Goal: Task Accomplishment & Management: Manage account settings

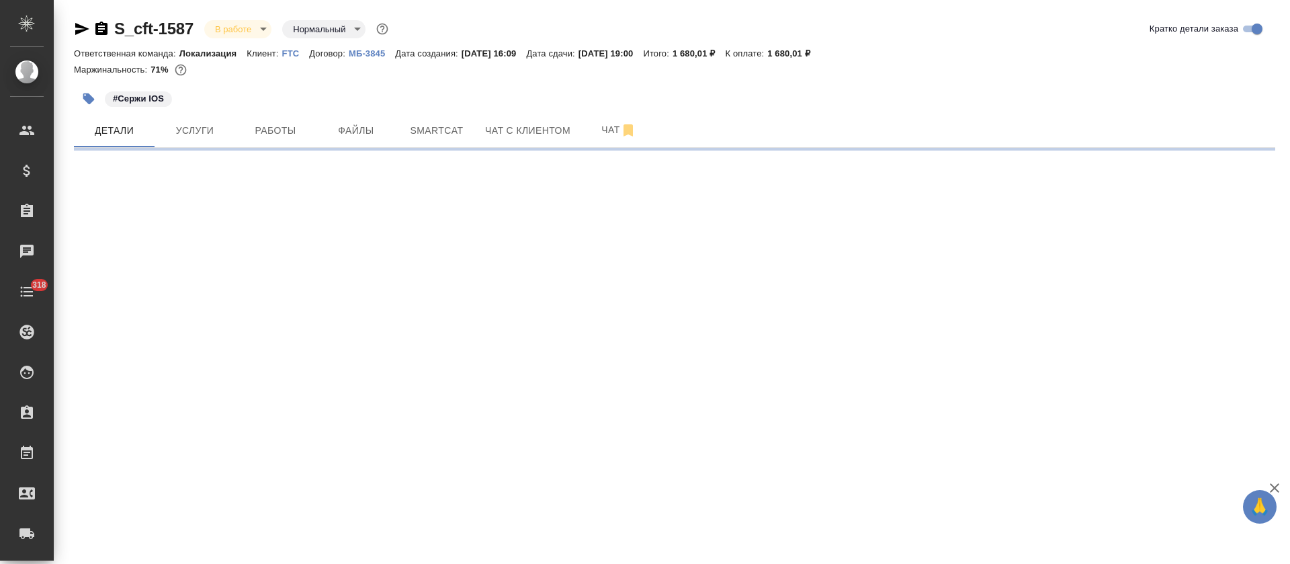
select select "RU"
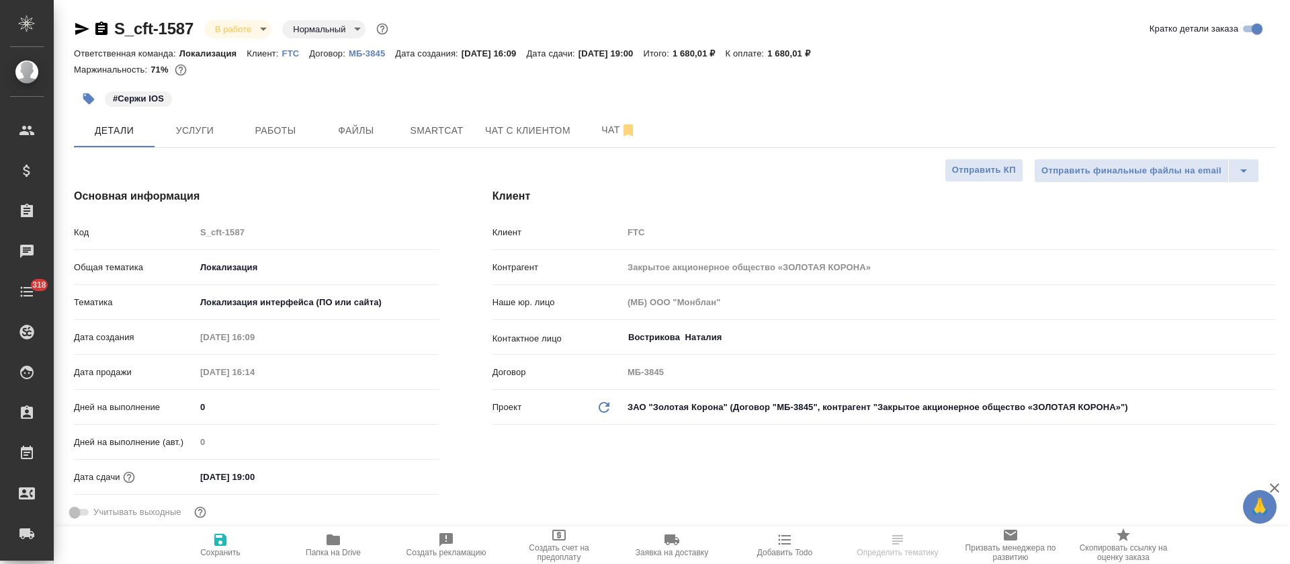
type textarea "x"
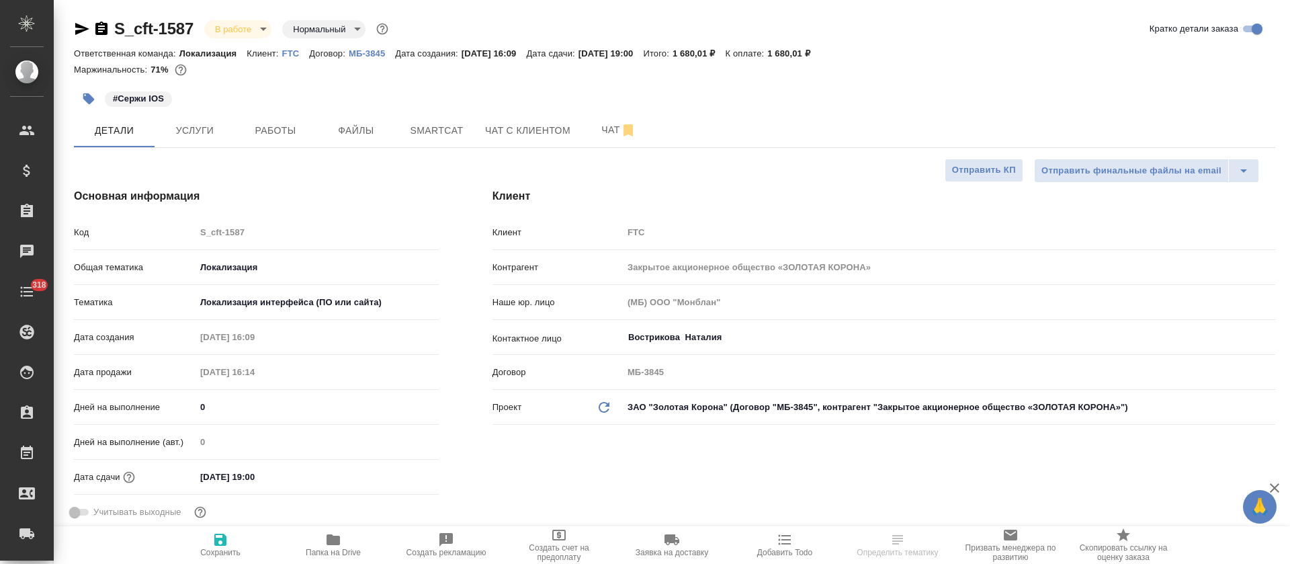
type textarea "x"
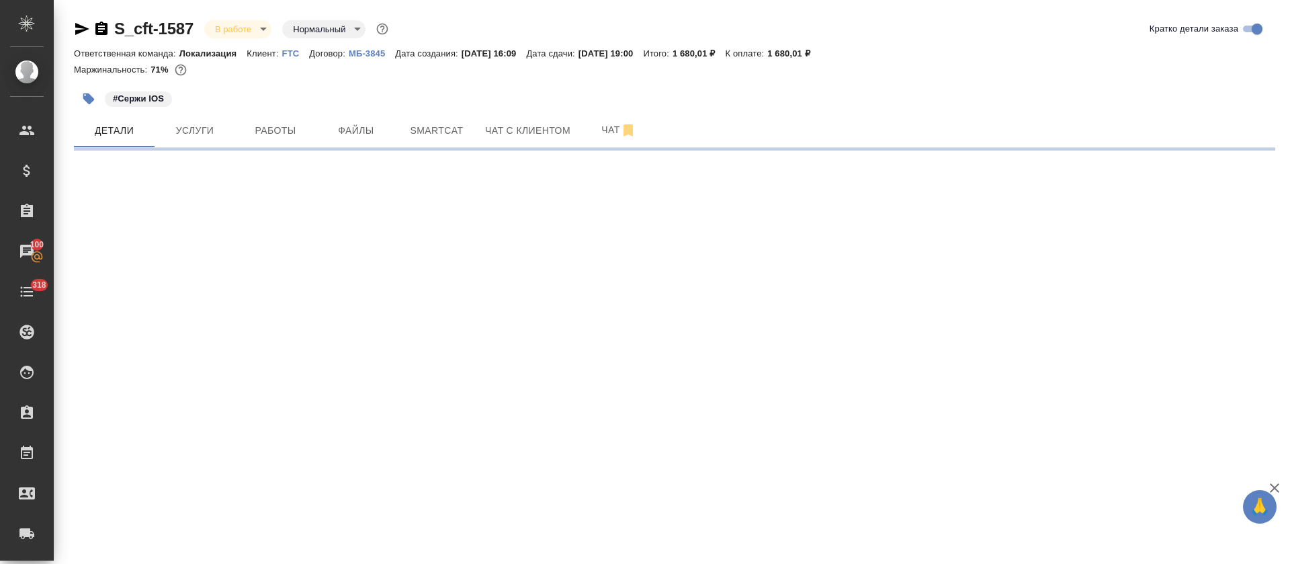
select select "RU"
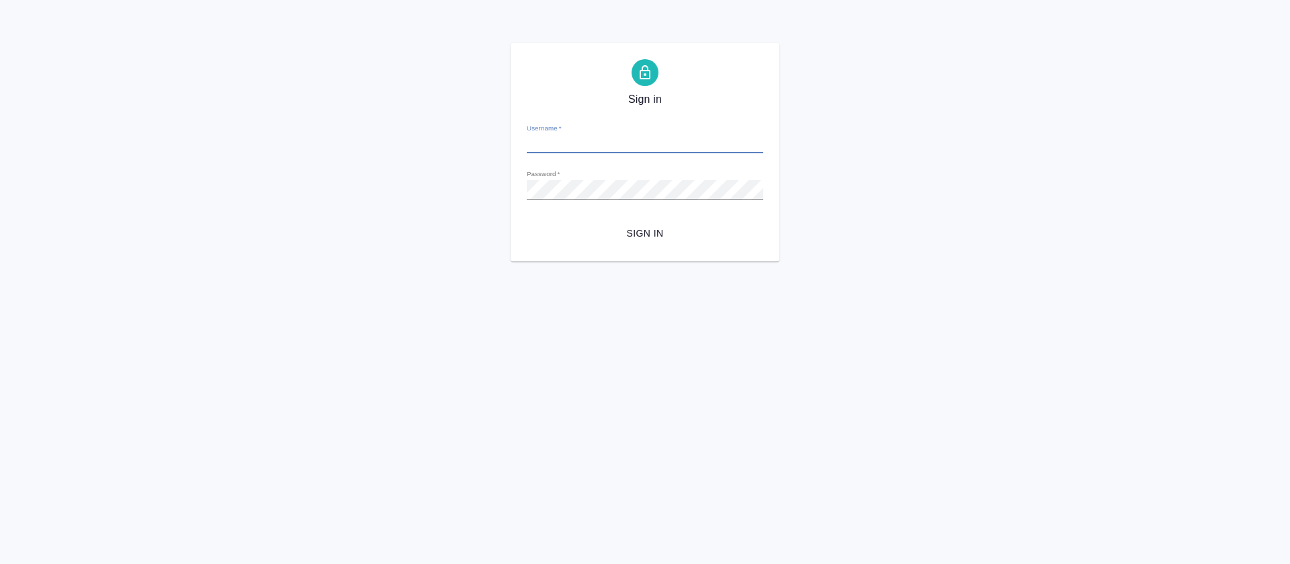
type input "o.tretyakova@awatera.com"
click at [649, 236] on span "Sign in" at bounding box center [644, 233] width 215 height 17
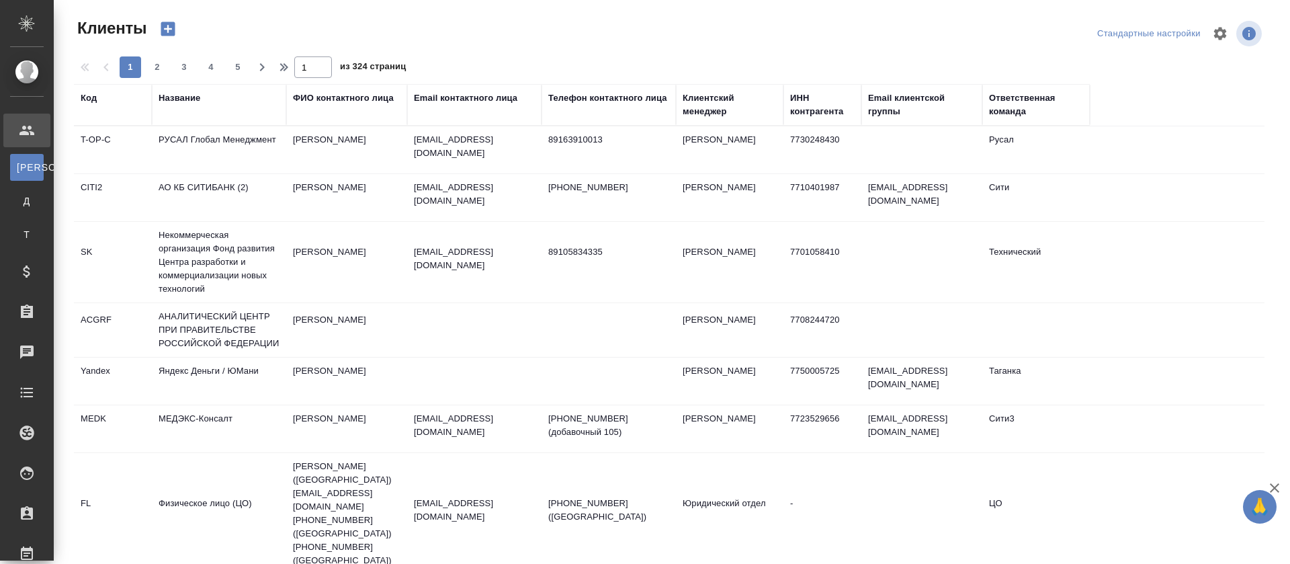
select select "RU"
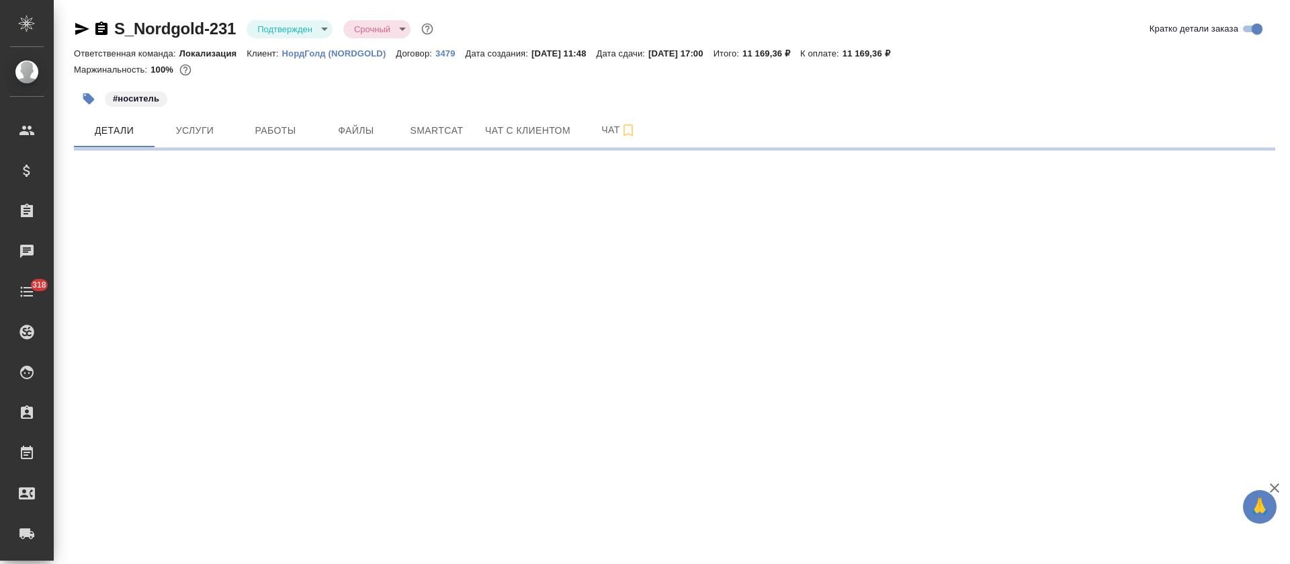
select select "RU"
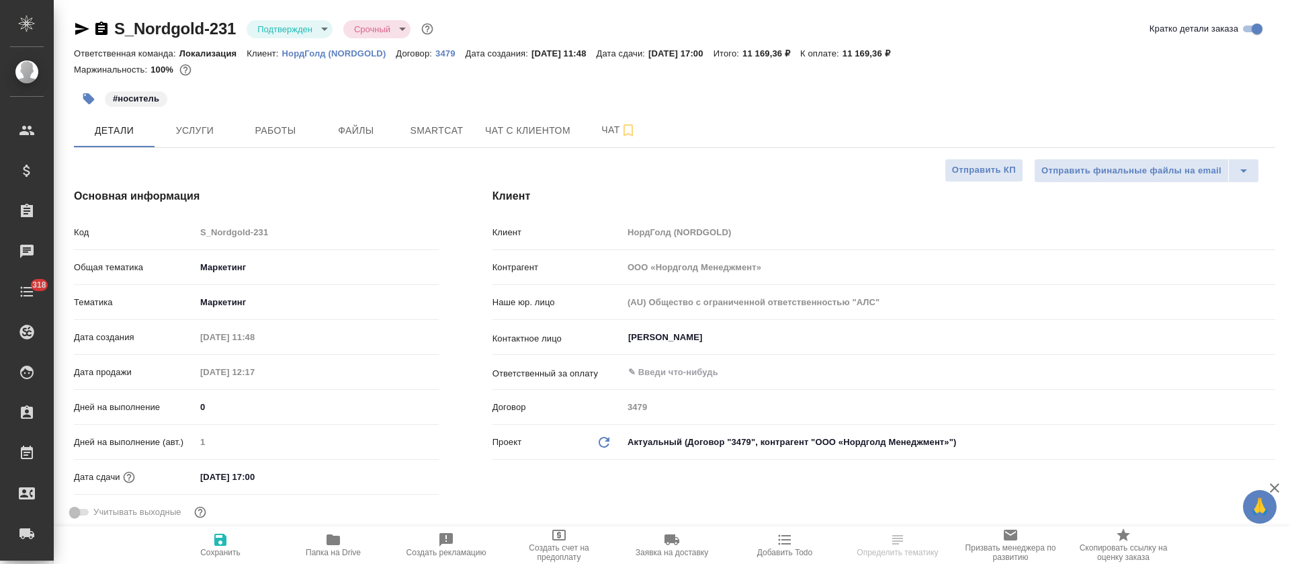
type textarea "x"
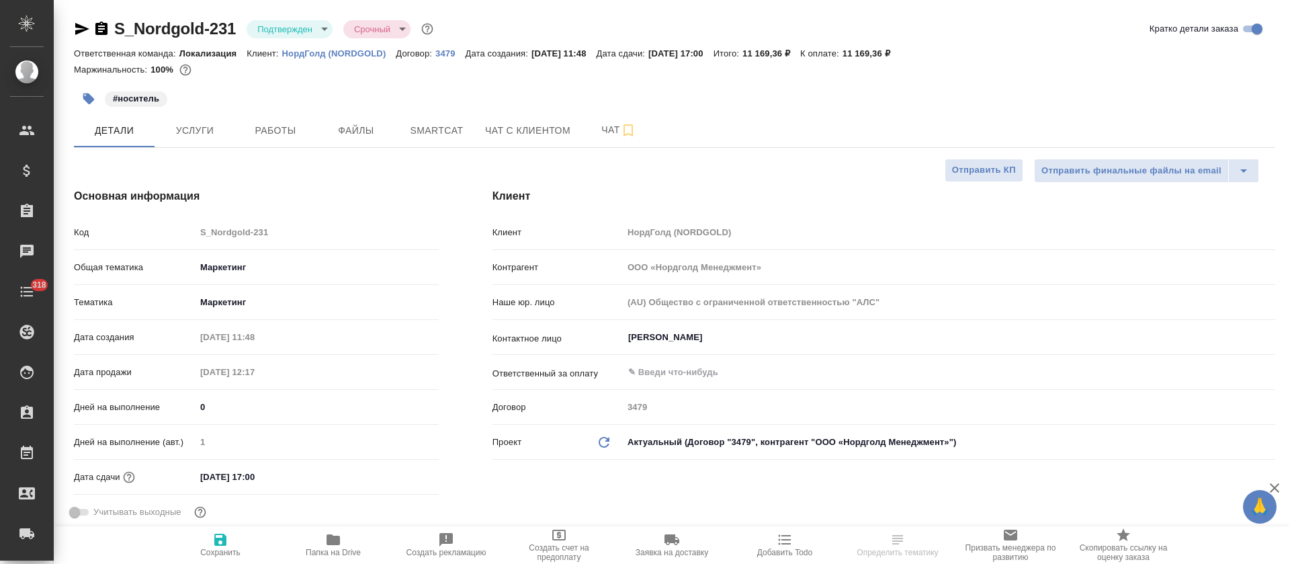
type textarea "x"
click at [308, 30] on body "🙏 .cls-1 fill:#fff; AWATERA Tretyakova Olga Клиенты Спецификации Заказы Чаты 31…" at bounding box center [645, 282] width 1290 height 564
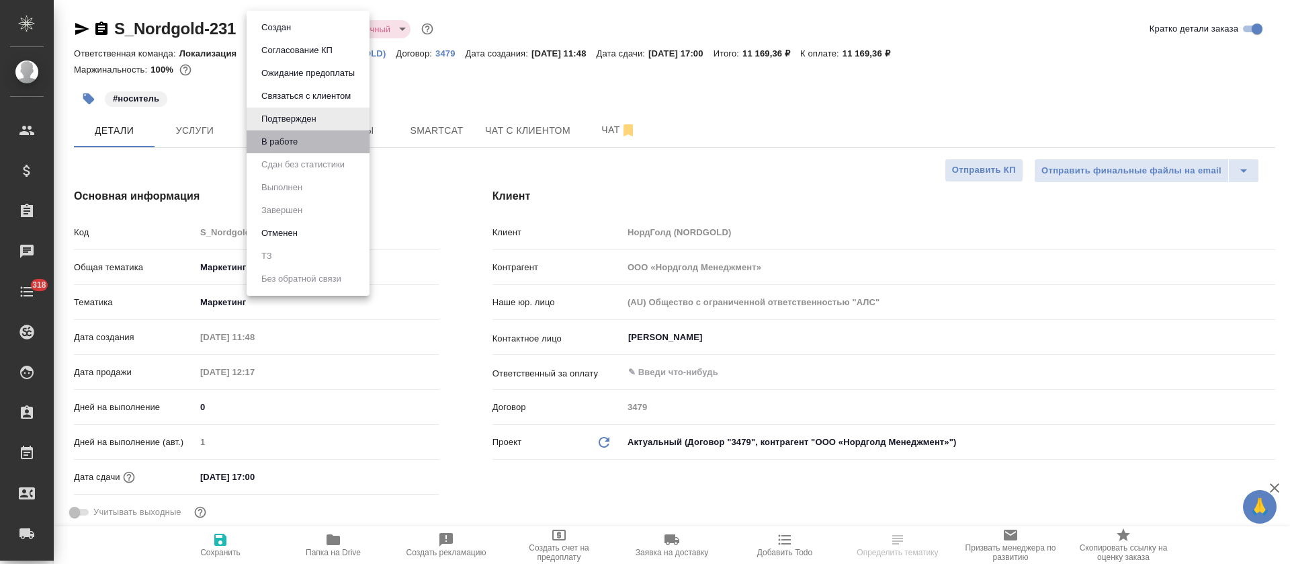
click at [307, 148] on li "В работе" at bounding box center [308, 141] width 123 height 23
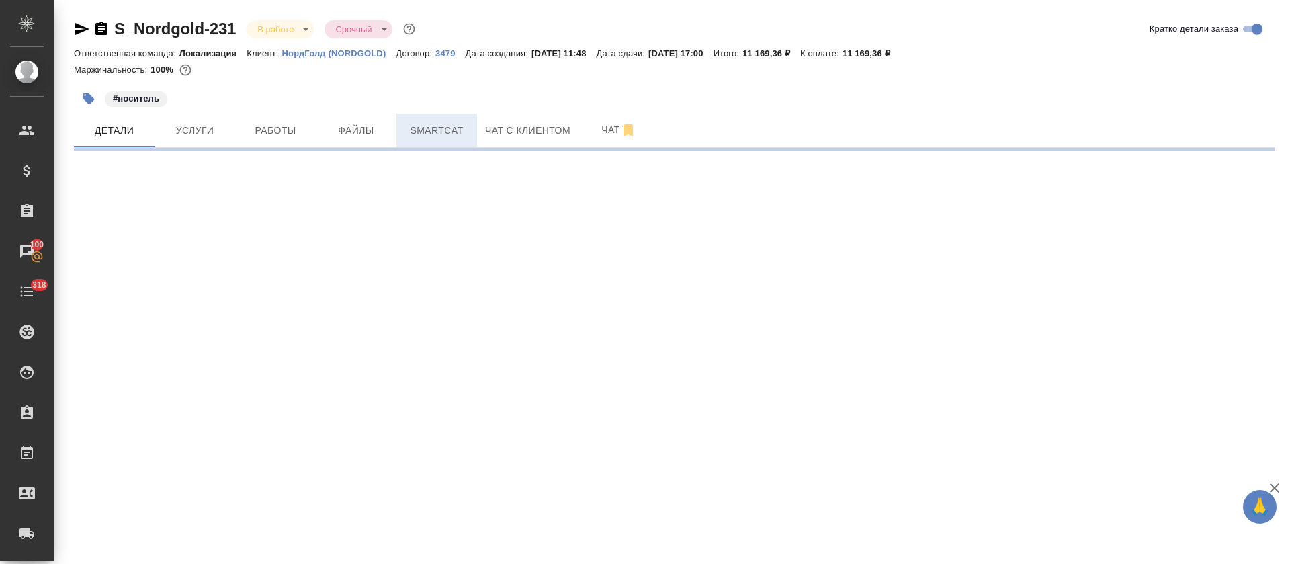
select select "RU"
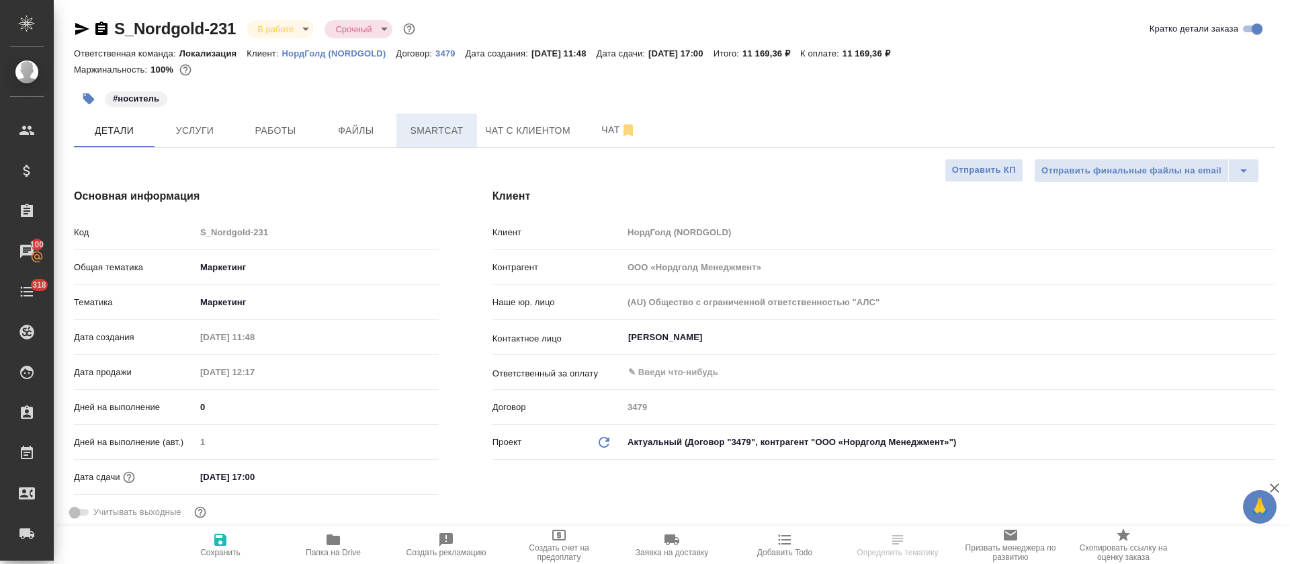
type textarea "x"
click at [432, 128] on span "Smartcat" at bounding box center [436, 130] width 64 height 17
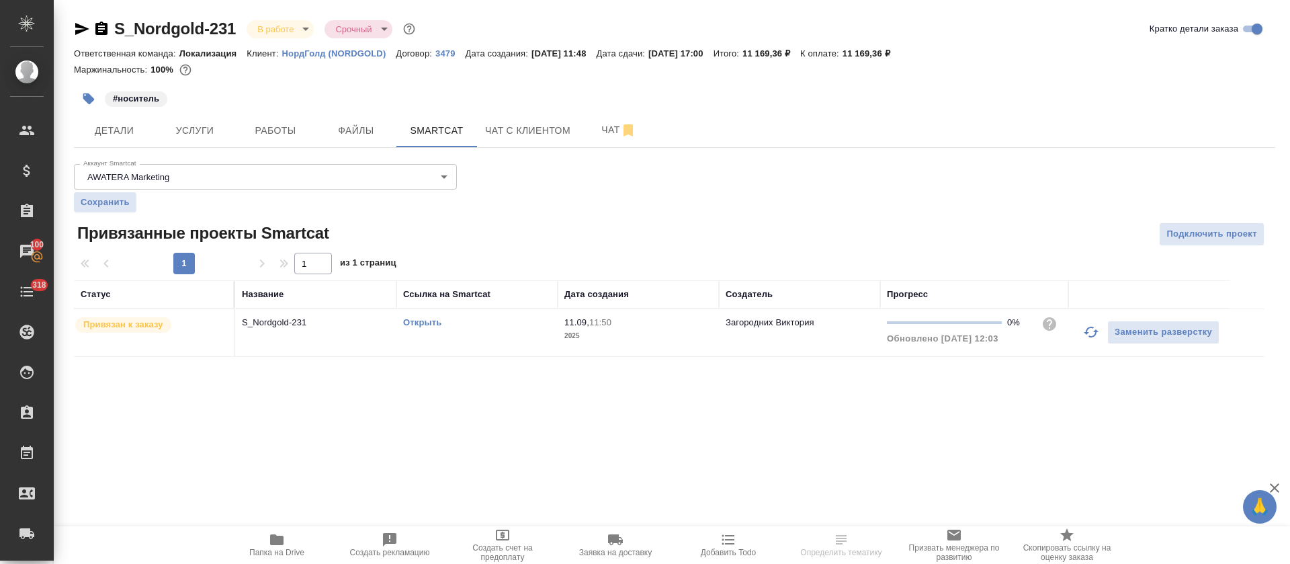
click at [527, 333] on td "Открыть" at bounding box center [476, 332] width 161 height 47
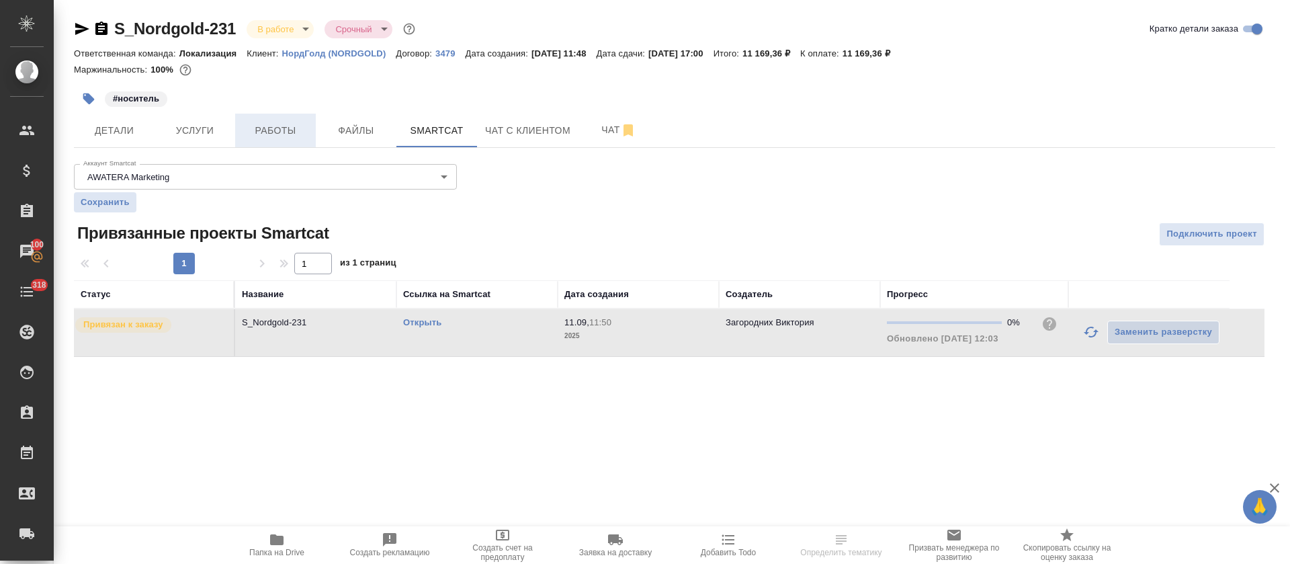
click at [194, 142] on button "Услуги" at bounding box center [195, 131] width 81 height 34
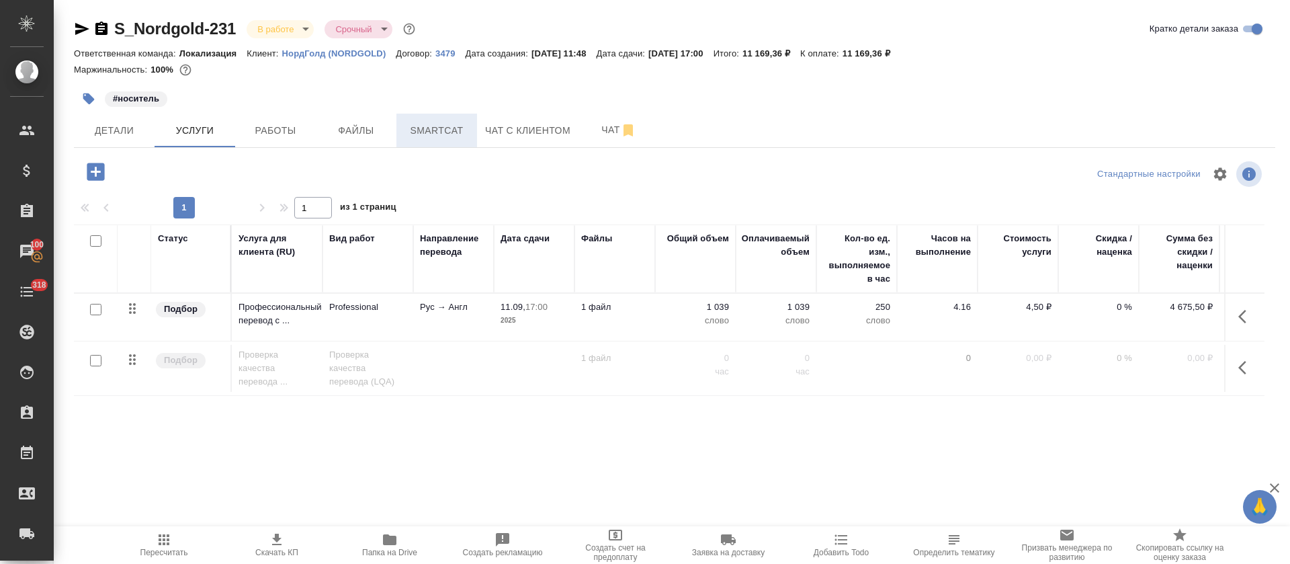
click at [453, 138] on button "Smartcat" at bounding box center [436, 131] width 81 height 34
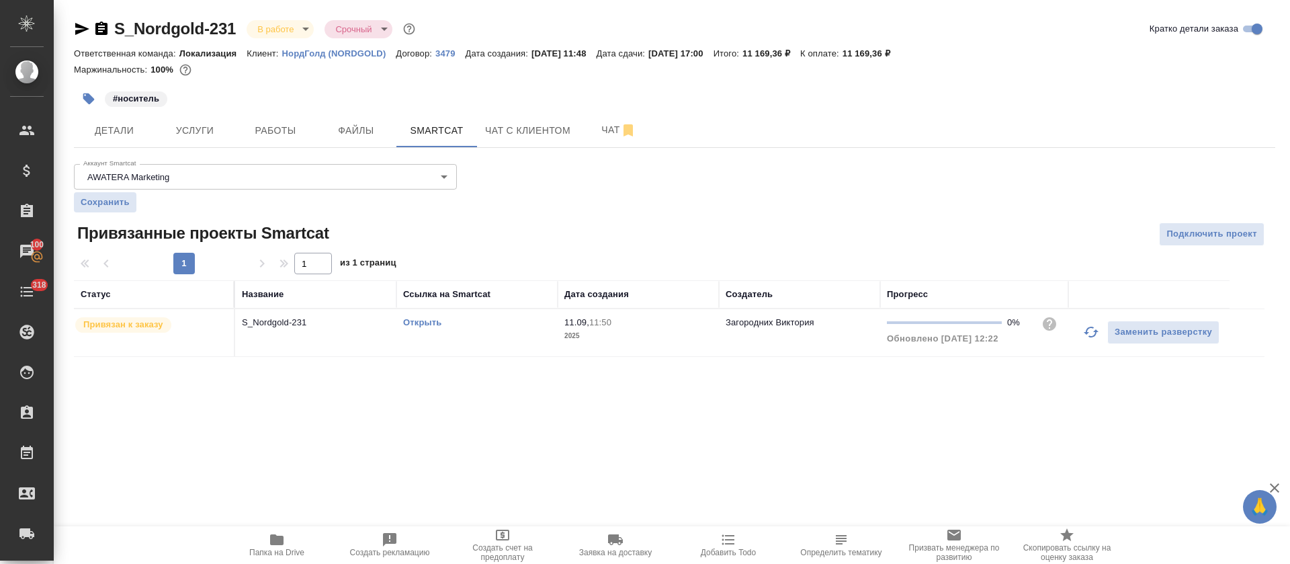
click at [674, 335] on p "2025" at bounding box center [638, 335] width 148 height 13
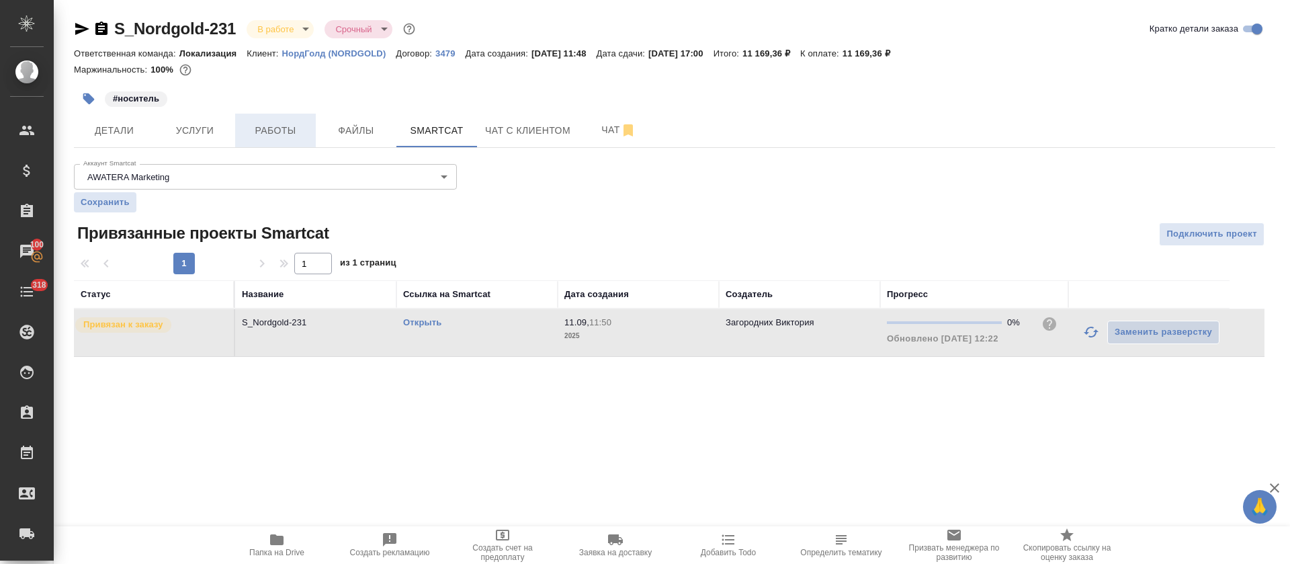
click at [254, 132] on span "Работы" at bounding box center [275, 130] width 64 height 17
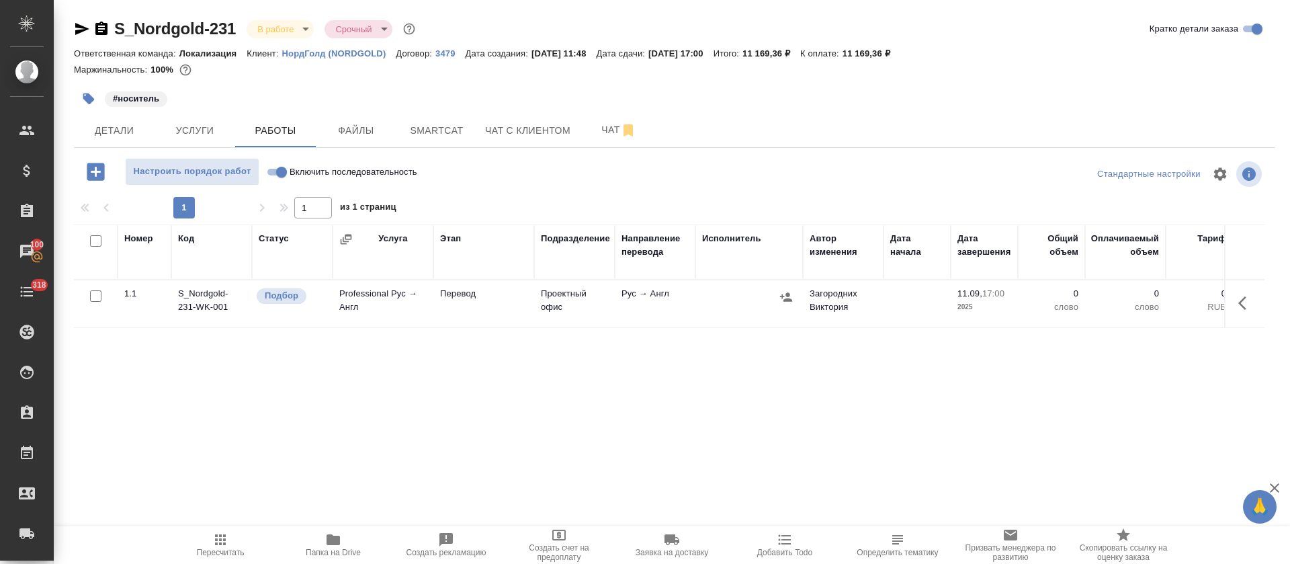
click at [277, 173] on input "Включить последовательность" at bounding box center [281, 172] width 48 height 16
checkbox input "true"
click at [441, 128] on span "Smartcat" at bounding box center [436, 130] width 64 height 17
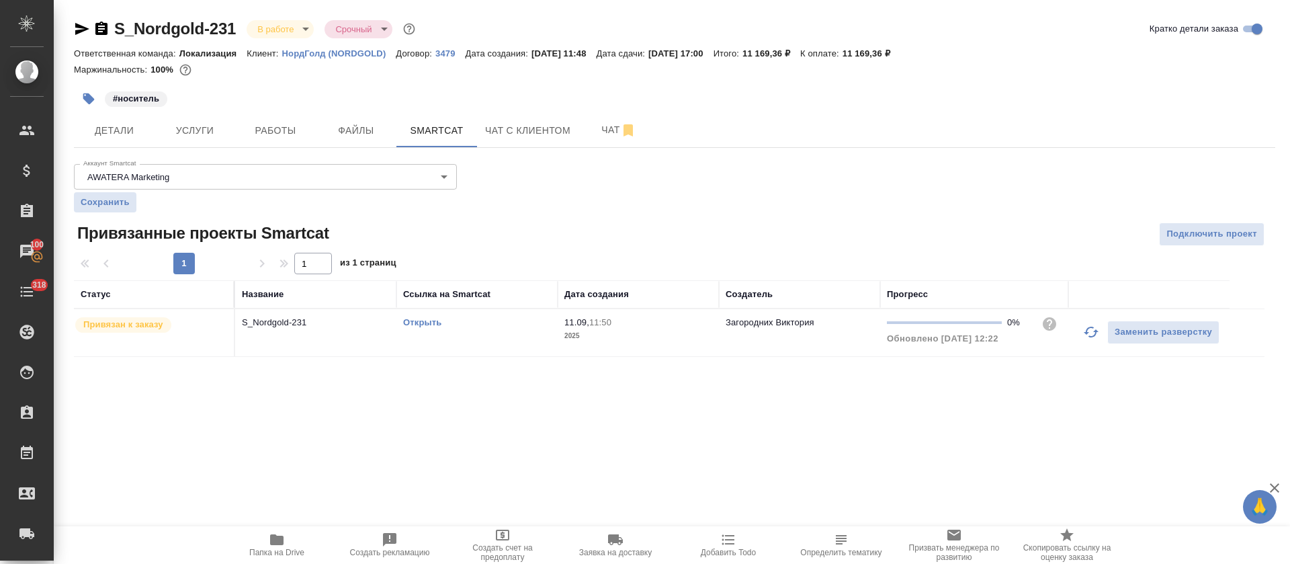
click at [421, 325] on link "Открыть" at bounding box center [422, 322] width 38 height 10
click at [283, 136] on span "Работы" at bounding box center [275, 130] width 64 height 17
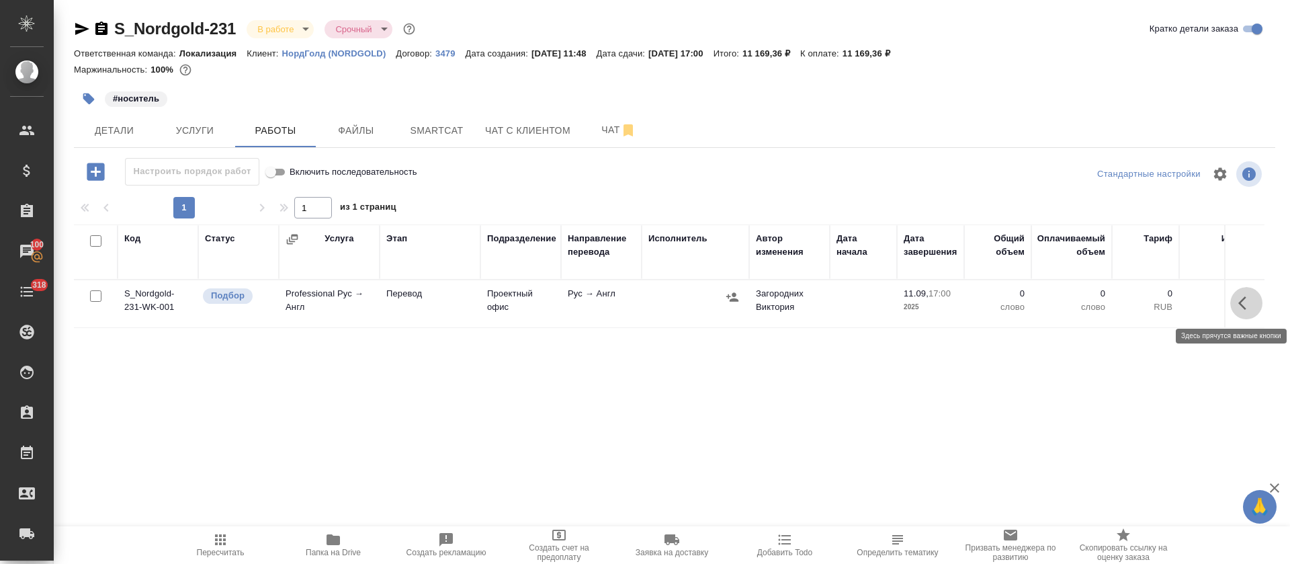
click at [1239, 304] on icon "button" at bounding box center [1242, 302] width 8 height 13
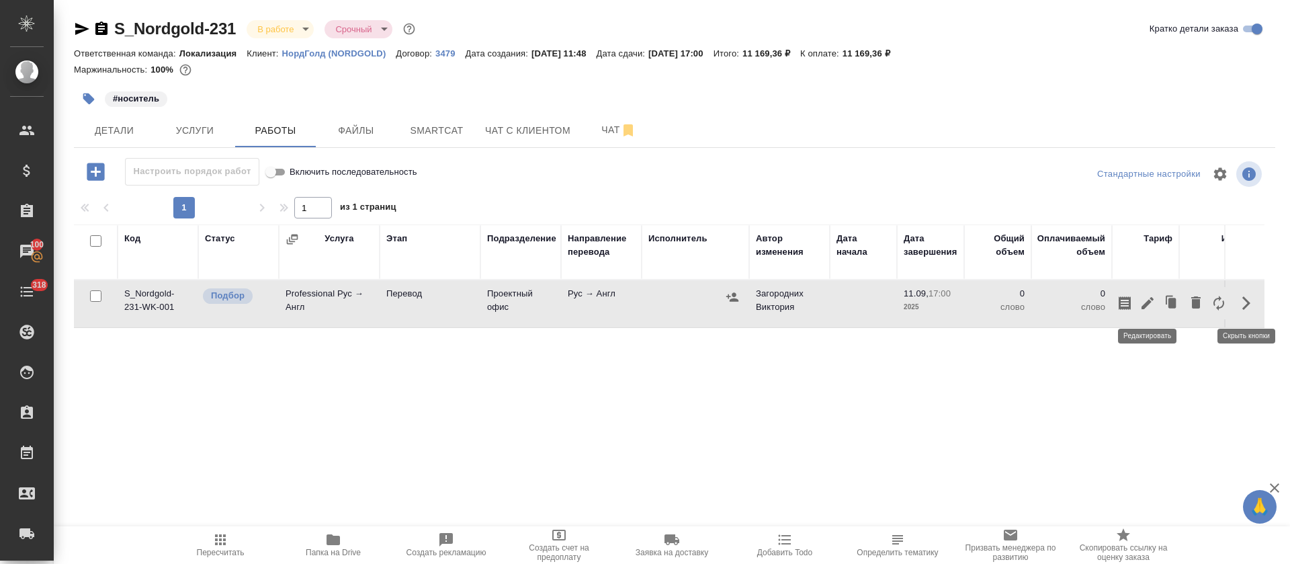
click at [1145, 308] on icon "button" at bounding box center [1147, 303] width 12 height 12
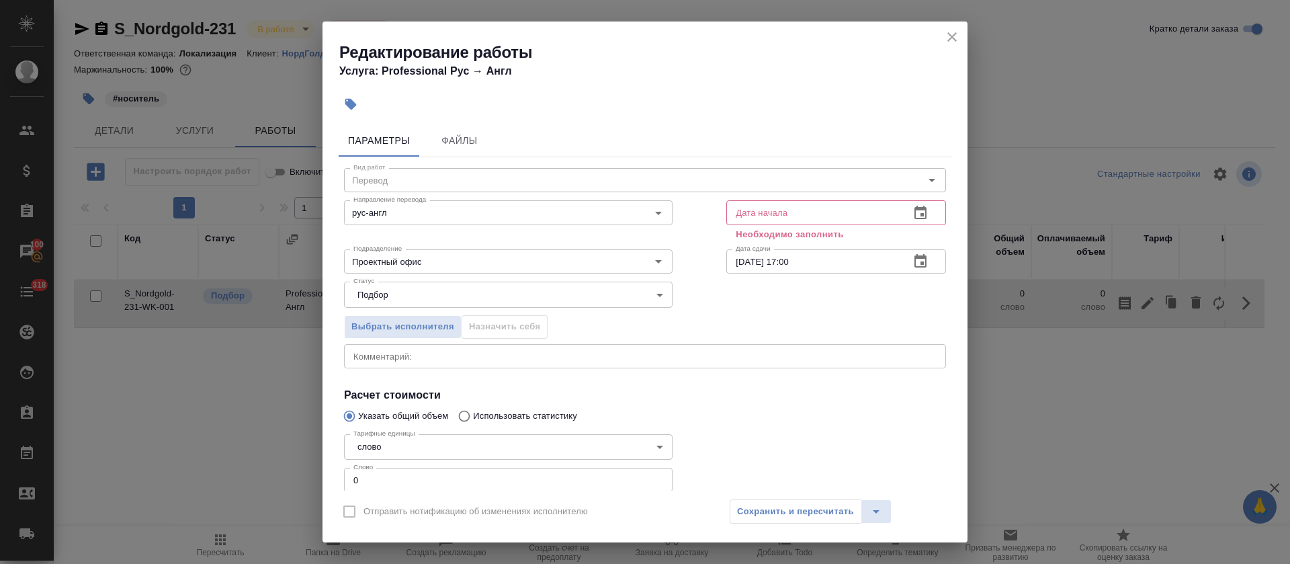
scroll to position [85, 0]
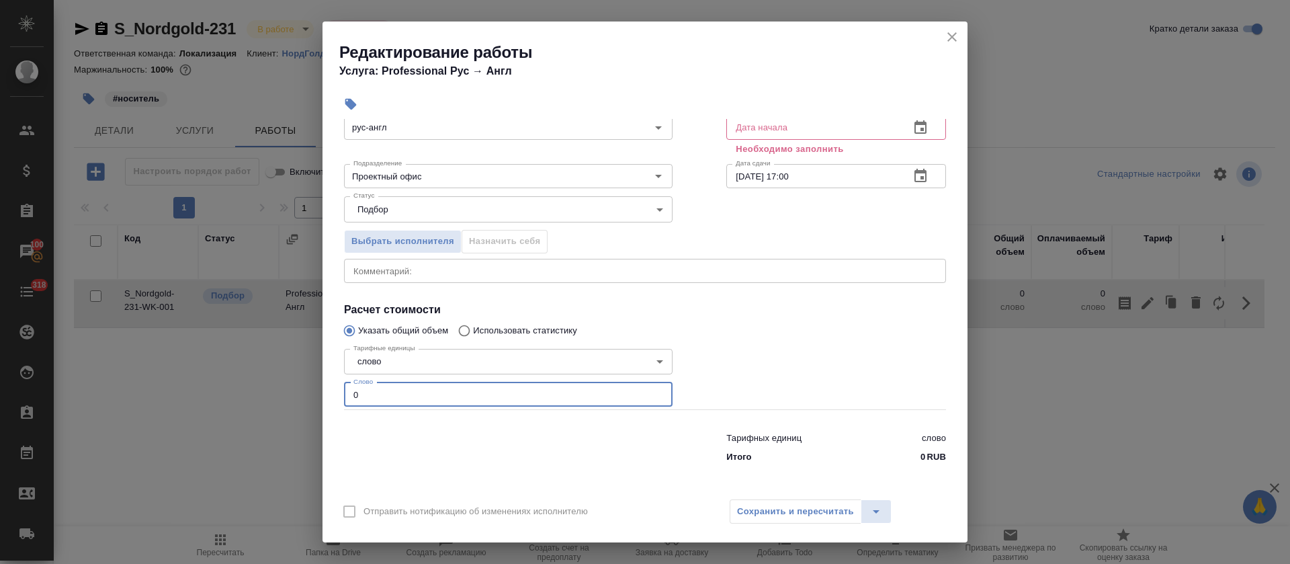
drag, startPoint x: 345, startPoint y: 388, endPoint x: 328, endPoint y: 388, distance: 16.1
click at [328, 388] on div "Параметры Файлы Вид работ Перевод Вид работ Направление перевода рус-англ Напра…" at bounding box center [644, 304] width 645 height 371
paste input "937"
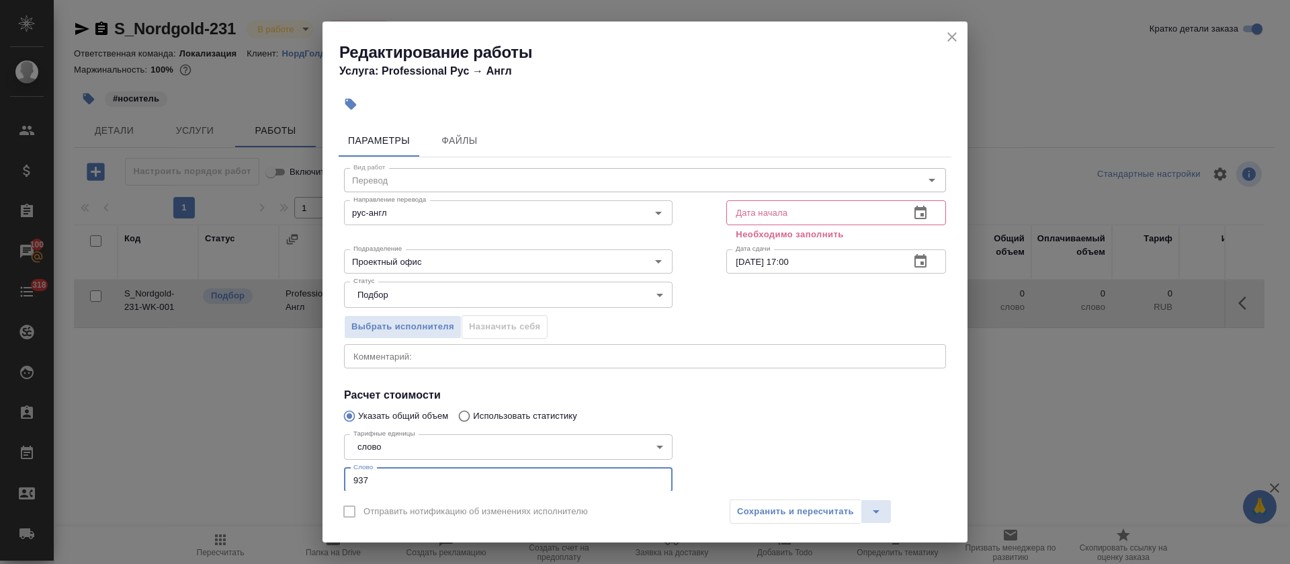
type input "937"
click at [916, 214] on button "button" at bounding box center [920, 213] width 32 height 32
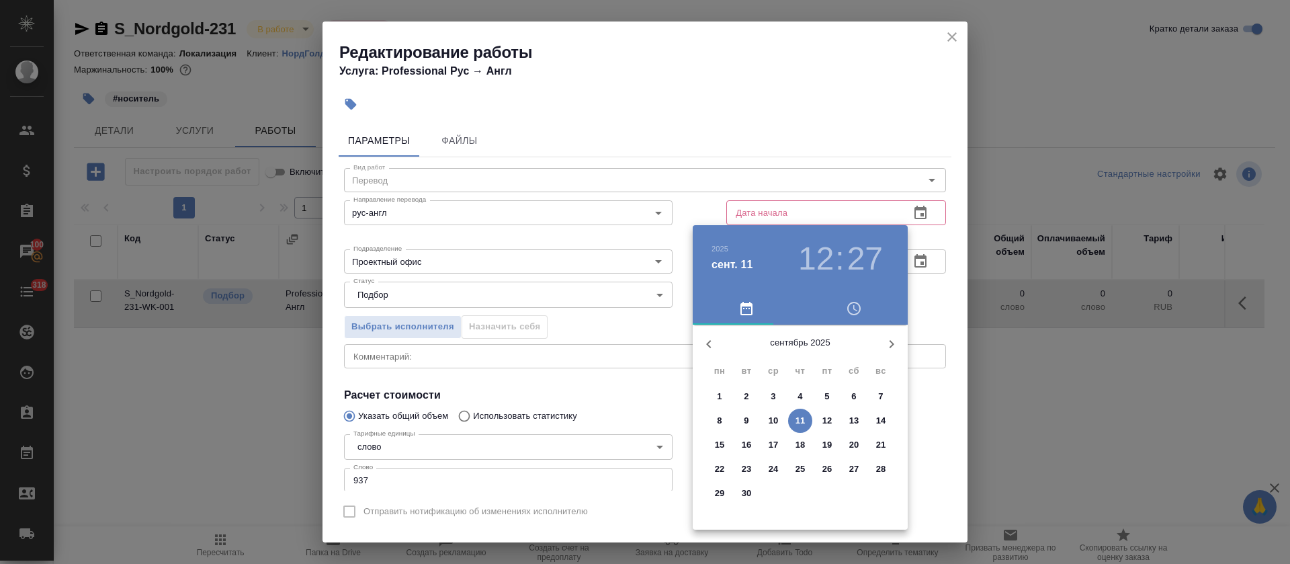
click at [802, 418] on p "11" at bounding box center [800, 420] width 10 height 13
type input "11.09.2025 12:27"
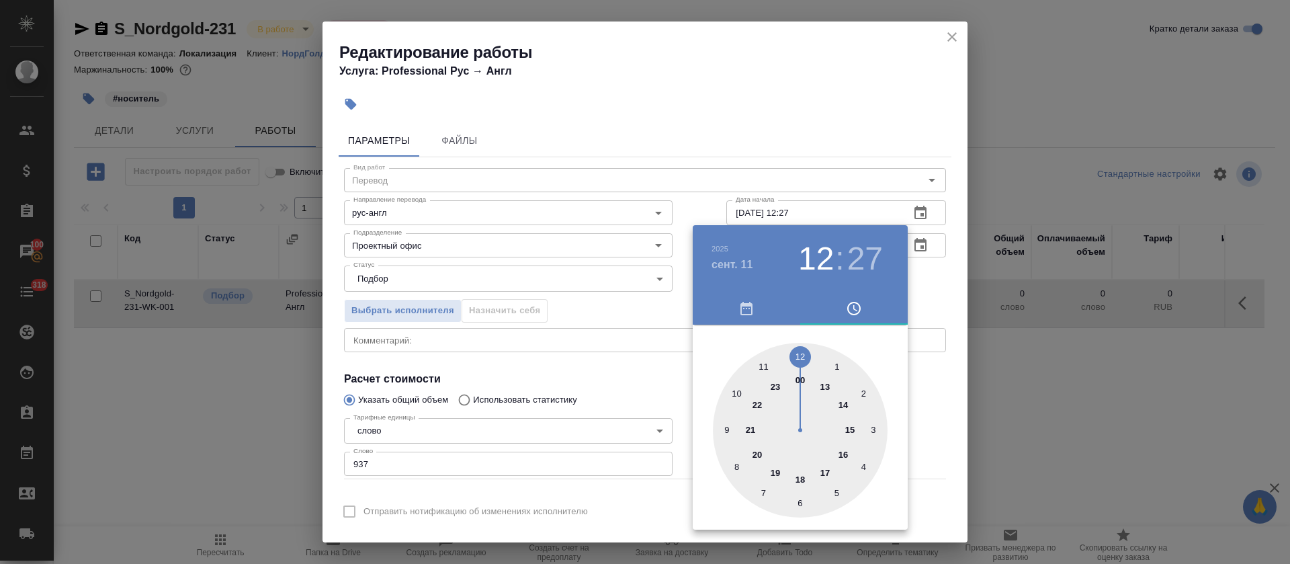
click at [637, 319] on div at bounding box center [645, 282] width 1290 height 564
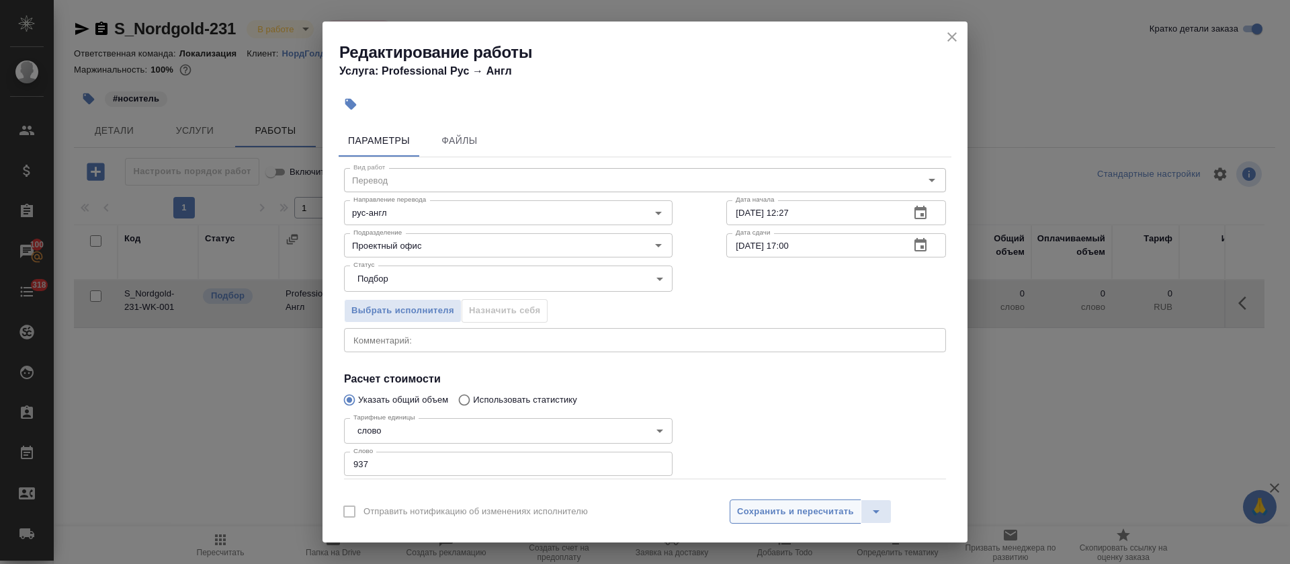
click at [768, 502] on button "Сохранить и пересчитать" at bounding box center [796, 511] width 132 height 24
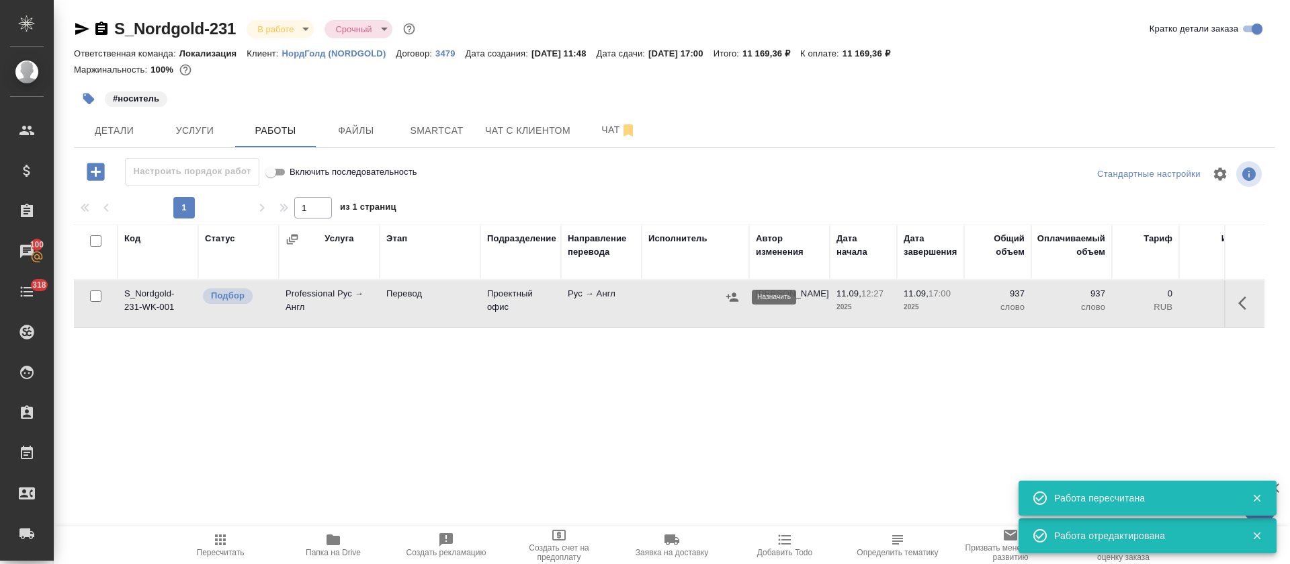
click at [738, 298] on icon "button" at bounding box center [731, 296] width 13 height 13
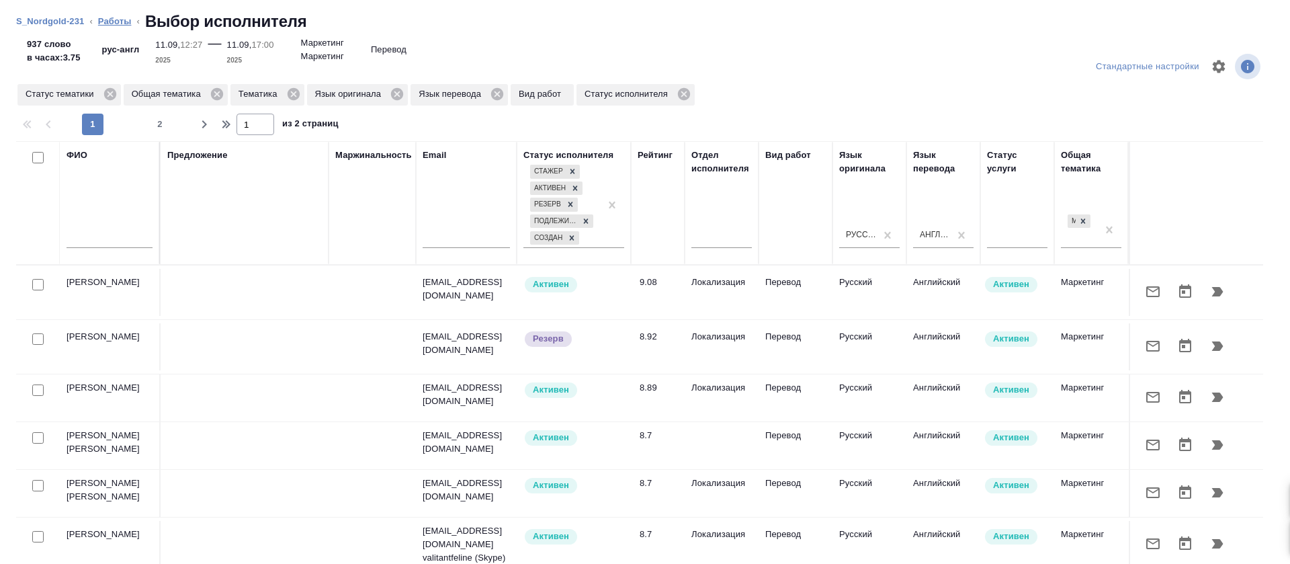
click at [120, 23] on link "Работы" at bounding box center [115, 21] width 34 height 10
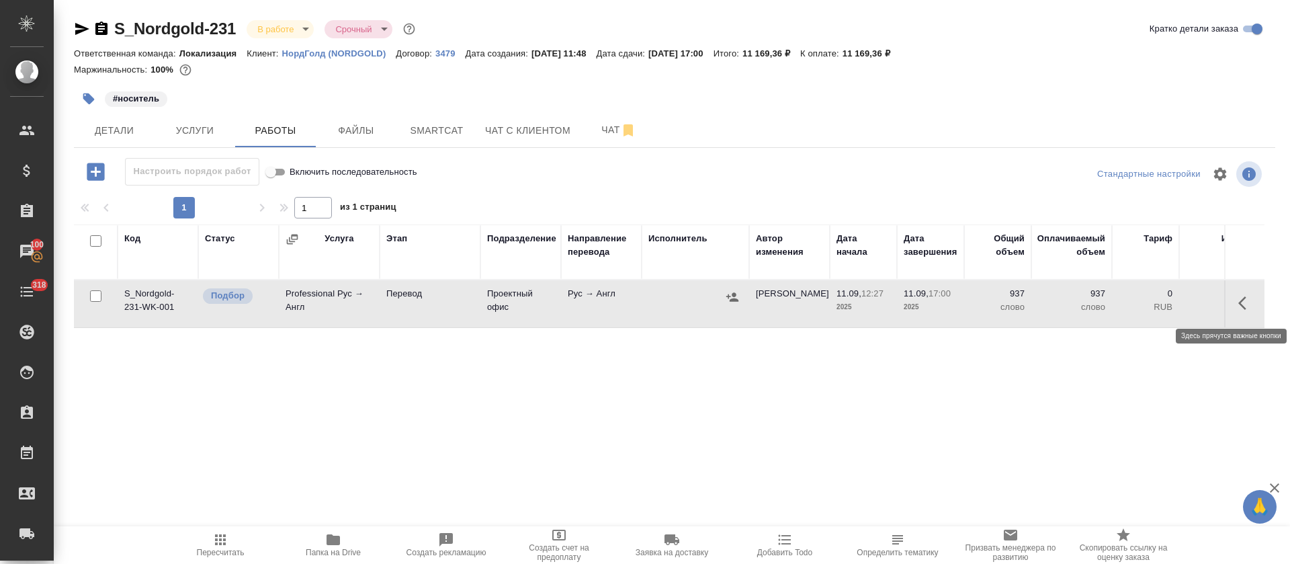
click at [1247, 304] on icon "button" at bounding box center [1246, 303] width 16 height 16
click at [1127, 301] on icon "button" at bounding box center [1124, 302] width 12 height 13
click at [1126, 305] on icon "button" at bounding box center [1124, 303] width 16 height 16
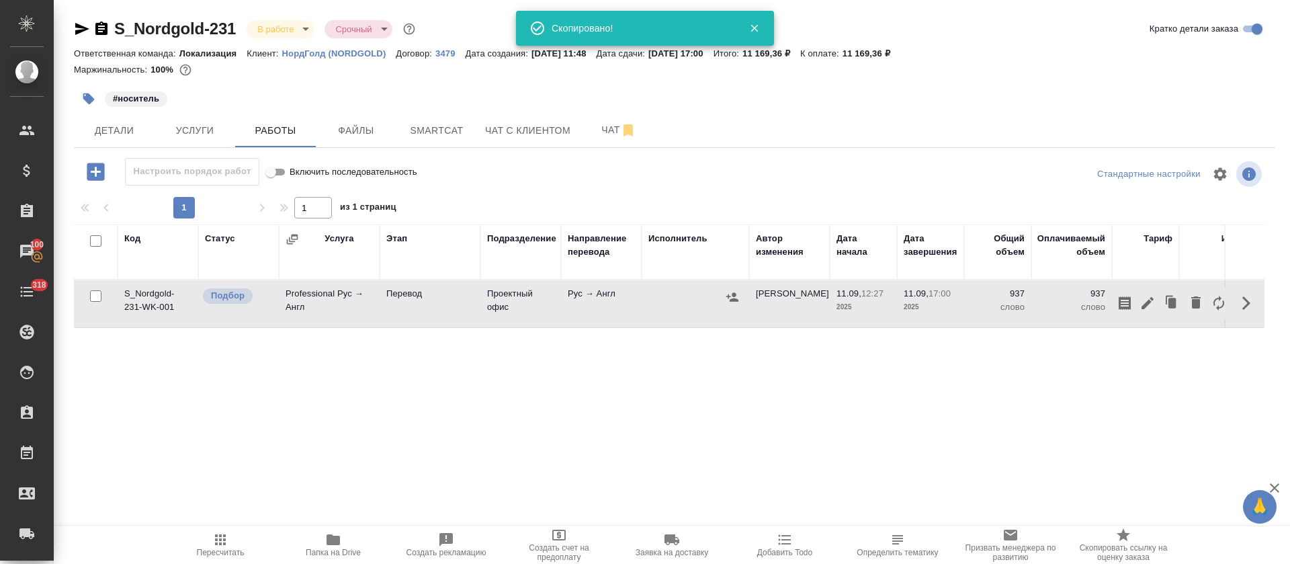
click at [670, 455] on div "Код Статус Услуга Этап Подразделение Направление перевода Исполнитель Автор изм…" at bounding box center [669, 375] width 1190 height 302
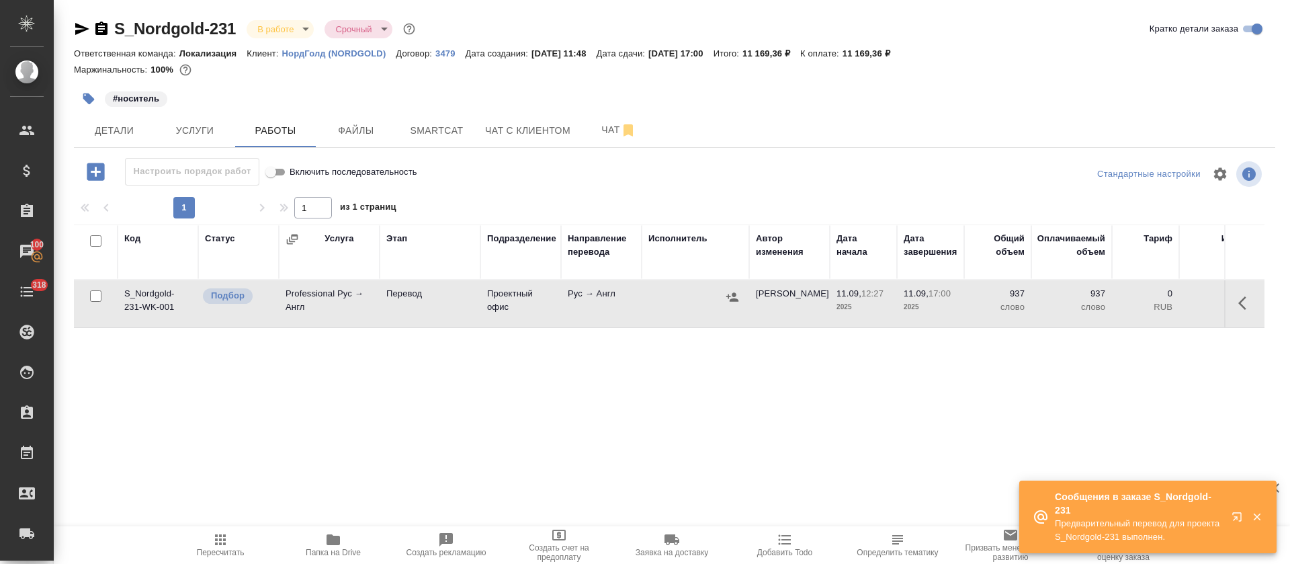
click at [731, 294] on icon "button" at bounding box center [731, 296] width 13 height 13
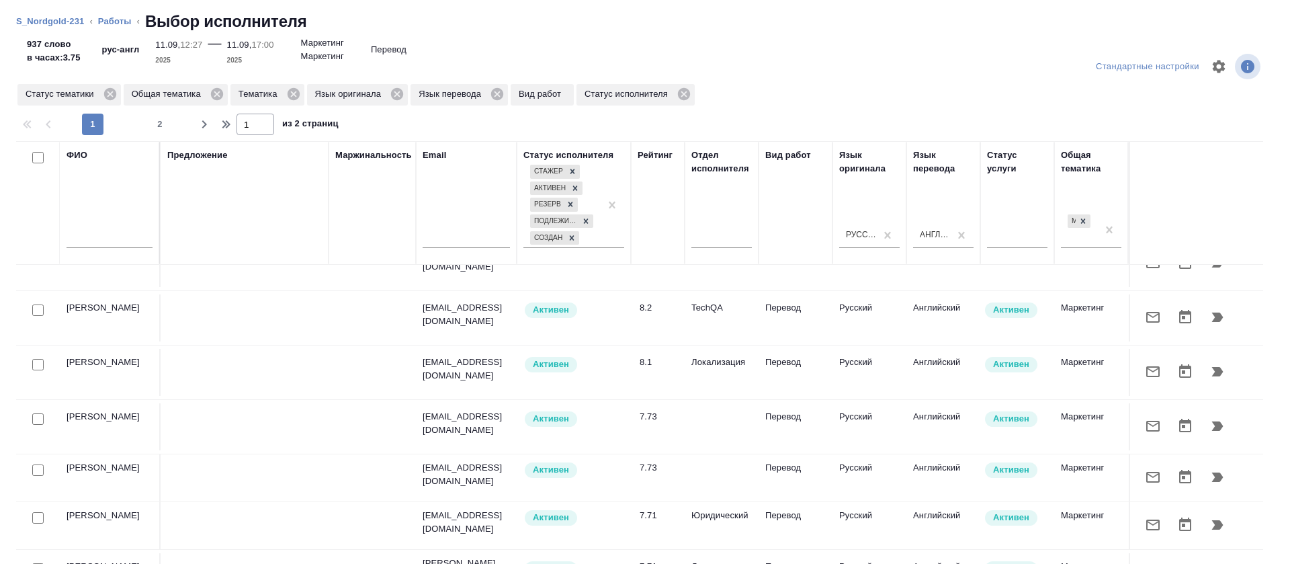
scroll to position [504, 0]
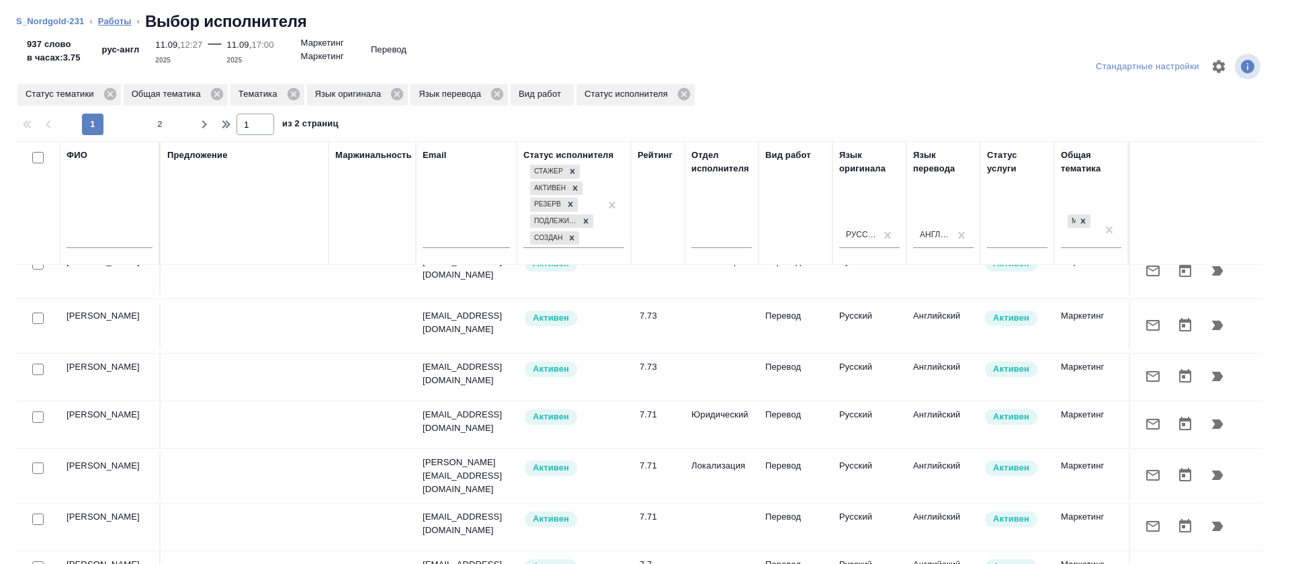
click at [104, 25] on link "Работы" at bounding box center [115, 21] width 34 height 10
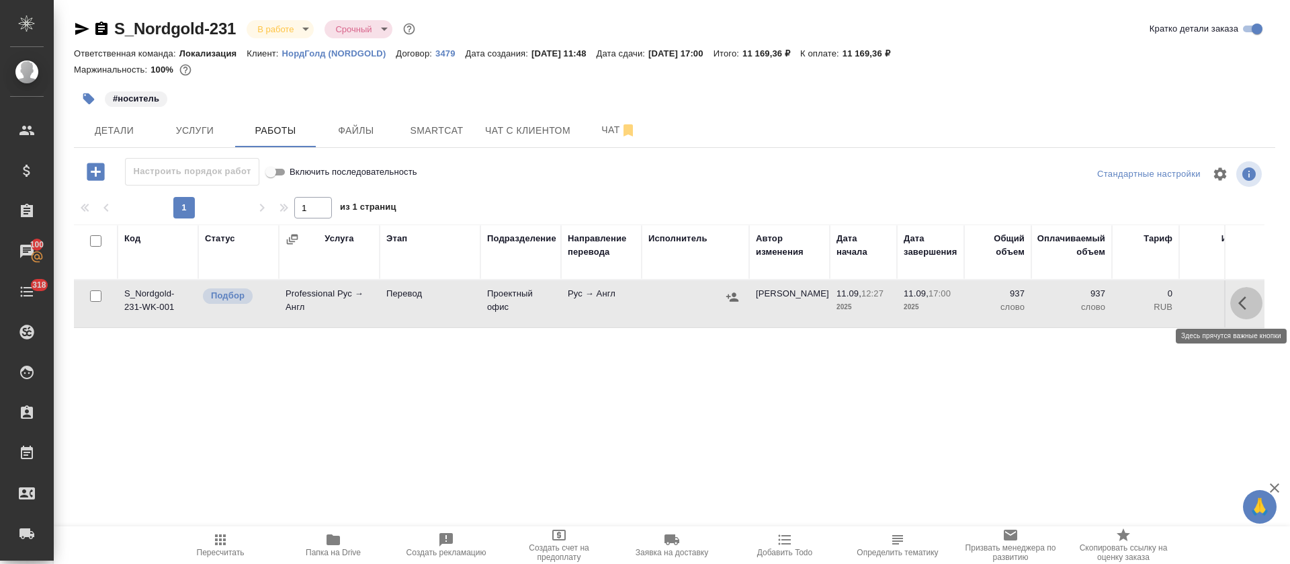
drag, startPoint x: 1234, startPoint y: 300, endPoint x: 1235, endPoint y: 316, distance: 15.5
click at [1235, 301] on button "button" at bounding box center [1246, 303] width 32 height 32
click at [1144, 307] on icon "button" at bounding box center [1147, 303] width 12 height 12
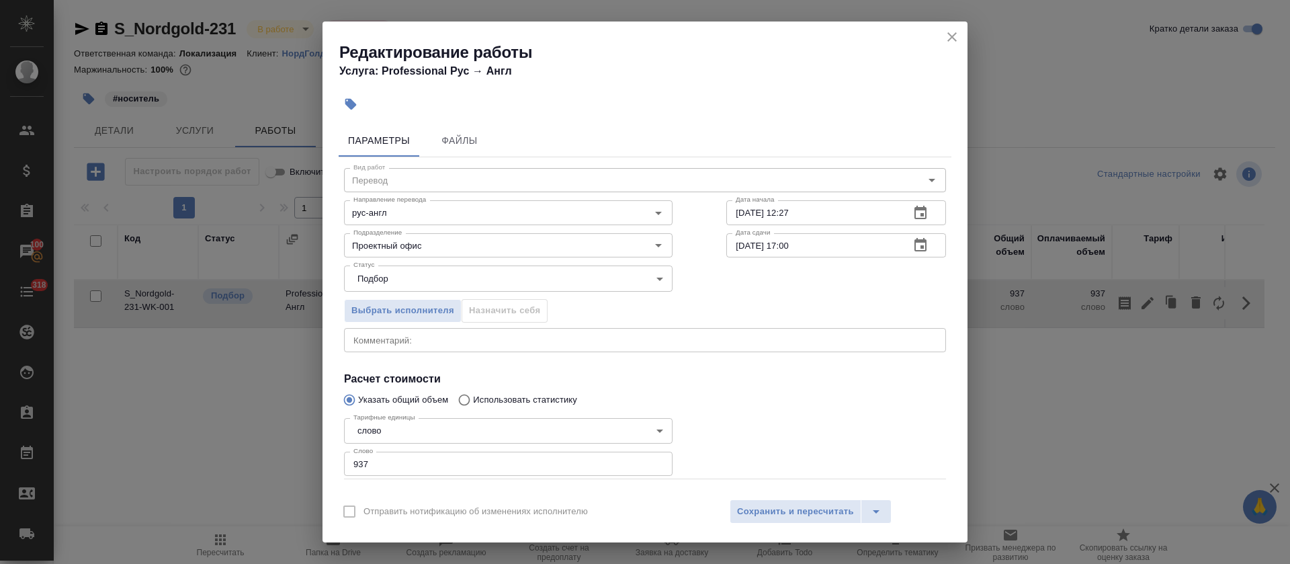
click at [904, 231] on button "button" at bounding box center [920, 245] width 32 height 32
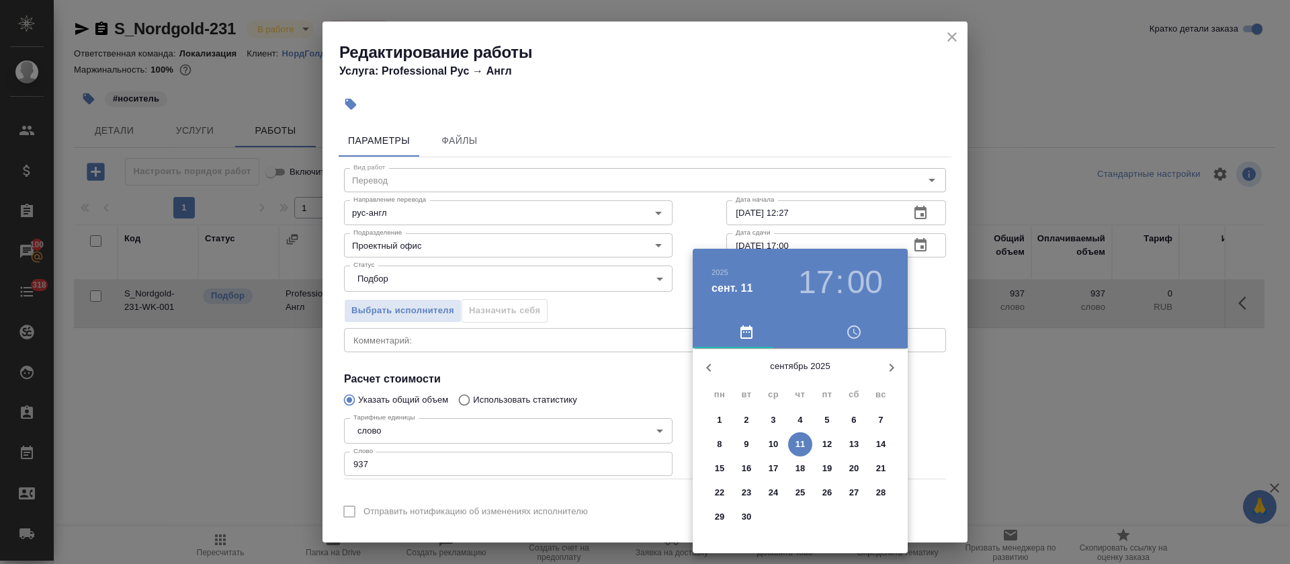
click at [816, 295] on h3 "17" at bounding box center [816, 282] width 36 height 38
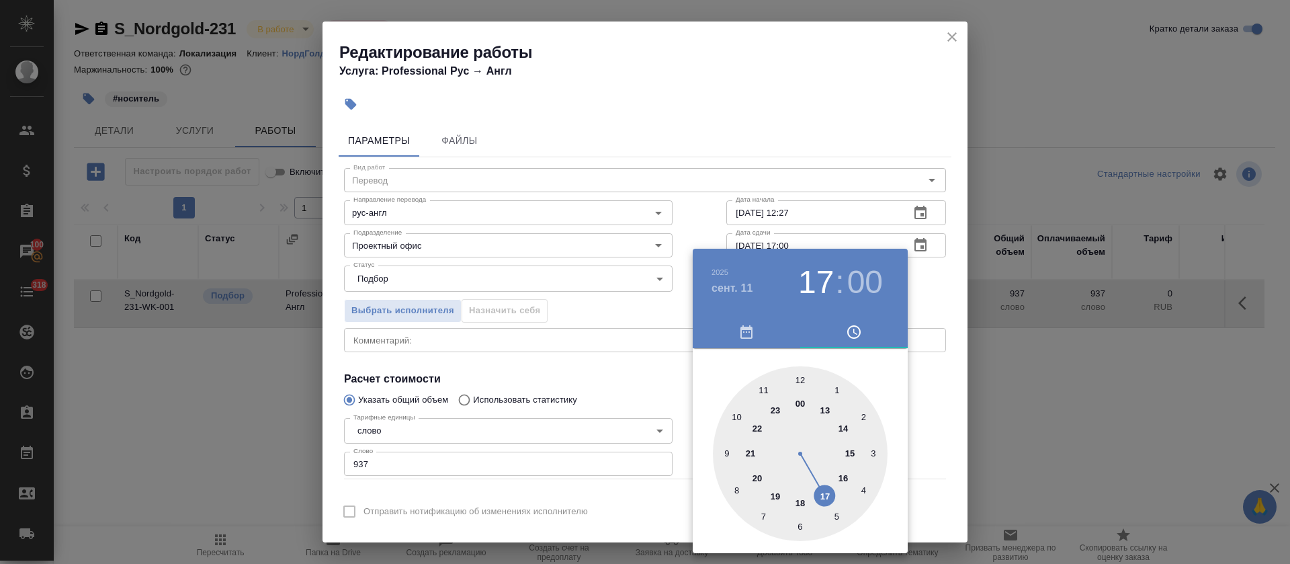
click at [844, 478] on div at bounding box center [800, 453] width 175 height 175
type input "11.09.2025 16:00"
click at [582, 372] on div at bounding box center [645, 282] width 1290 height 564
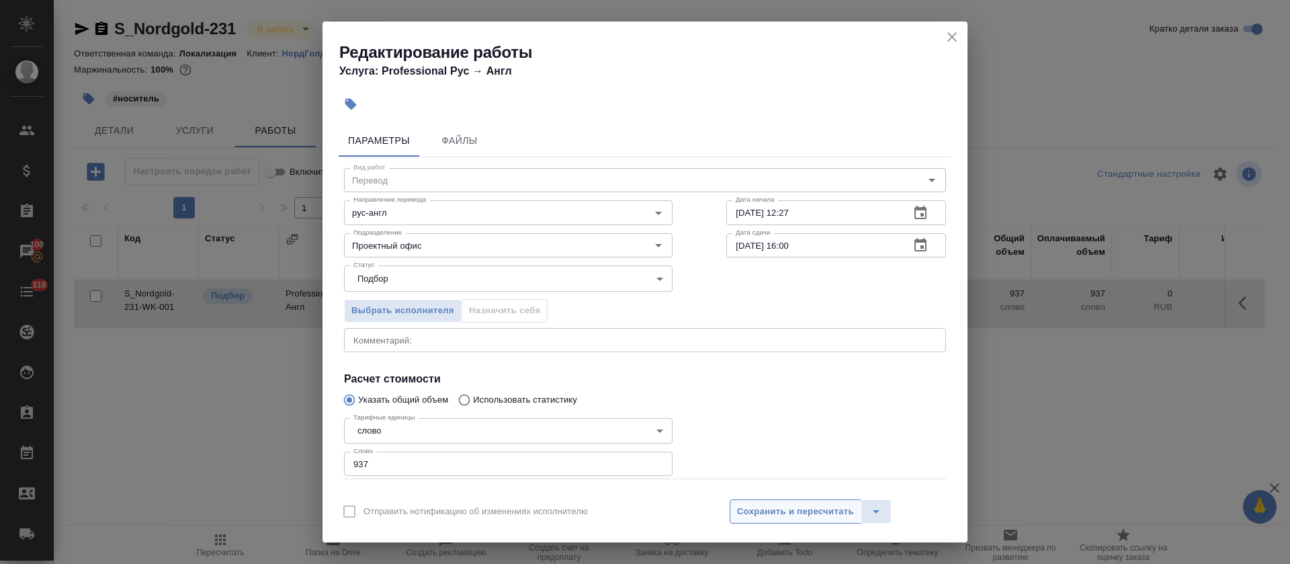
click at [780, 505] on span "Сохранить и пересчитать" at bounding box center [795, 511] width 117 height 15
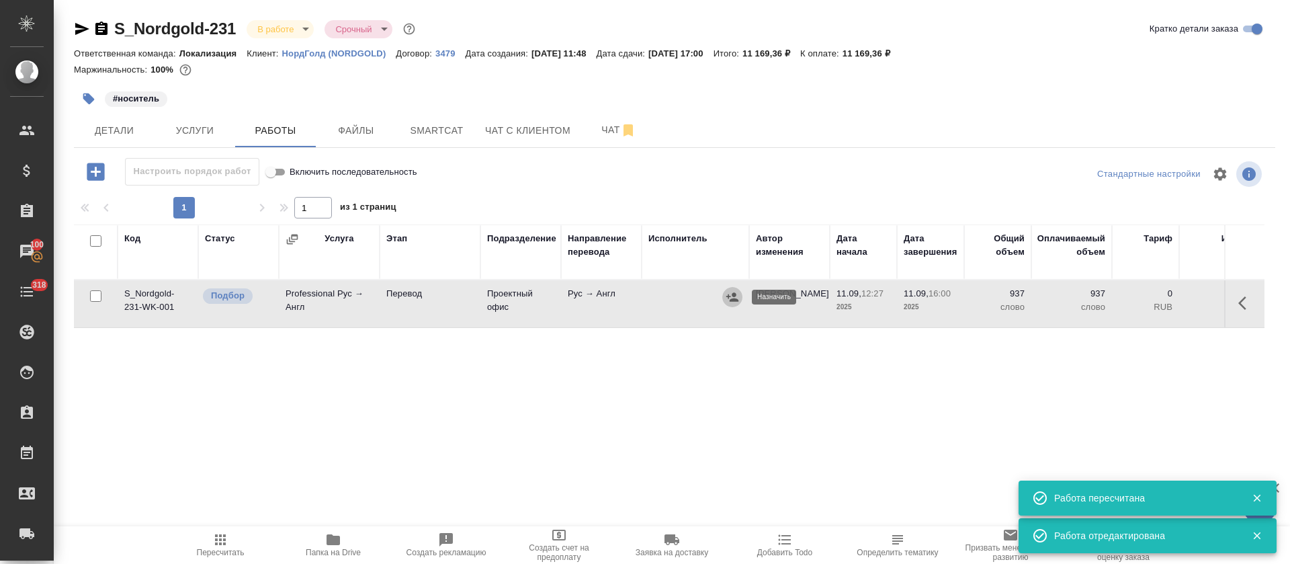
click at [732, 302] on icon "button" at bounding box center [731, 296] width 13 height 13
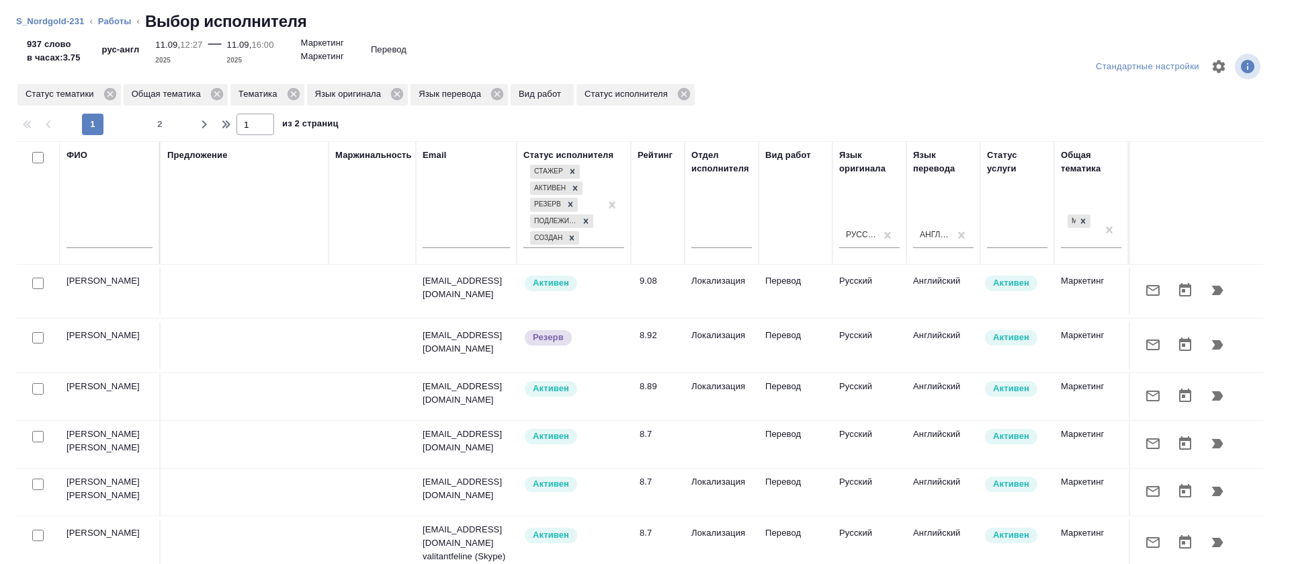
scroll to position [0, 0]
click at [111, 92] on icon at bounding box center [110, 94] width 15 height 15
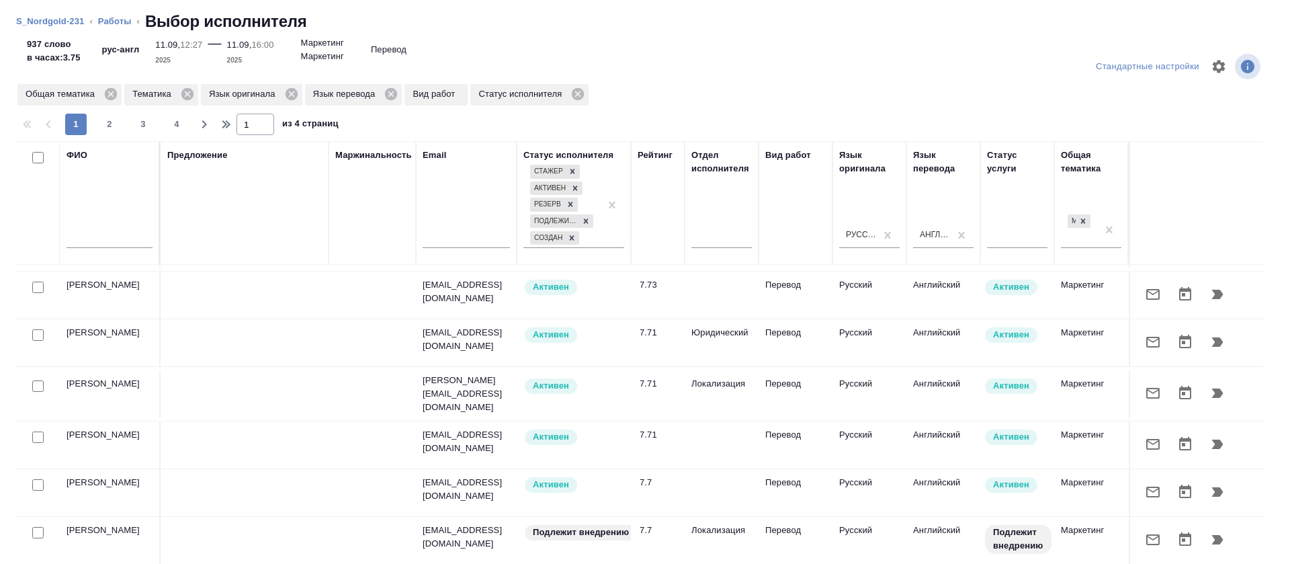
scroll to position [6, 0]
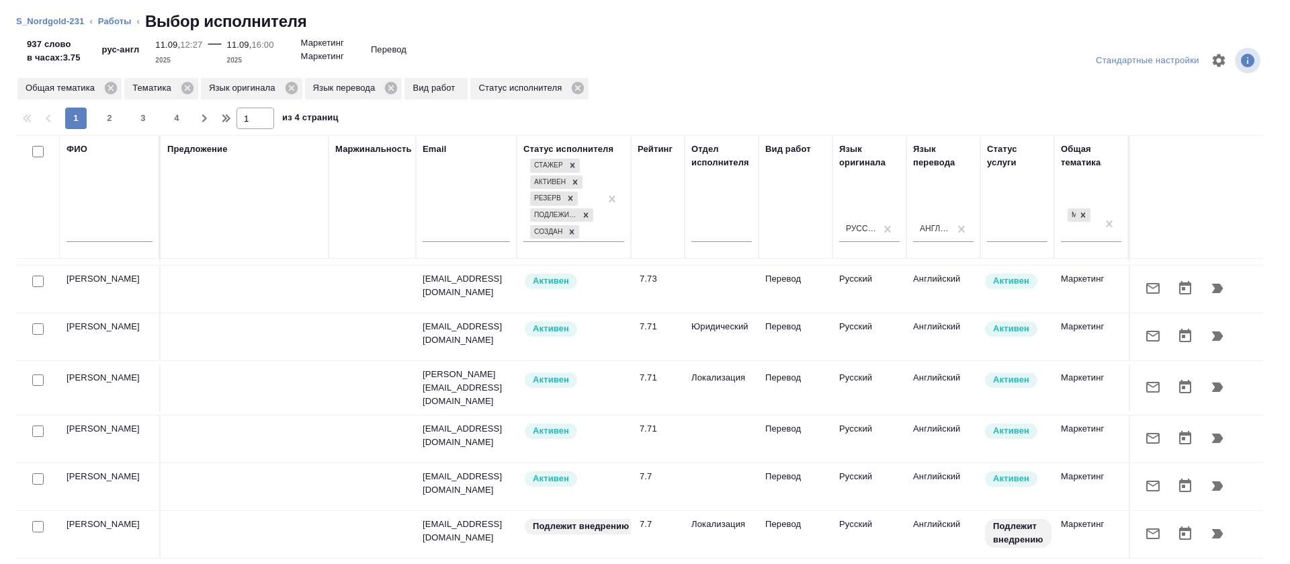
click at [137, 245] on div at bounding box center [110, 234] width 86 height 33
click at [135, 236] on input "text" at bounding box center [110, 233] width 86 height 17
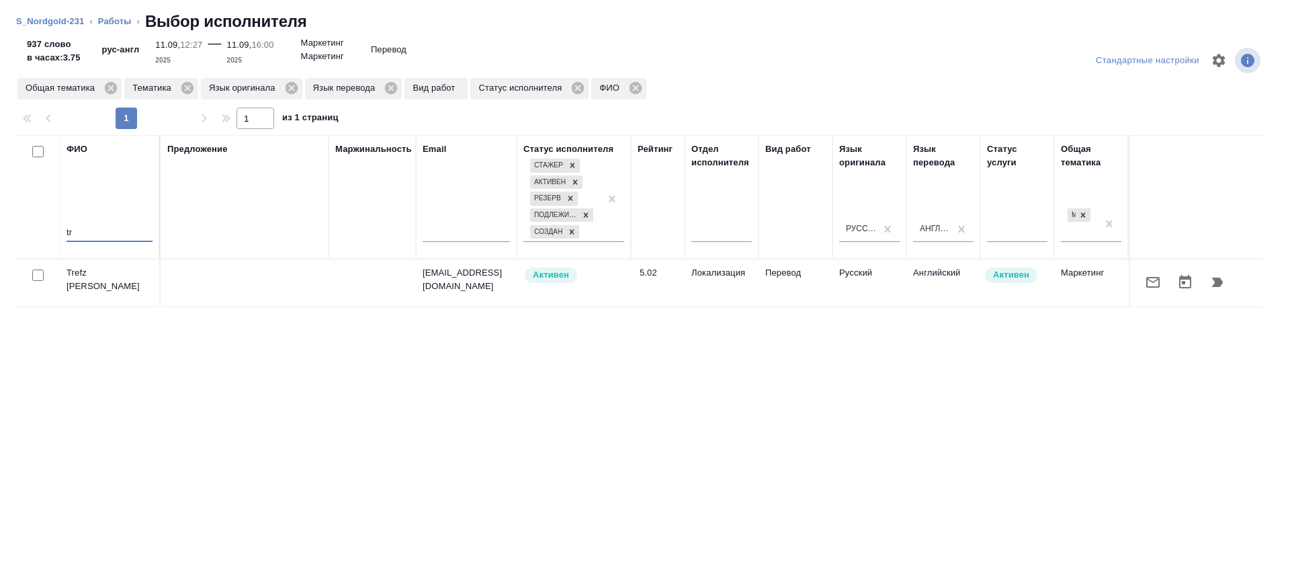
scroll to position [0, 0]
type input "tr"
click at [38, 278] on input "checkbox" at bounding box center [37, 274] width 11 height 11
checkbox input "true"
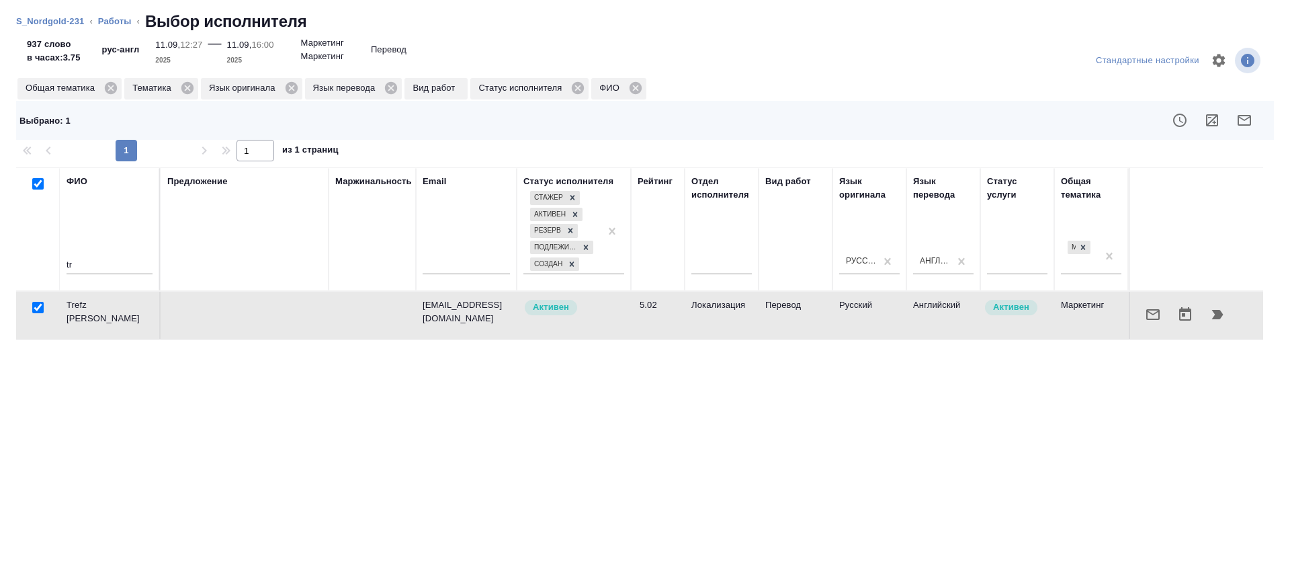
click at [37, 307] on input "checkbox" at bounding box center [37, 307] width 11 height 11
checkbox input "false"
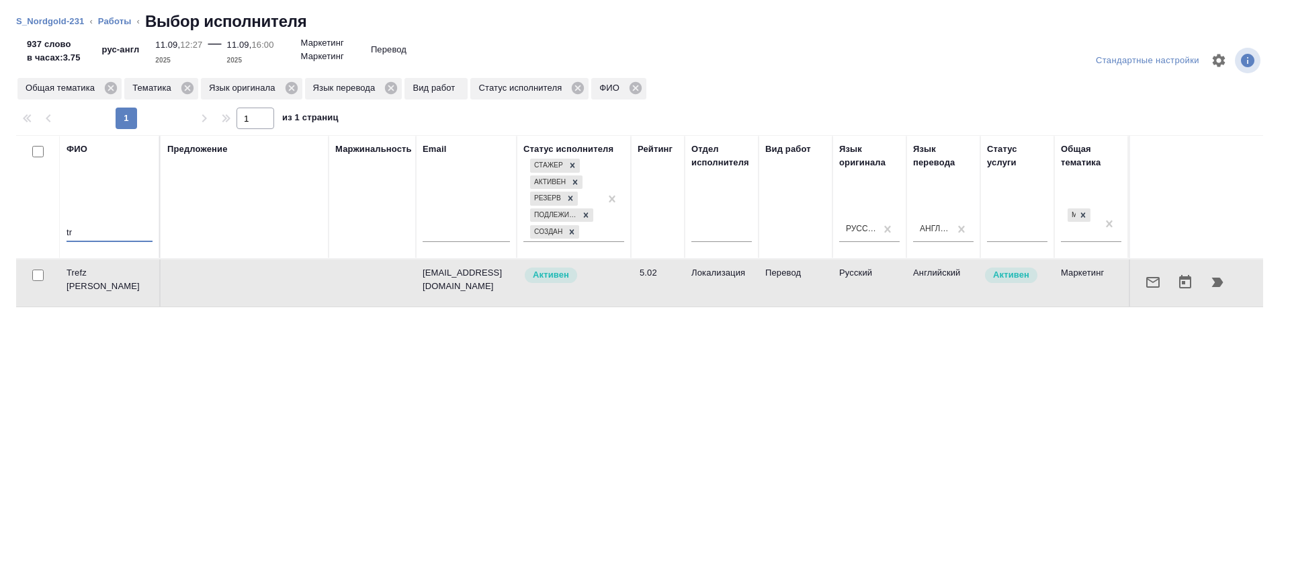
drag, startPoint x: 85, startPoint y: 232, endPoint x: 61, endPoint y: 233, distance: 24.2
click at [61, 233] on th "ФИО tr" at bounding box center [110, 197] width 101 height 124
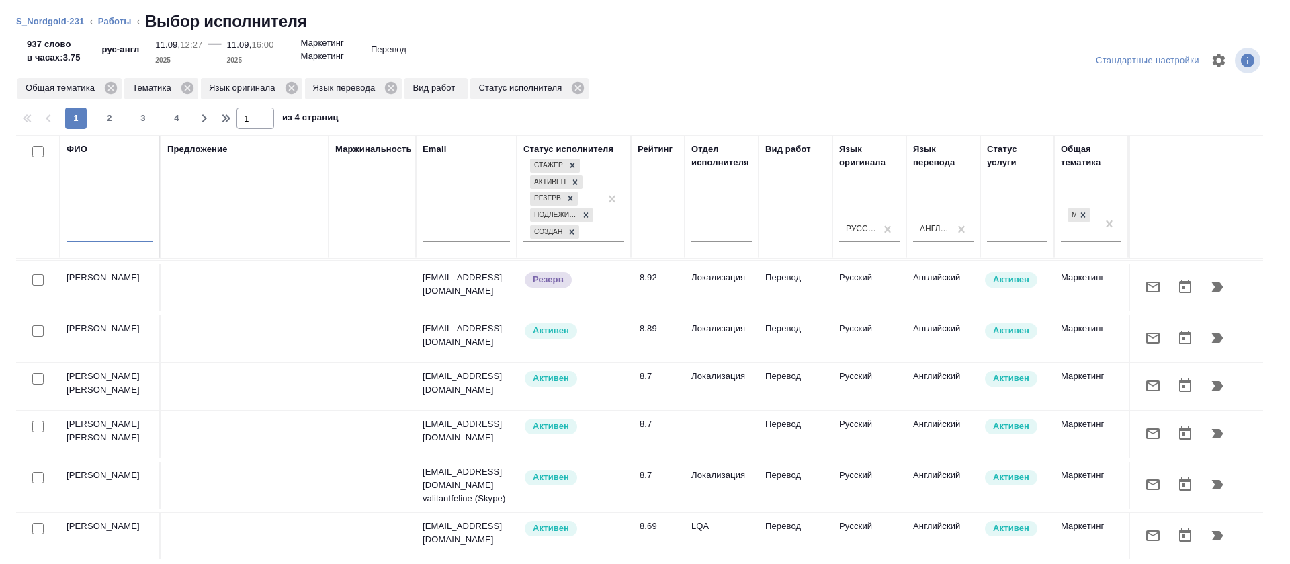
scroll to position [202, 0]
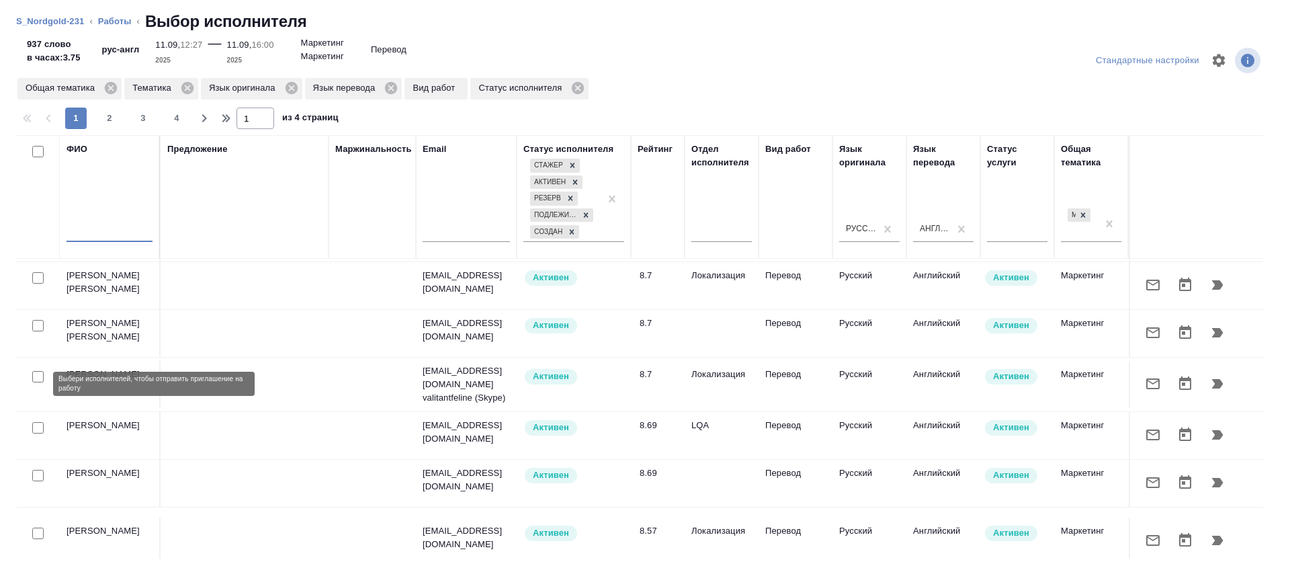
click at [38, 382] on input "checkbox" at bounding box center [37, 376] width 11 height 11
checkbox input "true"
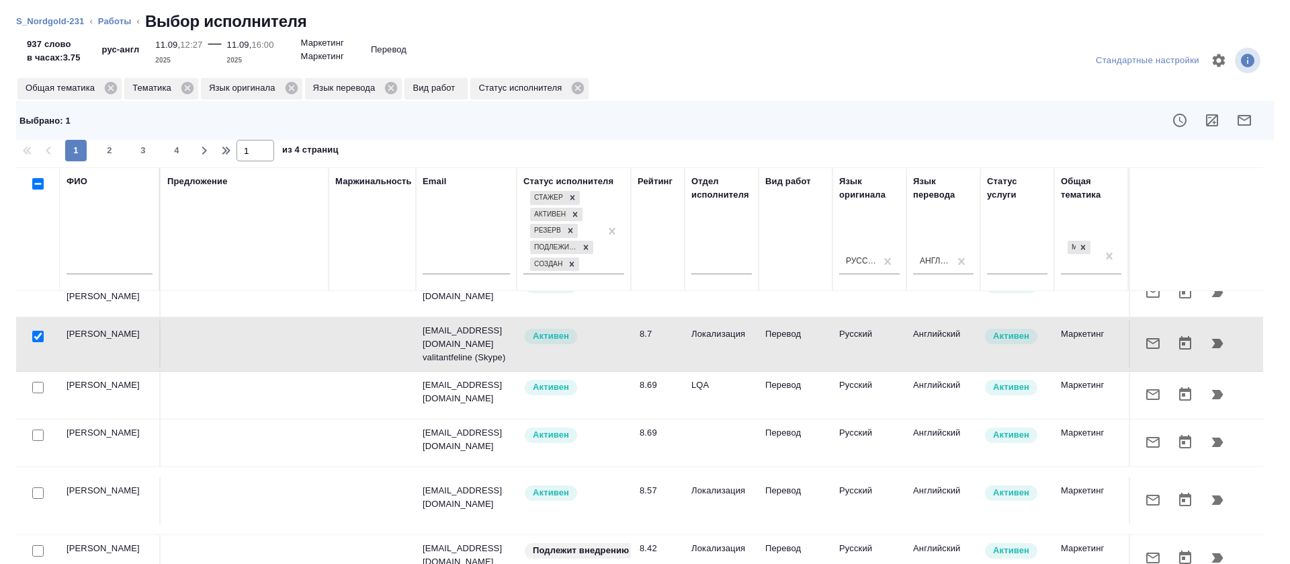
scroll to position [302, 0]
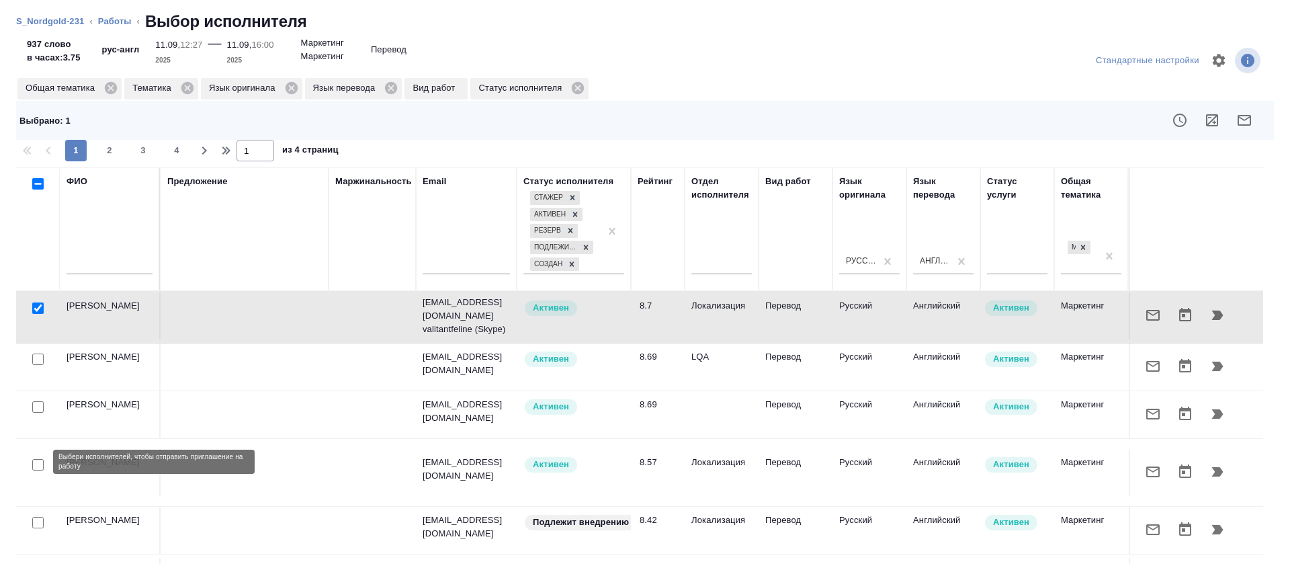
click at [39, 460] on input "checkbox" at bounding box center [37, 464] width 11 height 11
checkbox input "true"
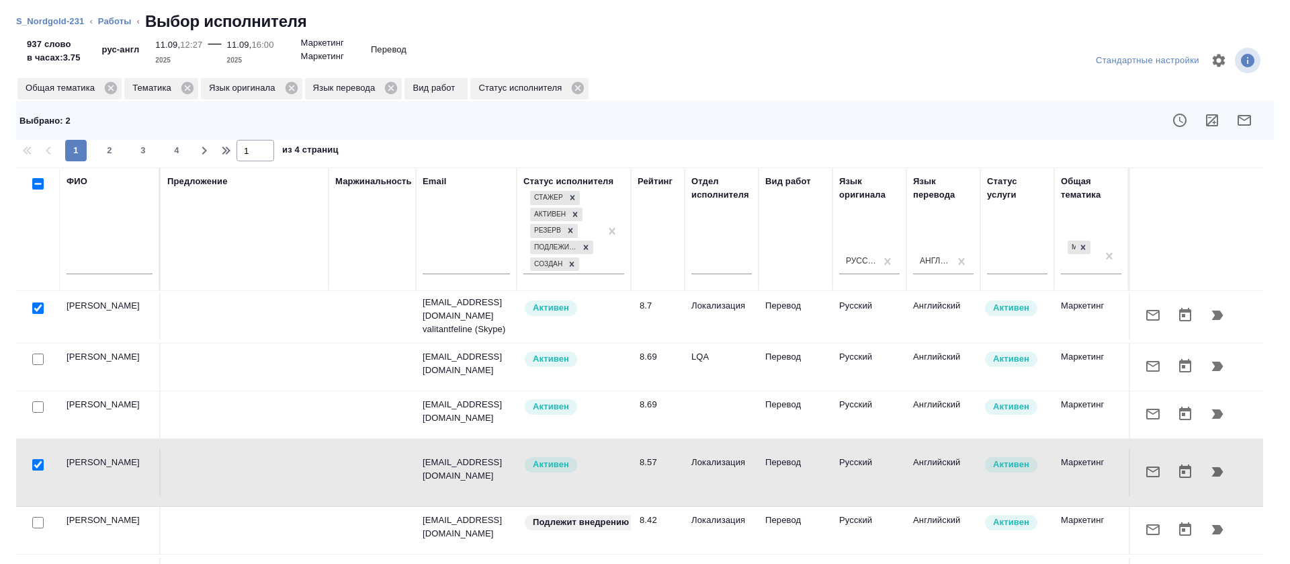
scroll to position [403, 0]
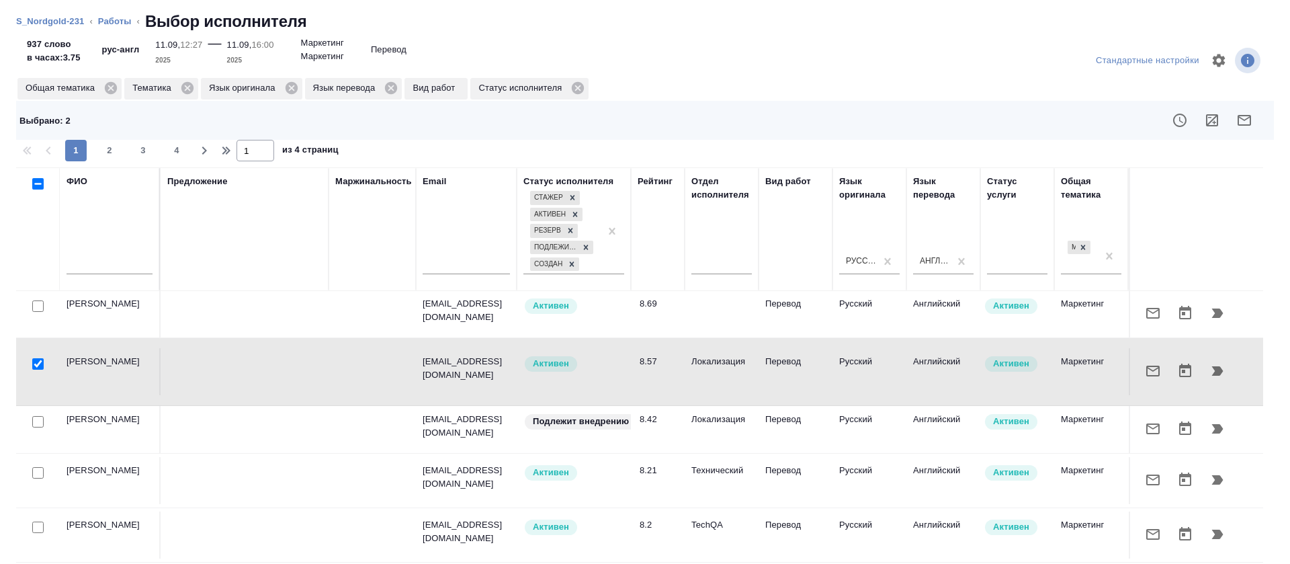
click at [1237, 127] on button "button" at bounding box center [1244, 120] width 32 height 32
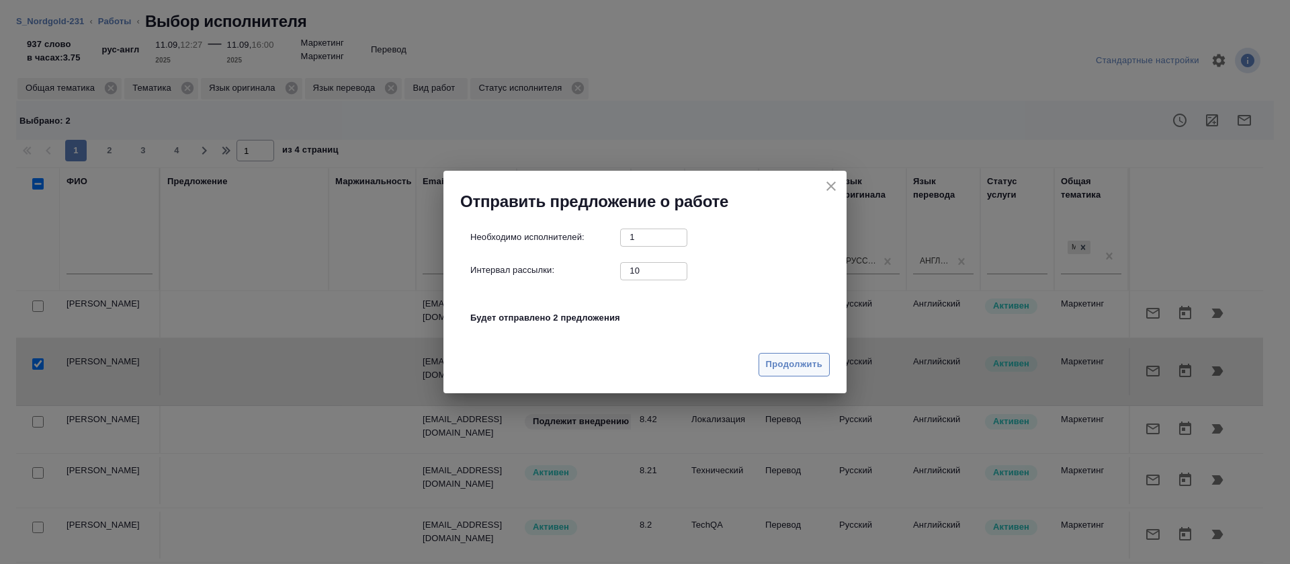
click at [786, 367] on span "Продолжить" at bounding box center [794, 364] width 56 height 15
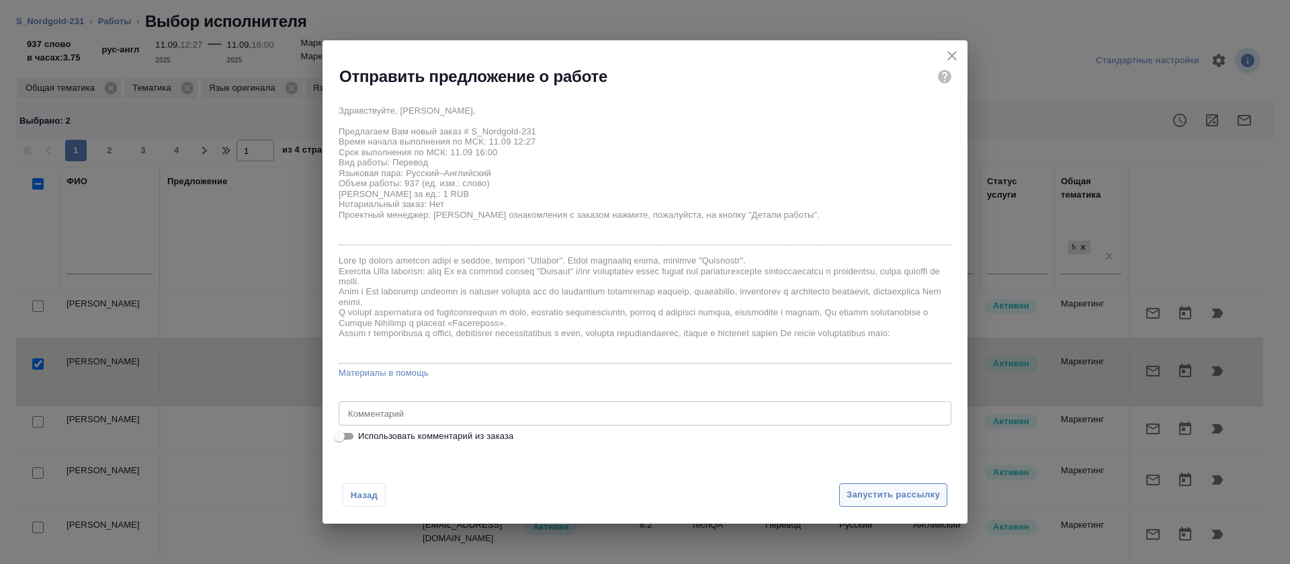
click at [910, 496] on span "Запустить рассылку" at bounding box center [892, 494] width 93 height 15
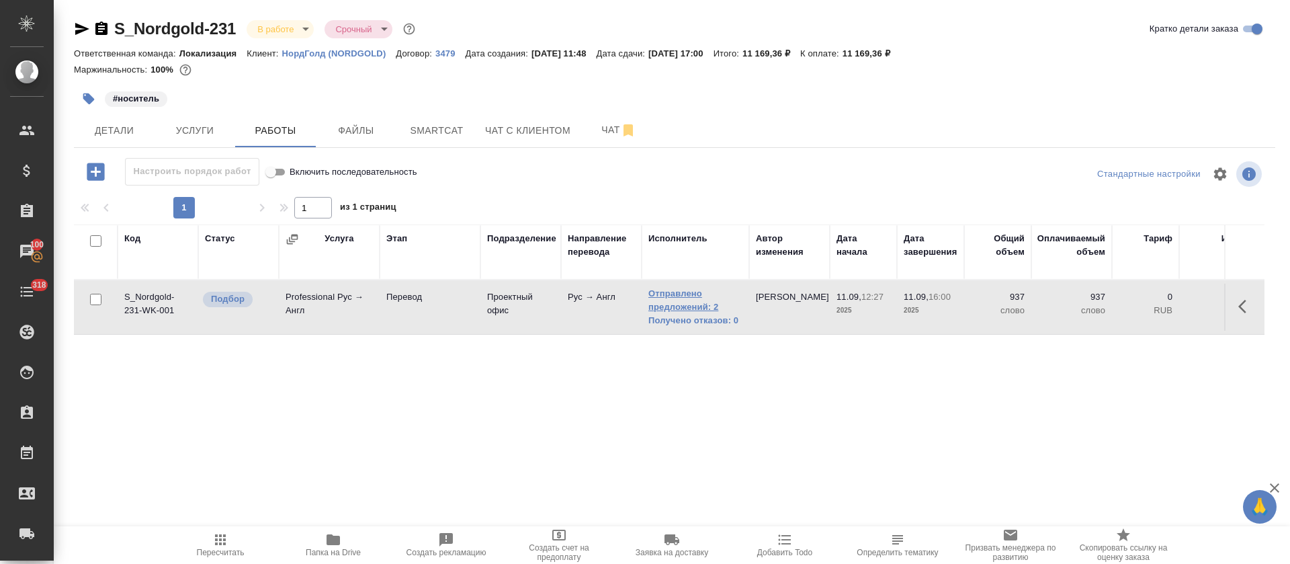
click at [687, 296] on link "Отправлено предложений: 2" at bounding box center [695, 300] width 94 height 27
click at [112, 138] on button "Детали" at bounding box center [114, 131] width 81 height 34
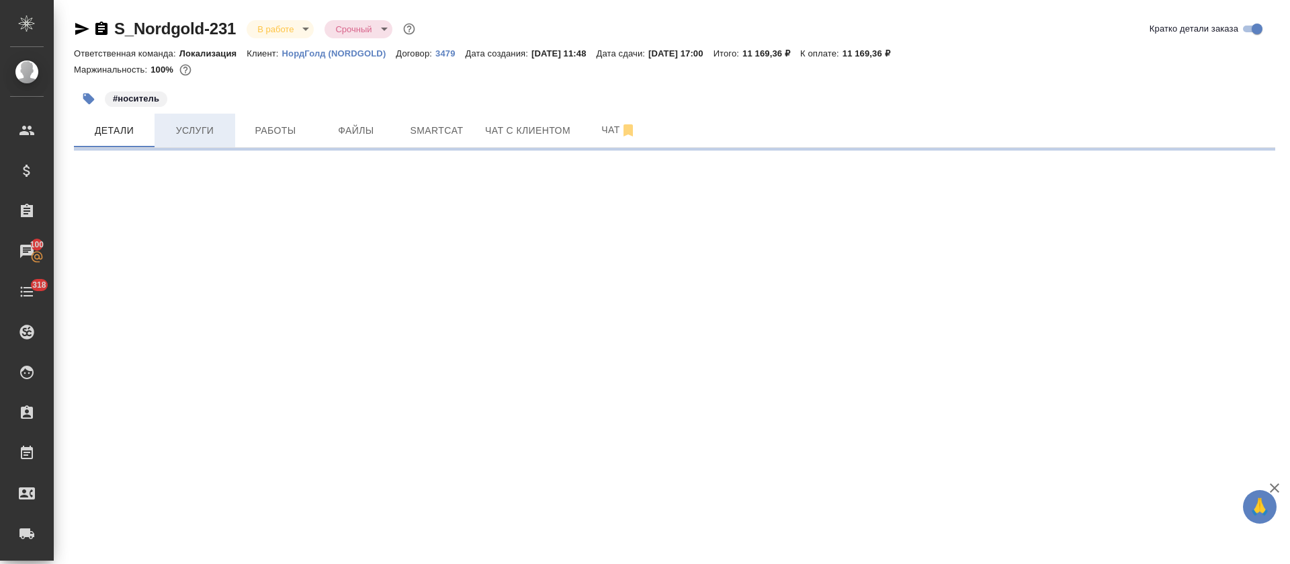
select select "RU"
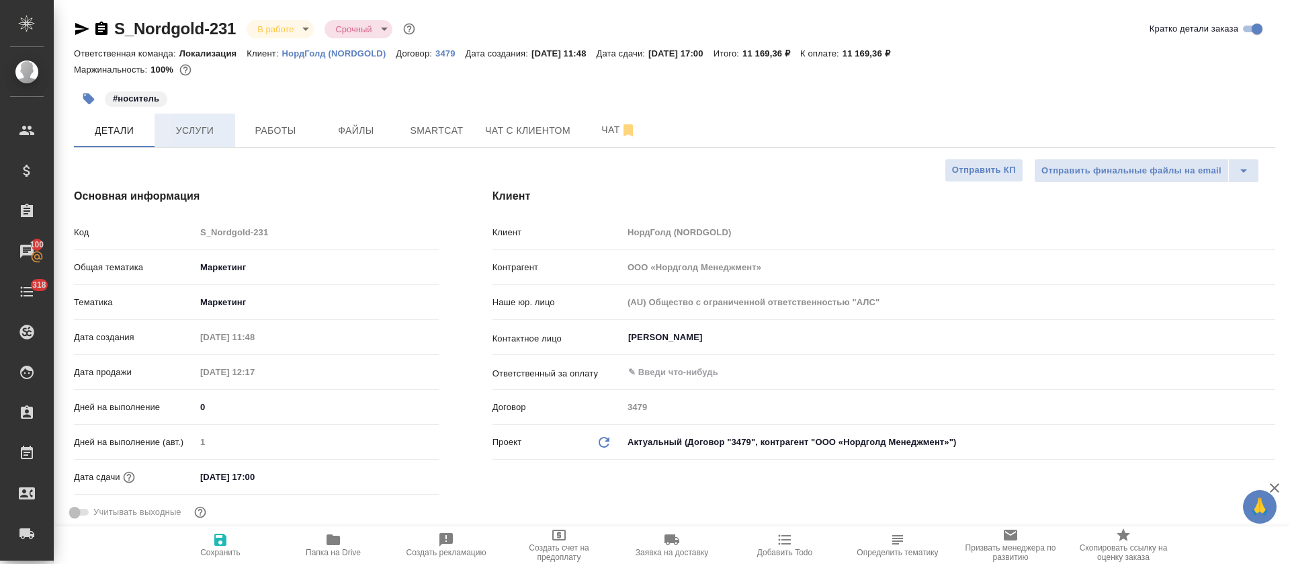
type textarea "x"
click at [216, 140] on button "Услуги" at bounding box center [195, 131] width 81 height 34
type input "Третьякова Ольга"
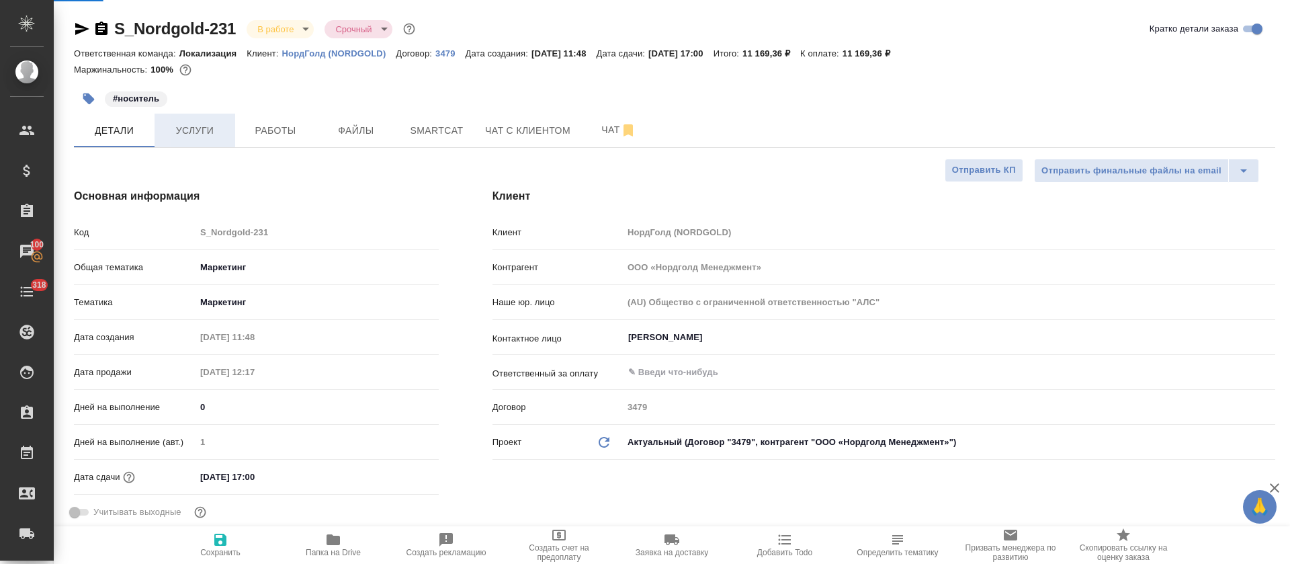
type input "Сеитов Павел"
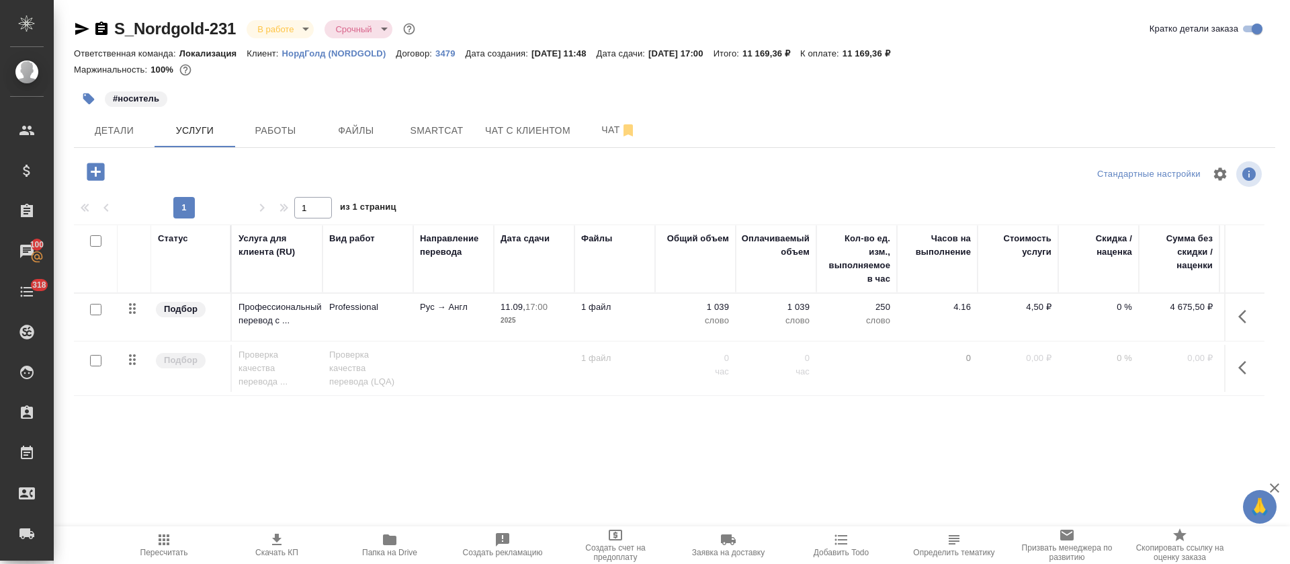
click at [1241, 371] on icon "button" at bounding box center [1246, 367] width 16 height 16
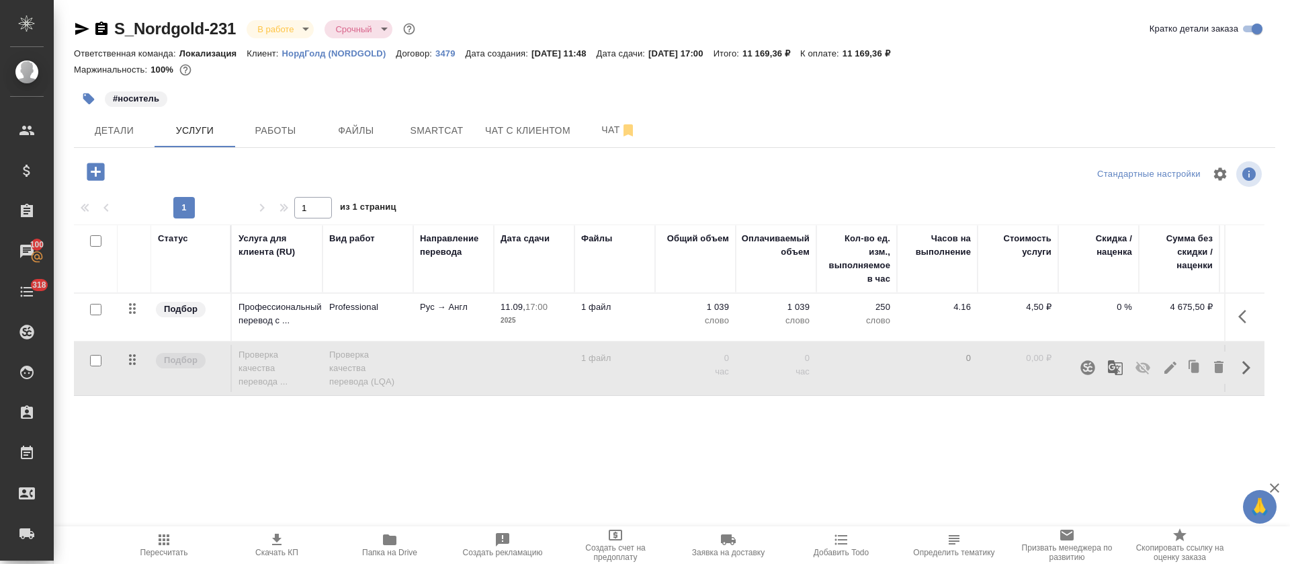
click at [1164, 368] on icon "button" at bounding box center [1170, 367] width 16 height 16
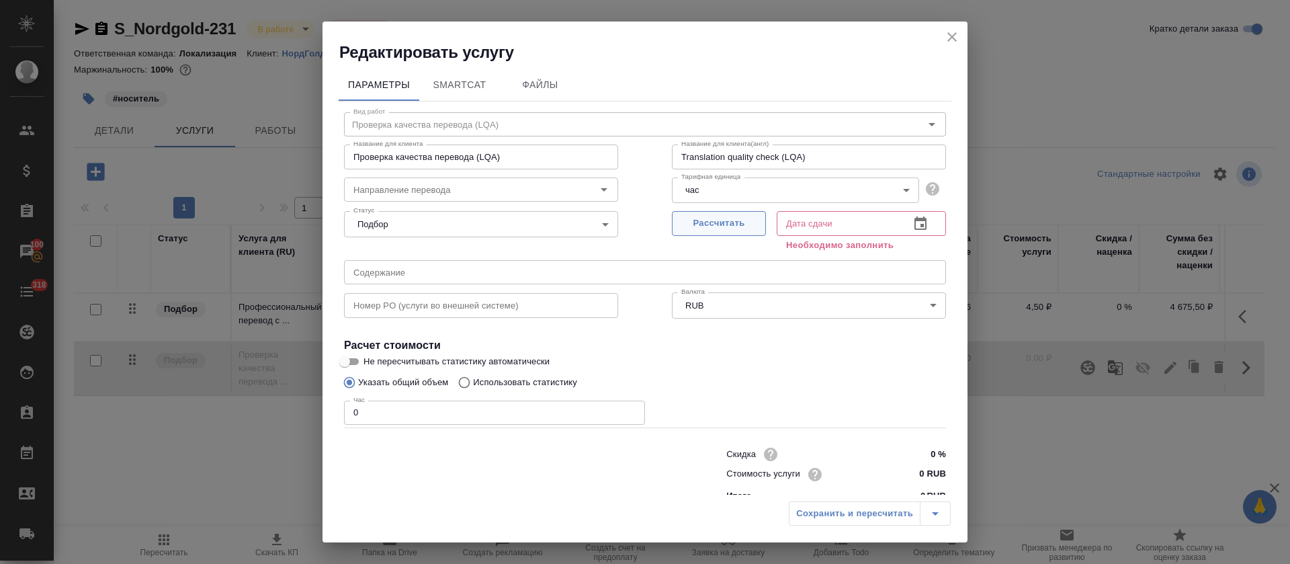
click at [729, 222] on span "Рассчитать" at bounding box center [718, 223] width 79 height 15
type input "11.09.2025 17:00"
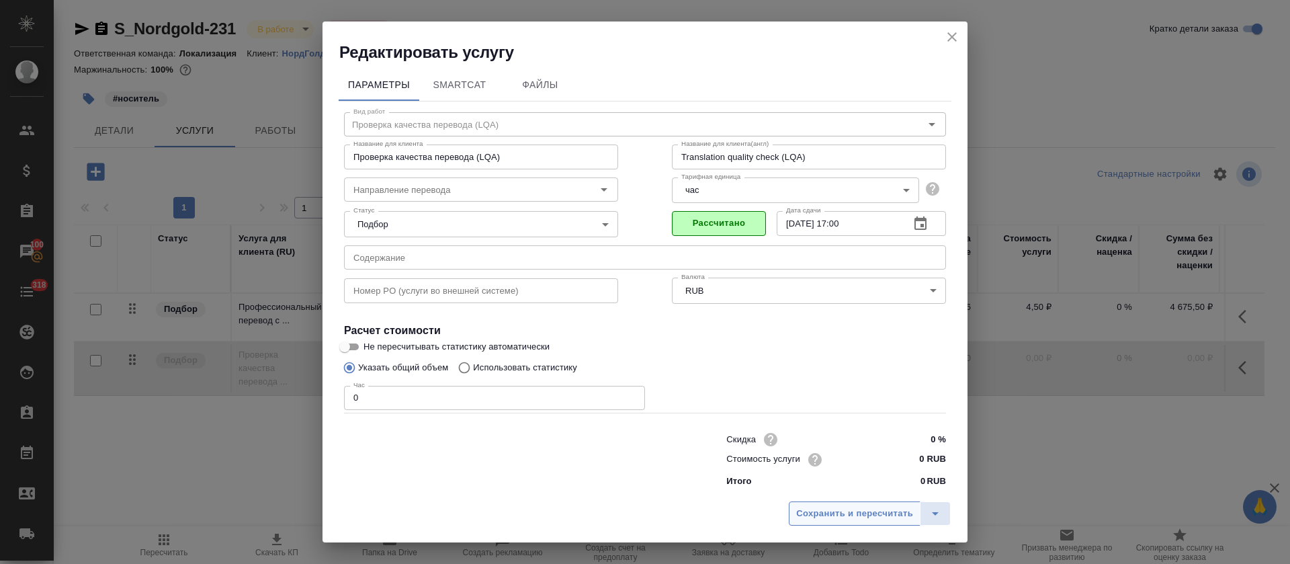
click at [839, 509] on span "Сохранить и пересчитать" at bounding box center [854, 513] width 117 height 15
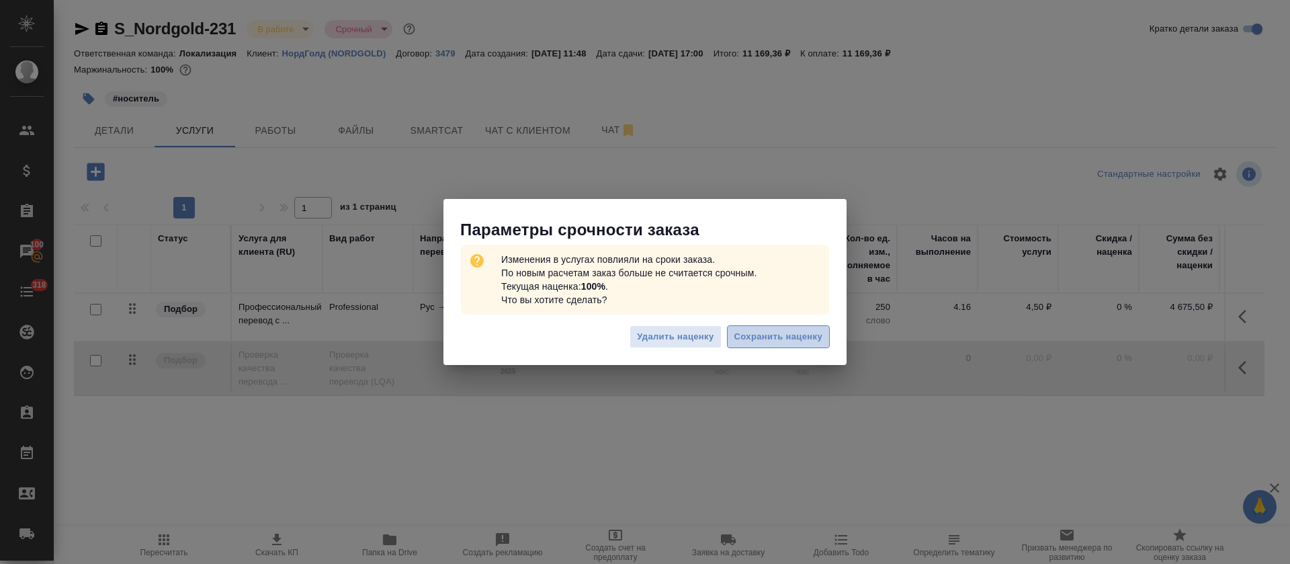
click at [770, 335] on span "Сохранить наценку" at bounding box center [778, 336] width 88 height 15
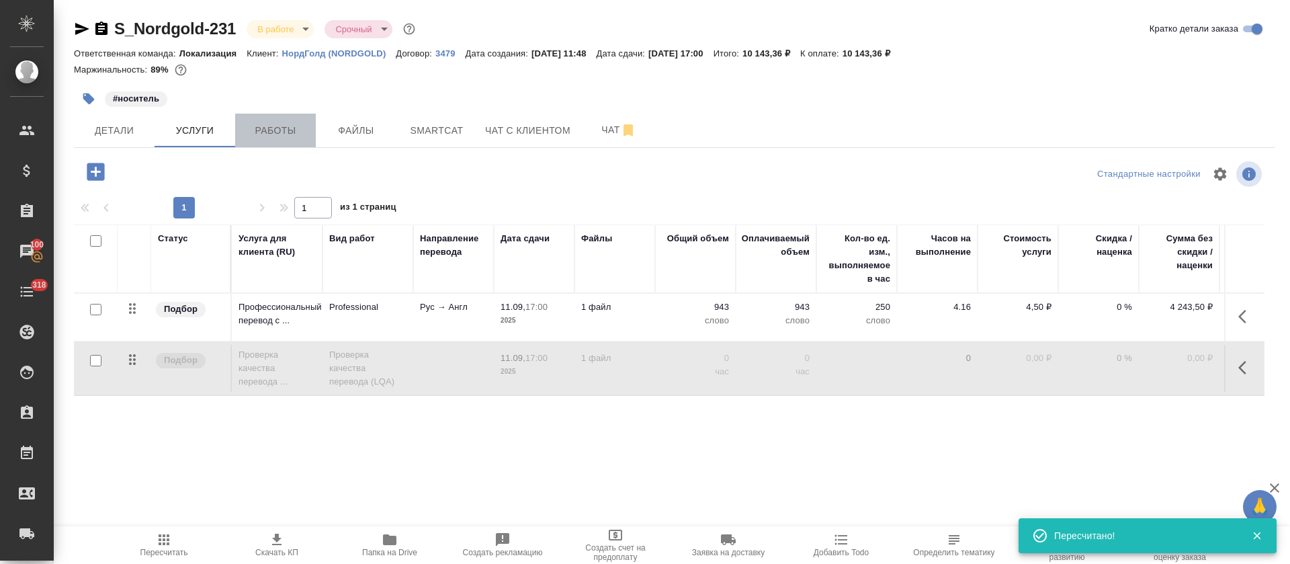
click at [256, 130] on span "Работы" at bounding box center [275, 130] width 64 height 17
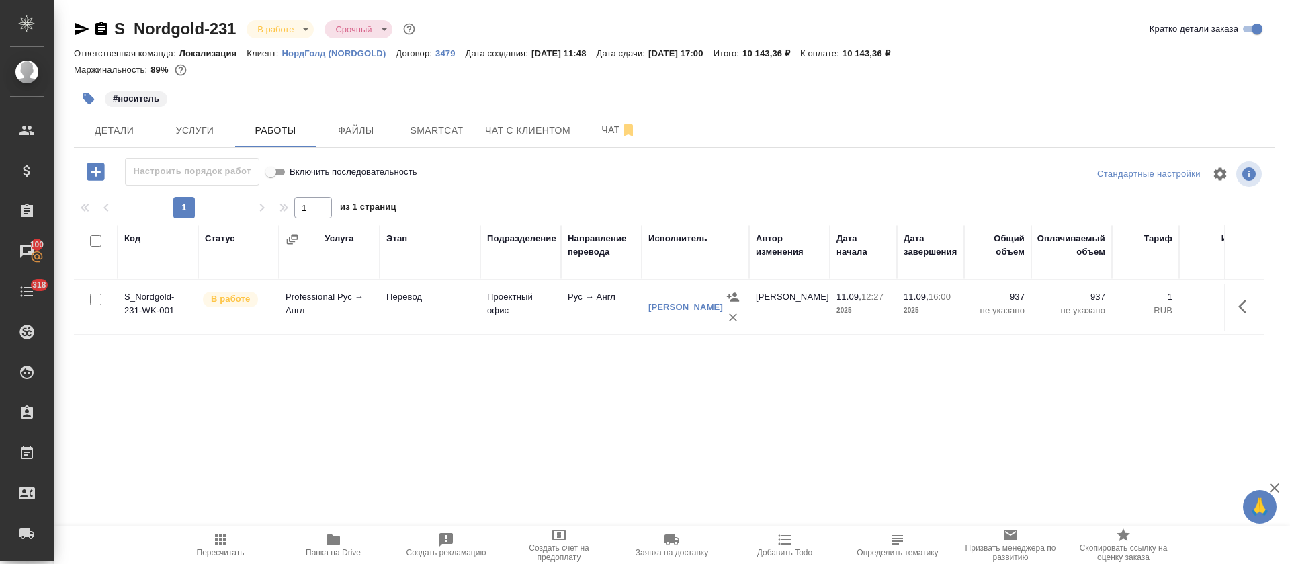
click at [1239, 305] on icon "button" at bounding box center [1246, 306] width 16 height 16
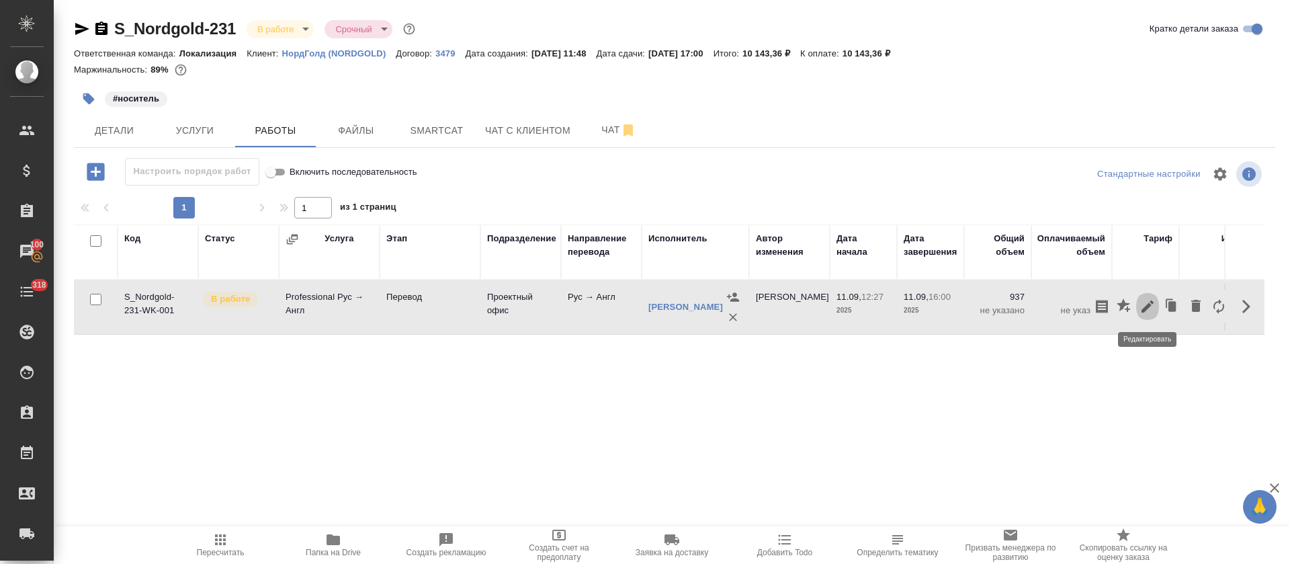
click at [1149, 314] on icon "button" at bounding box center [1147, 306] width 16 height 16
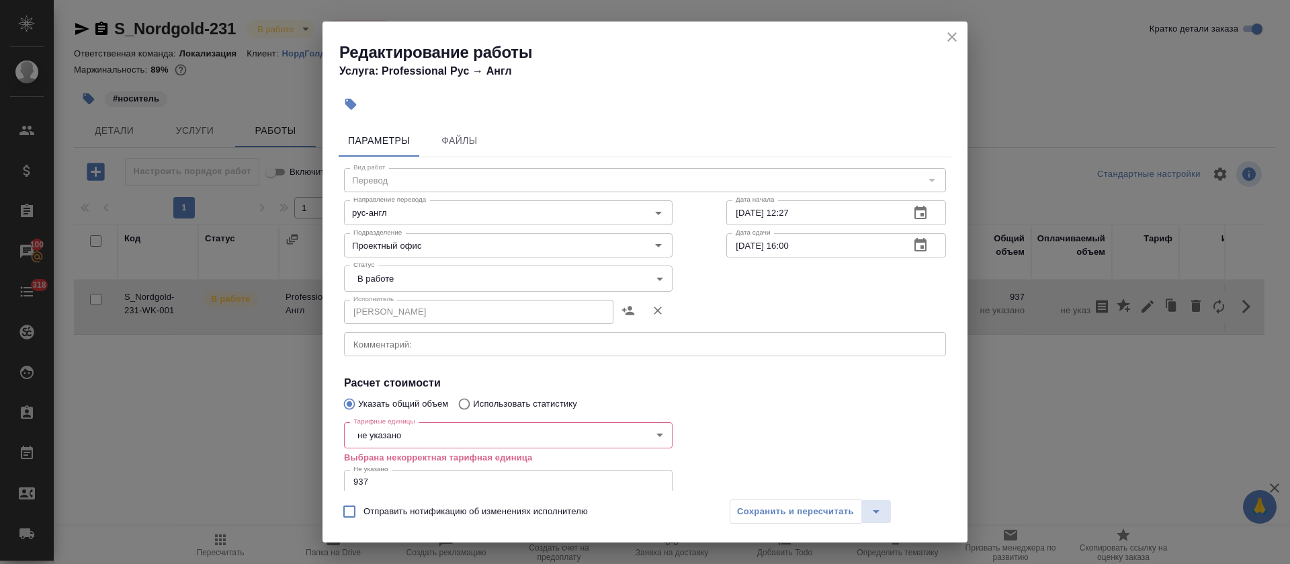
click at [388, 431] on body "🙏 .cls-1 fill:#fff; AWATERA Tretyakova Olga Клиенты Спецификации Заказы 100 Чат…" at bounding box center [645, 282] width 1290 height 564
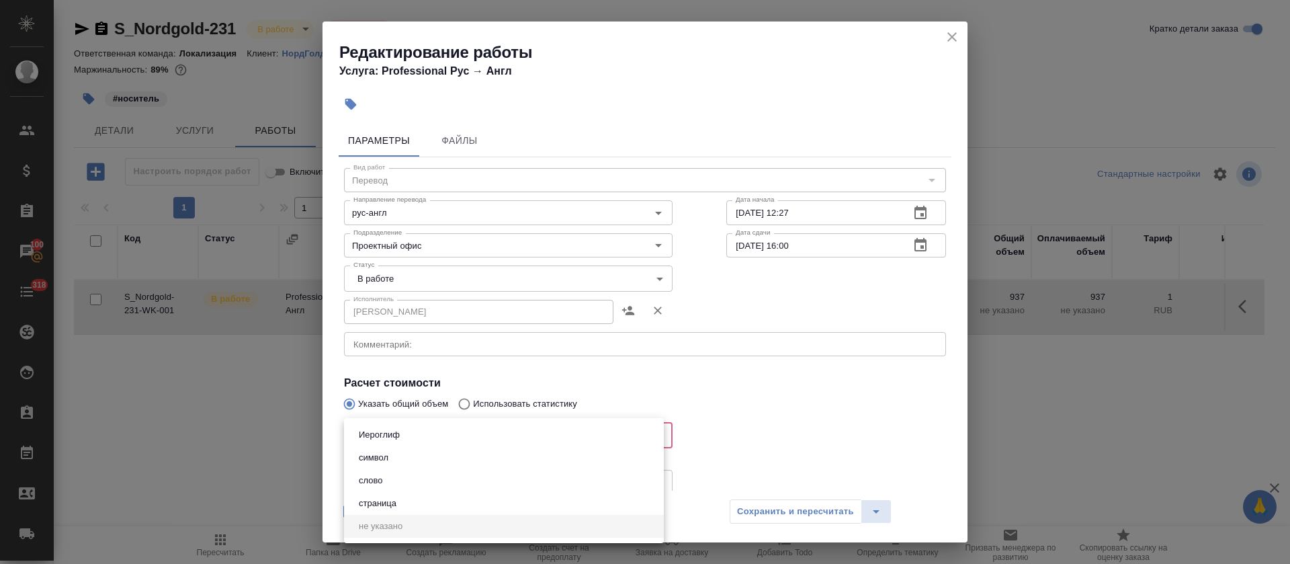
click at [382, 483] on button "слово" at bounding box center [371, 480] width 32 height 15
type input "5a8b1489cc6b4906c91bfd90"
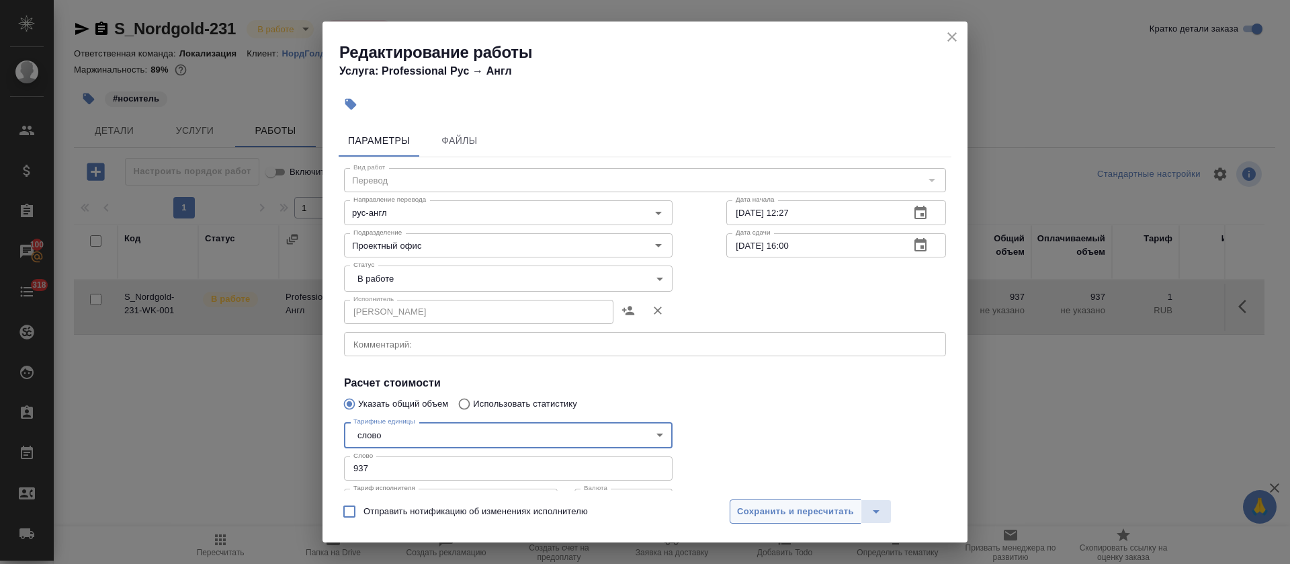
click at [768, 509] on span "Сохранить и пересчитать" at bounding box center [795, 511] width 117 height 15
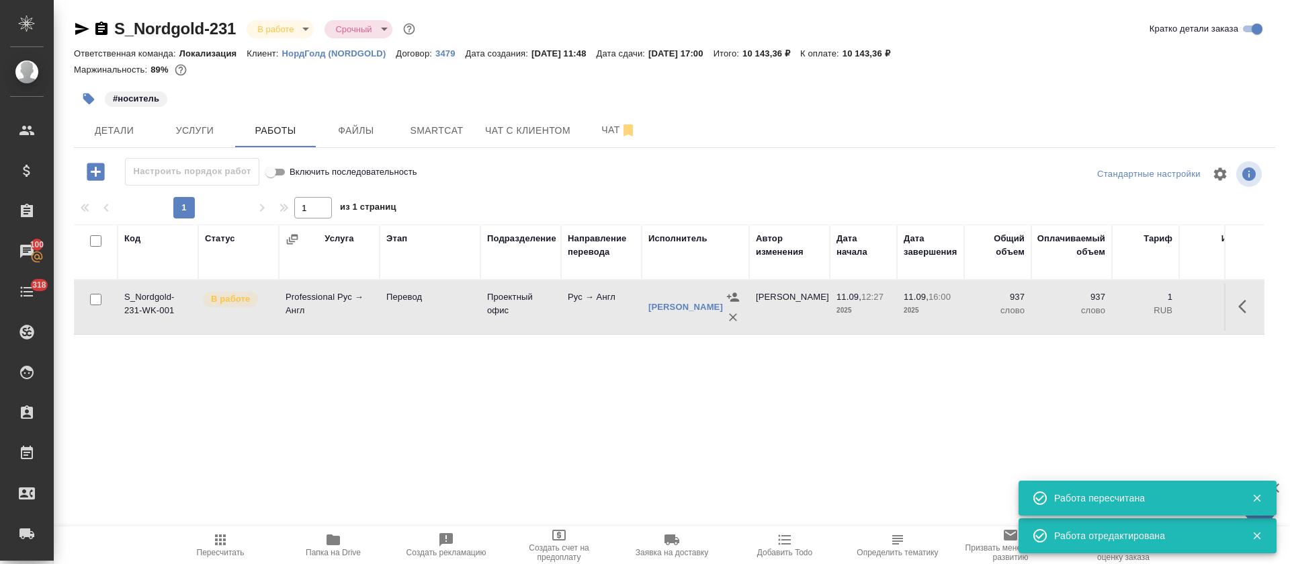
click at [100, 172] on icon "button" at bounding box center [96, 172] width 24 height 24
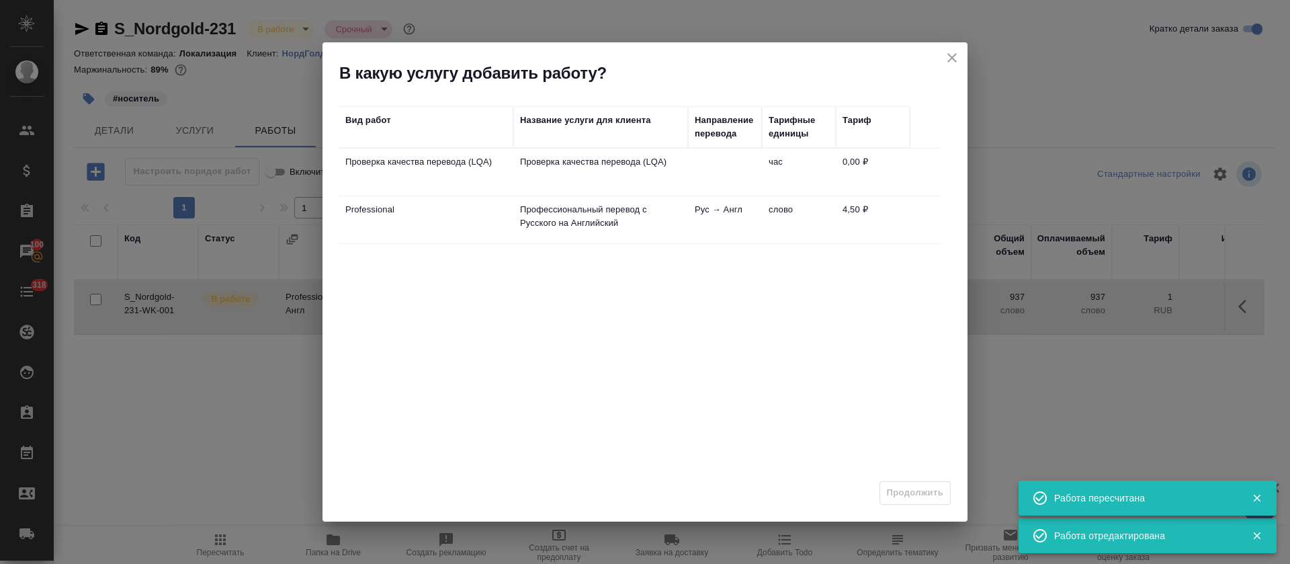
click at [603, 173] on td "Проверка качества перевода (LQA)" at bounding box center [600, 171] width 175 height 47
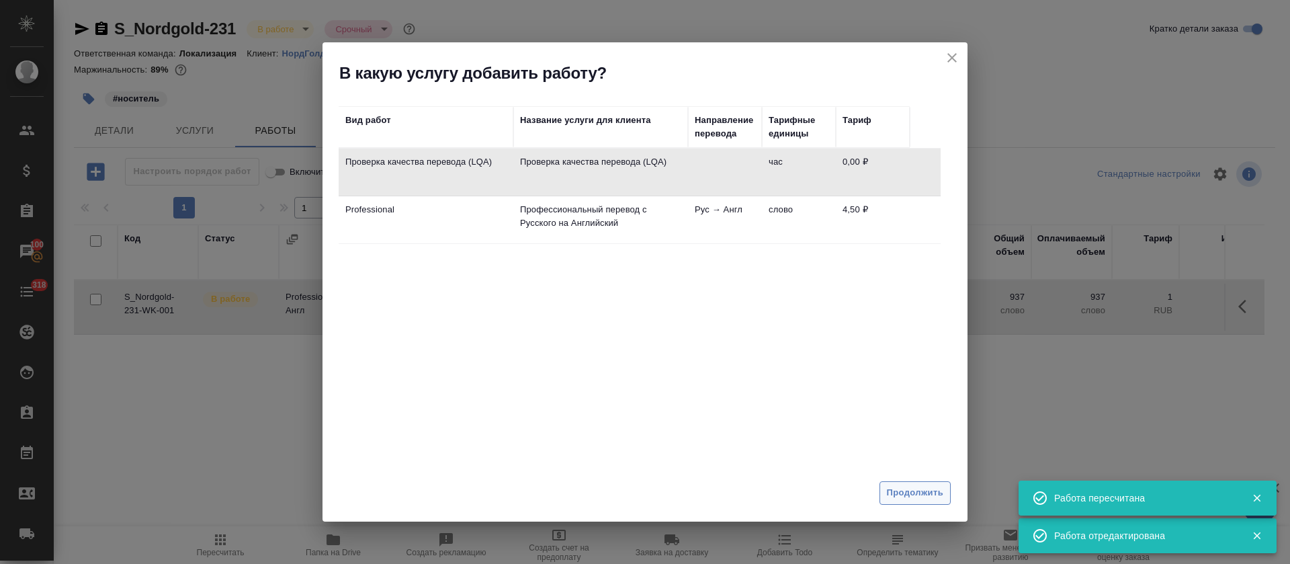
click at [901, 492] on span "Продолжить" at bounding box center [915, 492] width 56 height 15
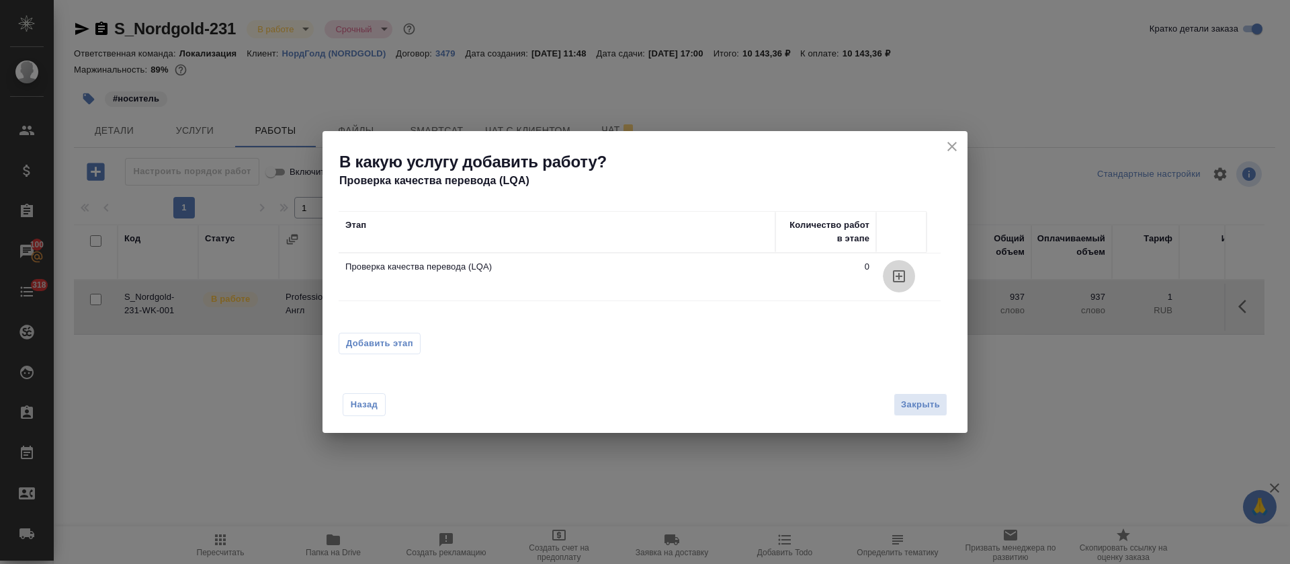
click at [899, 279] on icon "button" at bounding box center [899, 276] width 12 height 12
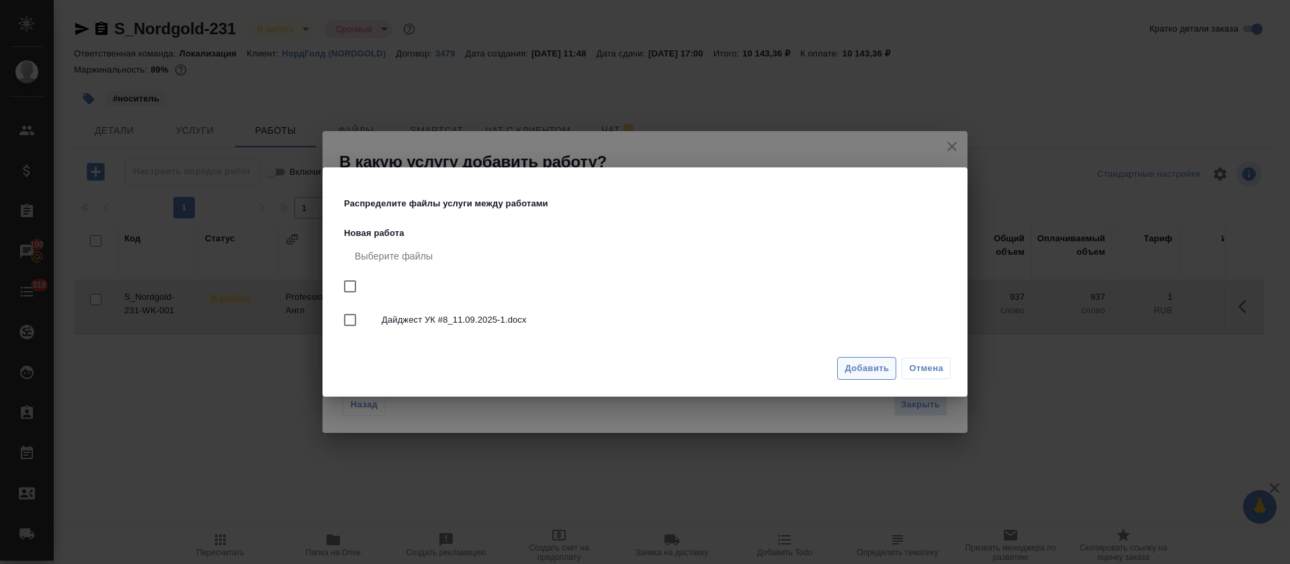
click at [860, 373] on span "Добавить" at bounding box center [866, 368] width 44 height 15
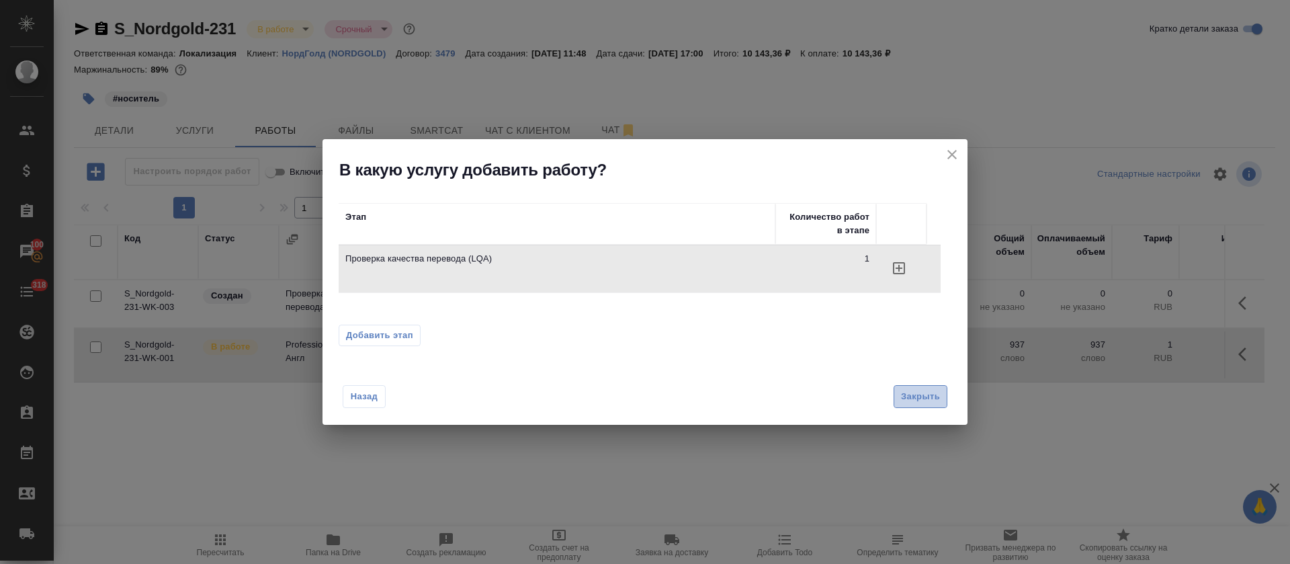
click at [928, 400] on span "Закрыть" at bounding box center [920, 396] width 39 height 15
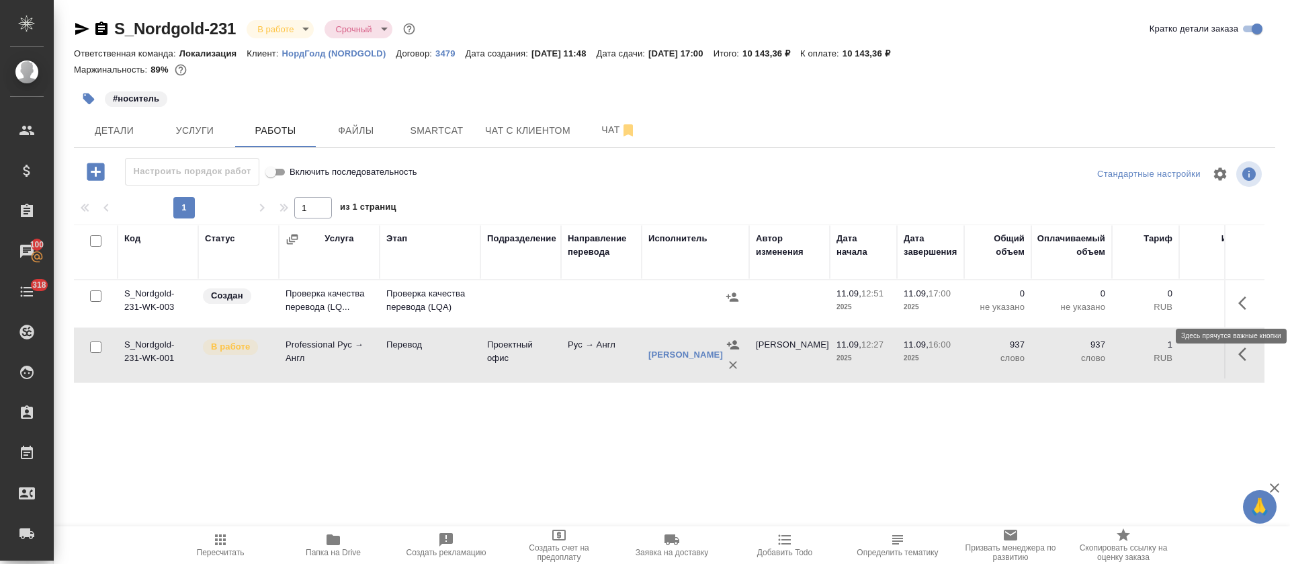
click at [1253, 308] on icon "button" at bounding box center [1246, 303] width 16 height 16
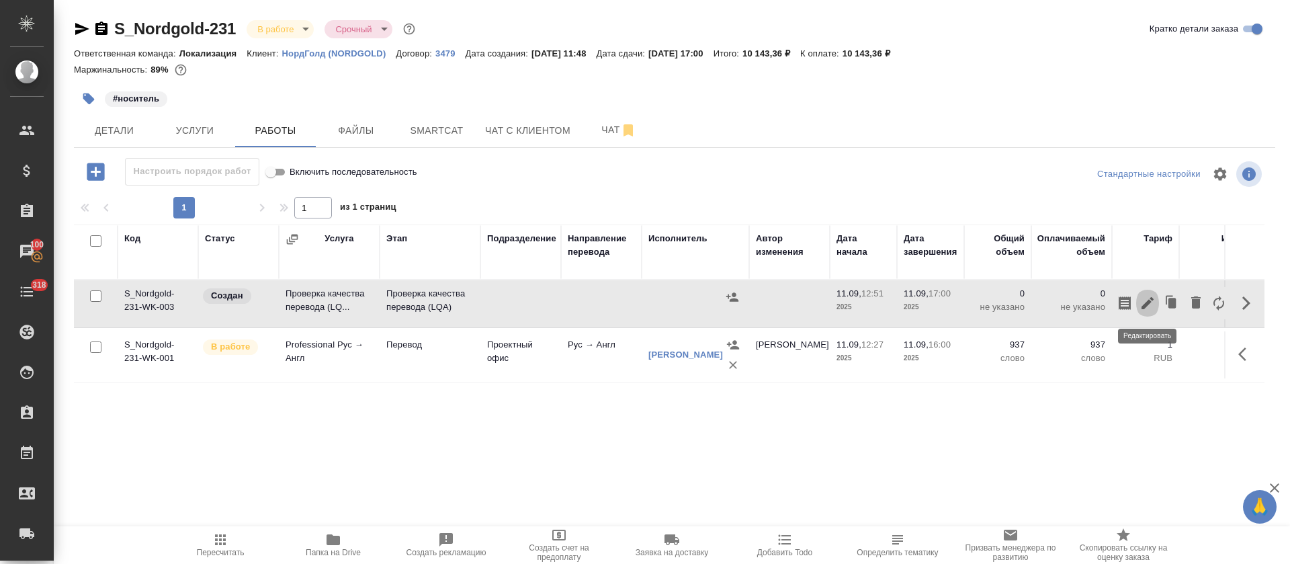
click at [1149, 304] on icon "button" at bounding box center [1147, 303] width 12 height 12
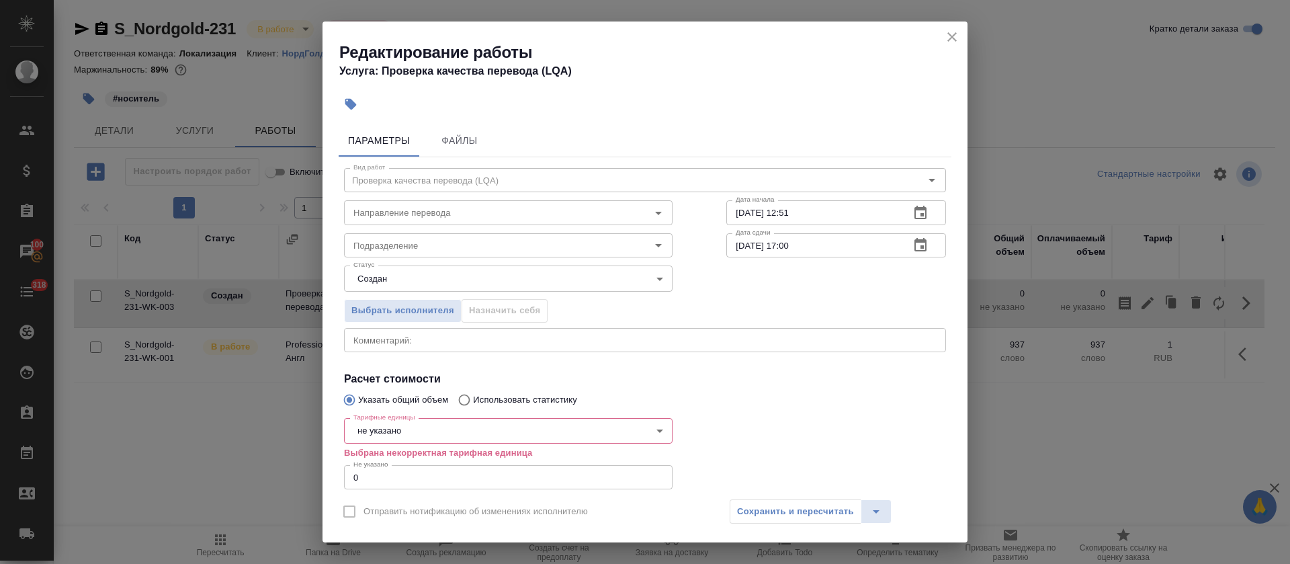
click at [396, 423] on body "🙏 .cls-1 fill:#fff; AWATERA Tretyakova Olga Клиенты Спецификации Заказы 100 Чат…" at bounding box center [645, 282] width 1290 height 564
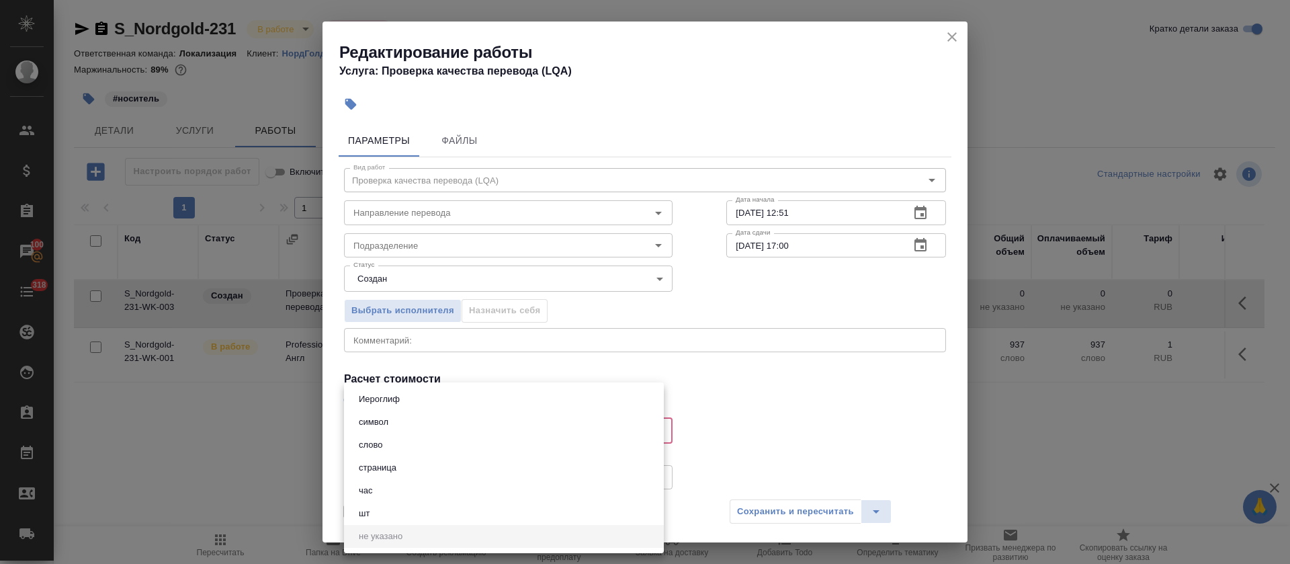
click at [364, 489] on button "час" at bounding box center [366, 490] width 22 height 15
type input "5a8b1489cc6b4906c91bfd93"
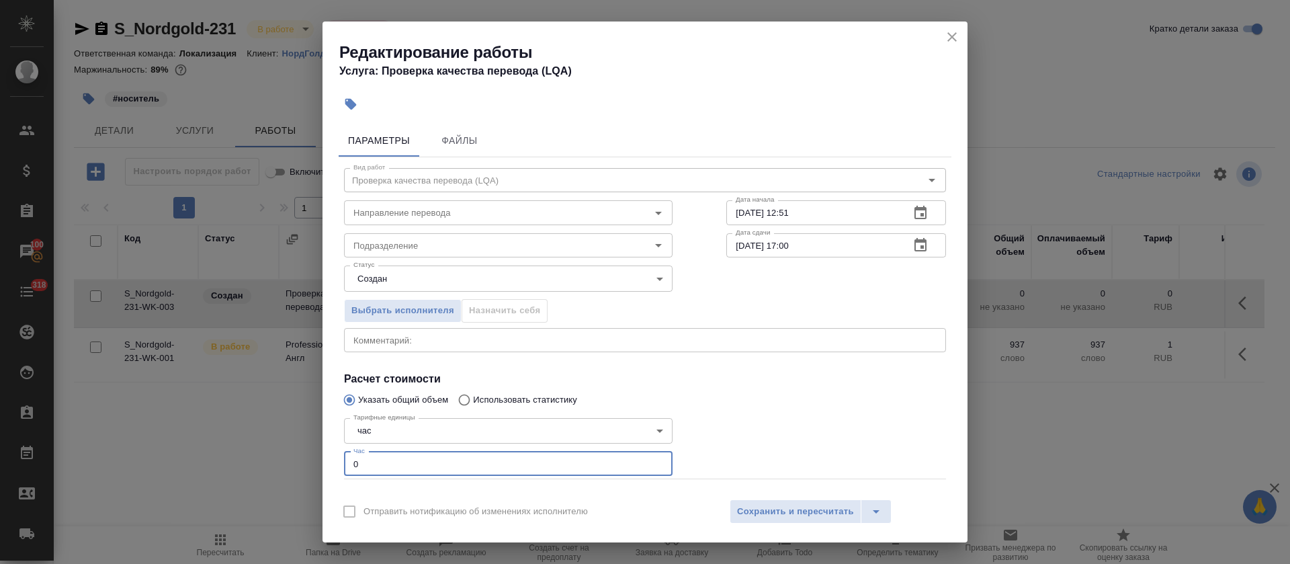
drag, startPoint x: 363, startPoint y: 466, endPoint x: 349, endPoint y: 462, distance: 14.5
click at [349, 462] on input "0" at bounding box center [508, 463] width 328 height 24
type input "1"
click at [409, 285] on body "🙏 .cls-1 fill:#fff; AWATERA Tretyakova Olga Клиенты Спецификации Заказы 100 Чат…" at bounding box center [645, 282] width 1290 height 564
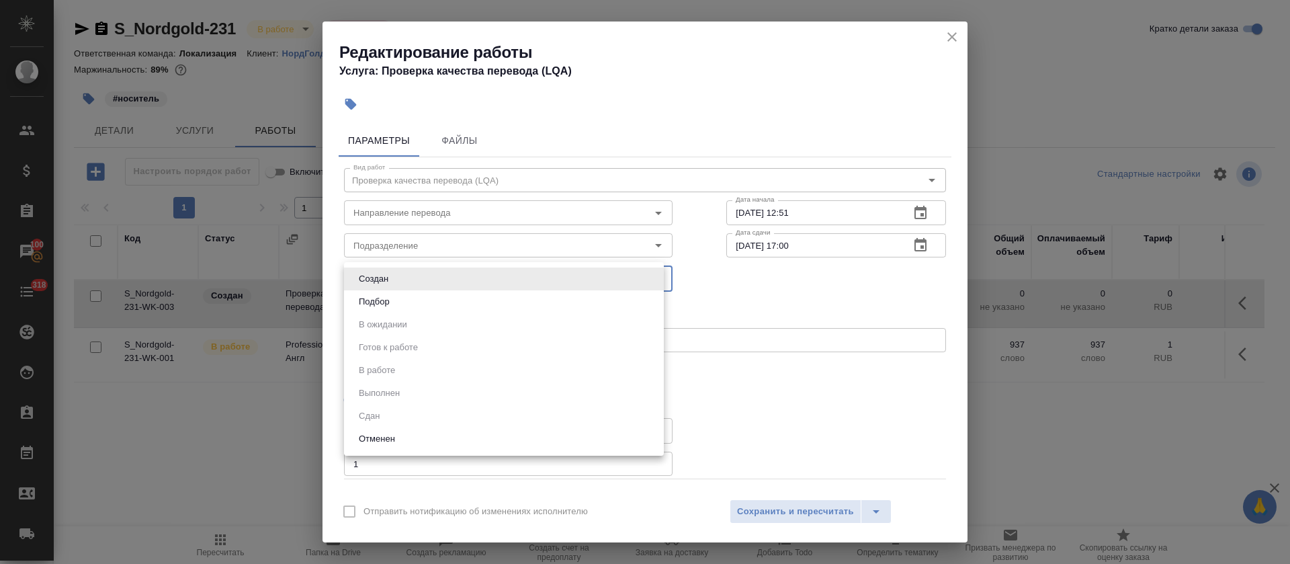
click at [405, 300] on li "Подбор" at bounding box center [504, 301] width 320 height 23
type input "recruiting"
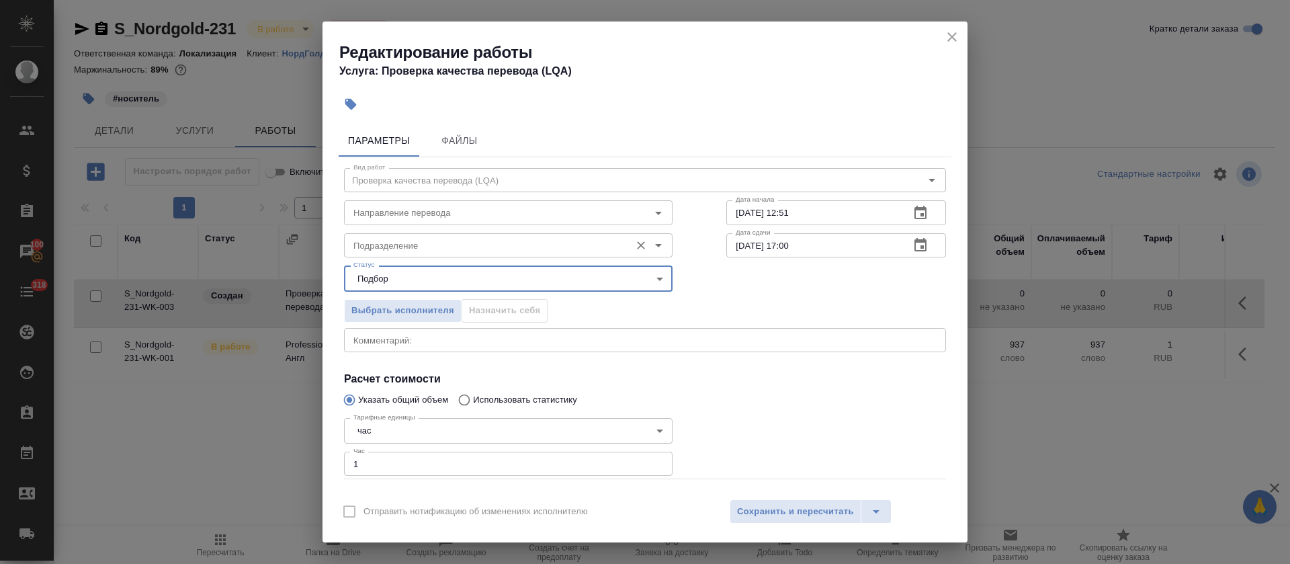
click at [404, 247] on input "Подразделение" at bounding box center [485, 245] width 275 height 16
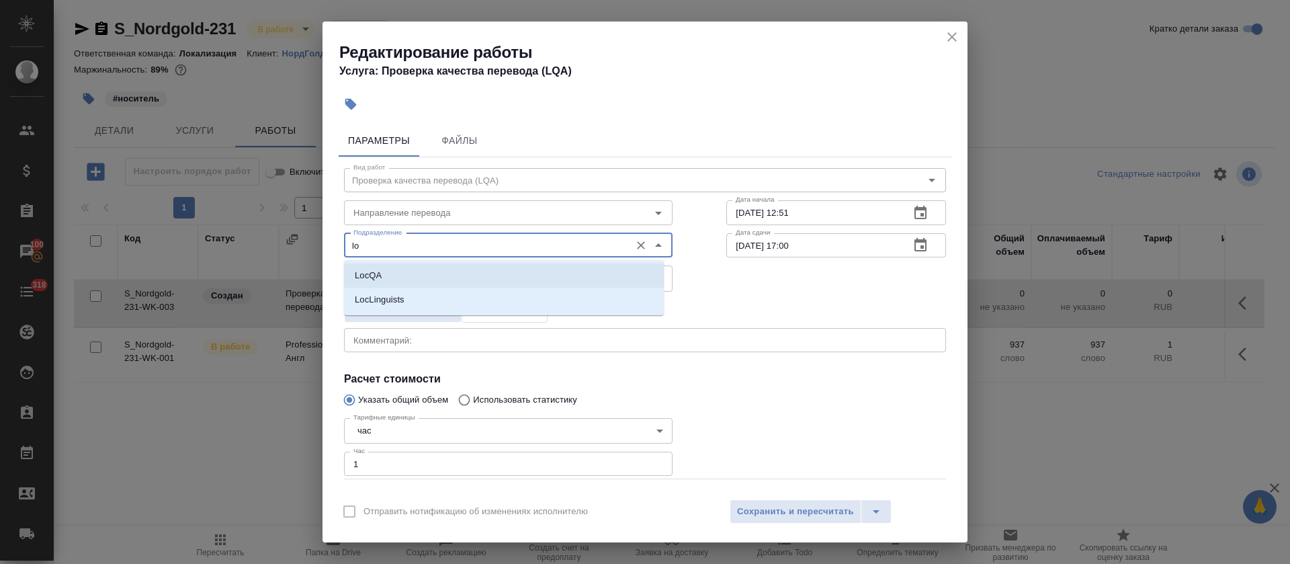
click at [404, 271] on li "LocQA" at bounding box center [504, 275] width 320 height 24
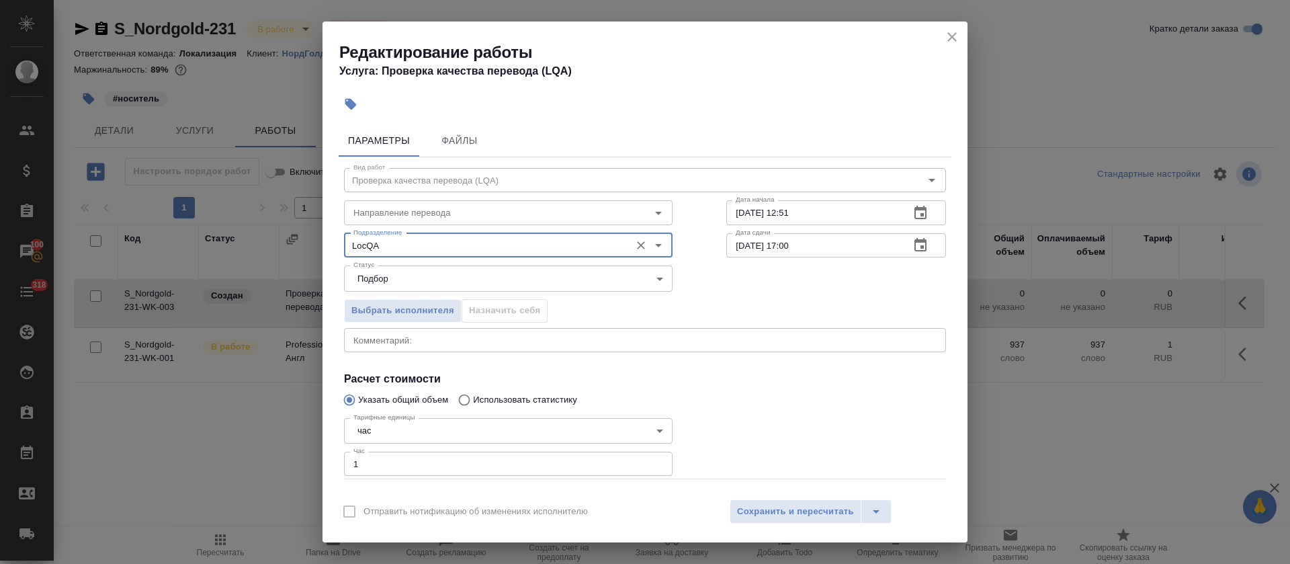
type input "LocQA"
click at [916, 220] on button "button" at bounding box center [920, 213] width 32 height 32
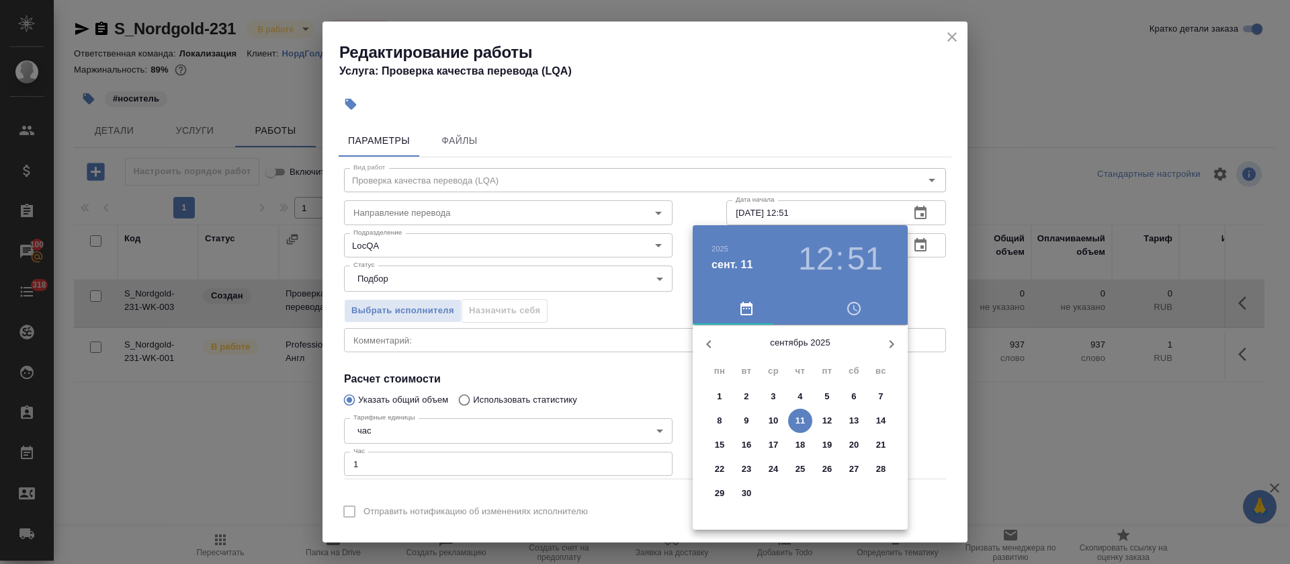
click at [801, 420] on p "11" at bounding box center [800, 420] width 10 height 13
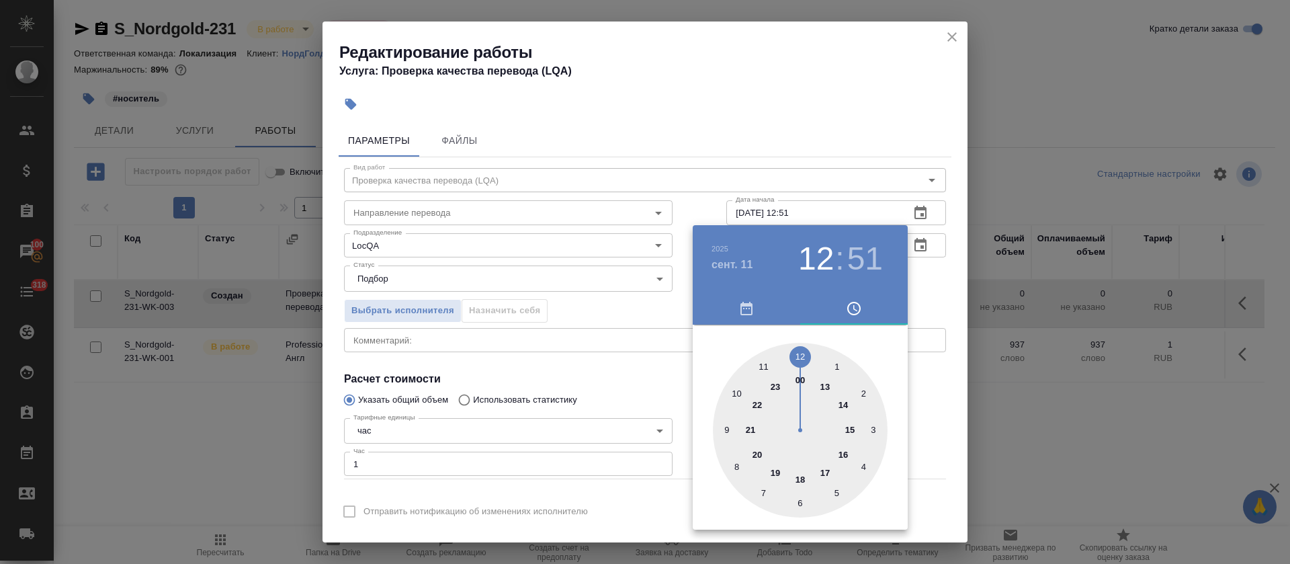
click at [844, 451] on div at bounding box center [800, 430] width 175 height 175
click at [799, 351] on div at bounding box center [800, 430] width 175 height 175
type input "11.09.2025 16:00"
drag, startPoint x: 560, startPoint y: 359, endPoint x: 1027, endPoint y: 290, distance: 472.7
click at [564, 359] on div at bounding box center [645, 282] width 1290 height 564
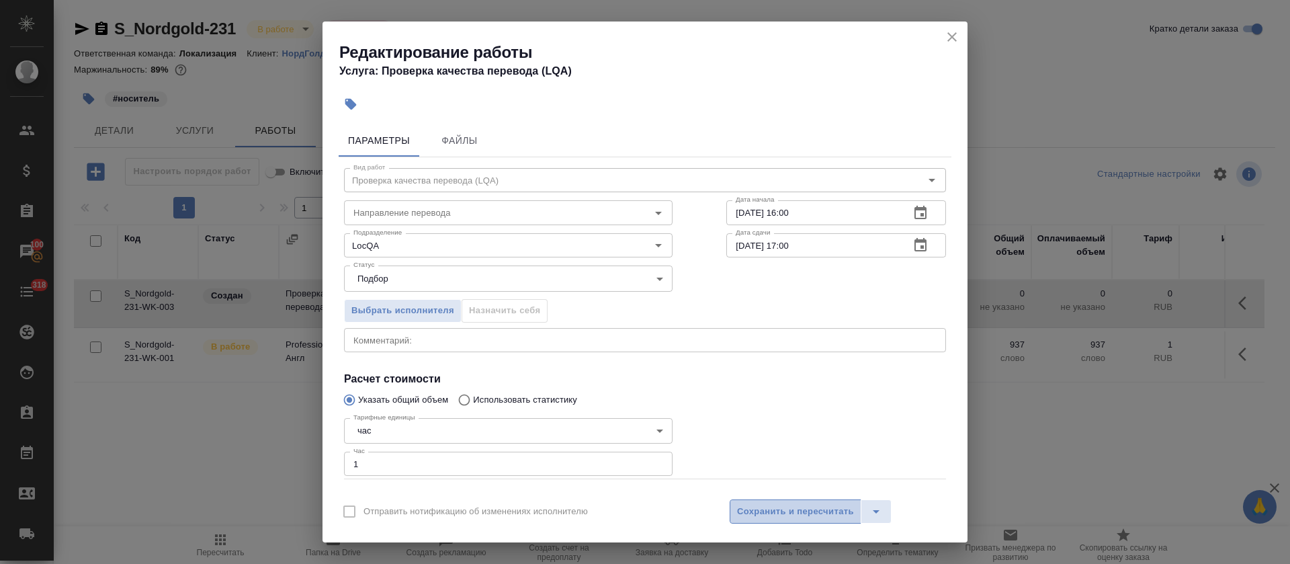
click at [818, 511] on span "Сохранить и пересчитать" at bounding box center [795, 511] width 117 height 15
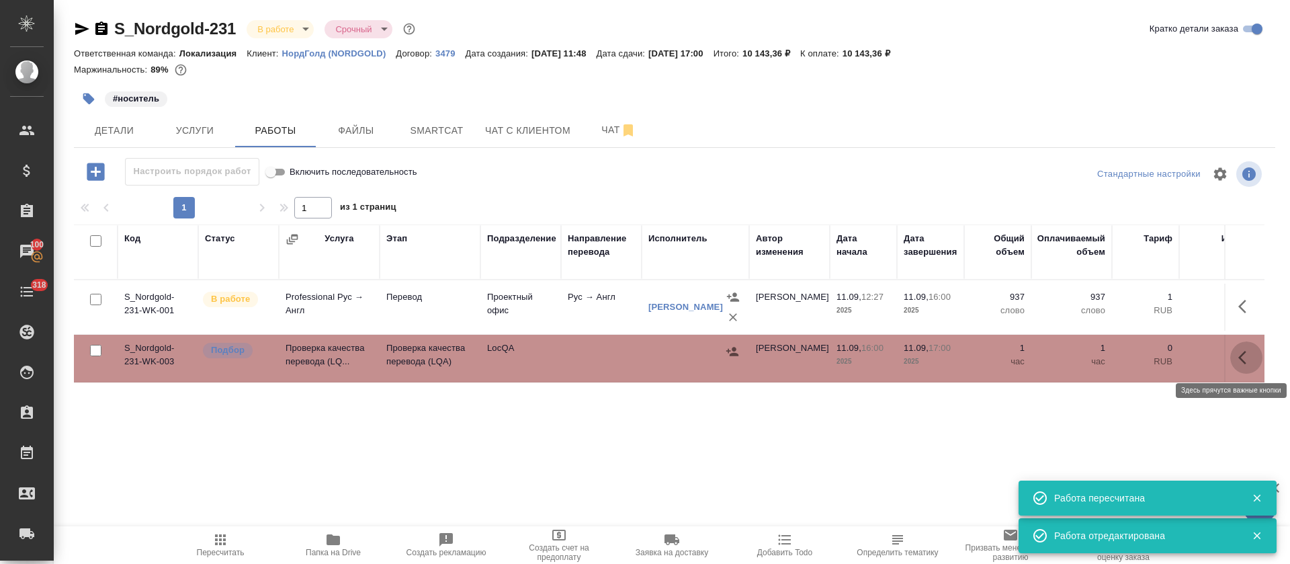
click at [1251, 363] on icon "button" at bounding box center [1246, 357] width 16 height 16
click at [1147, 355] on icon "button" at bounding box center [1147, 357] width 12 height 12
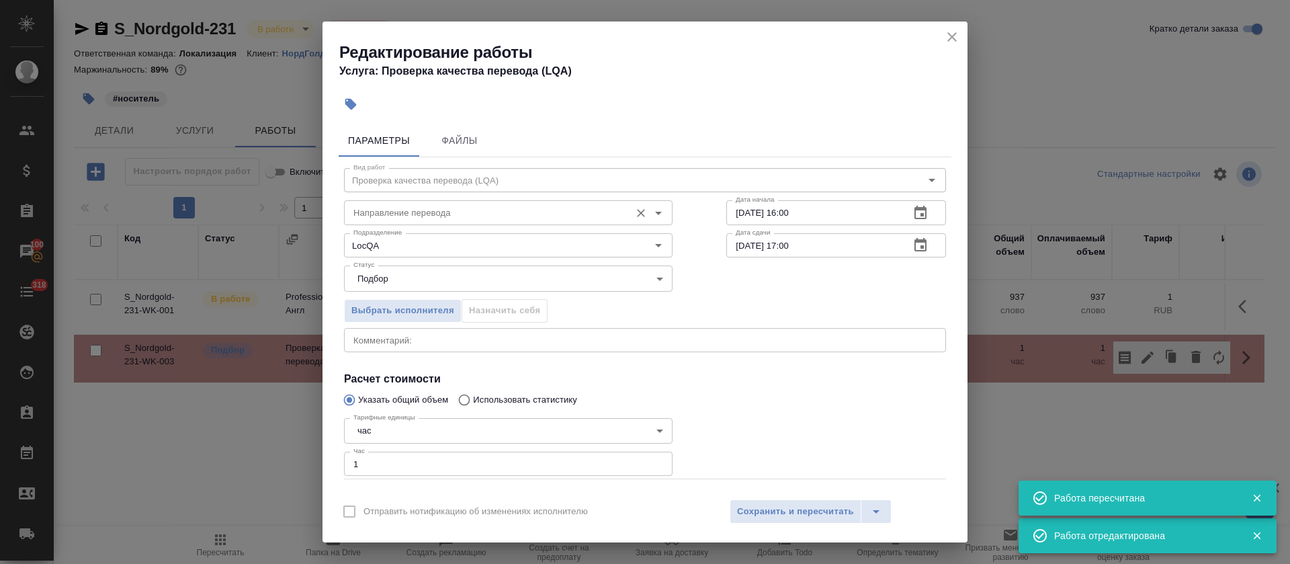
click at [418, 214] on input "Направление перевода" at bounding box center [485, 212] width 275 height 16
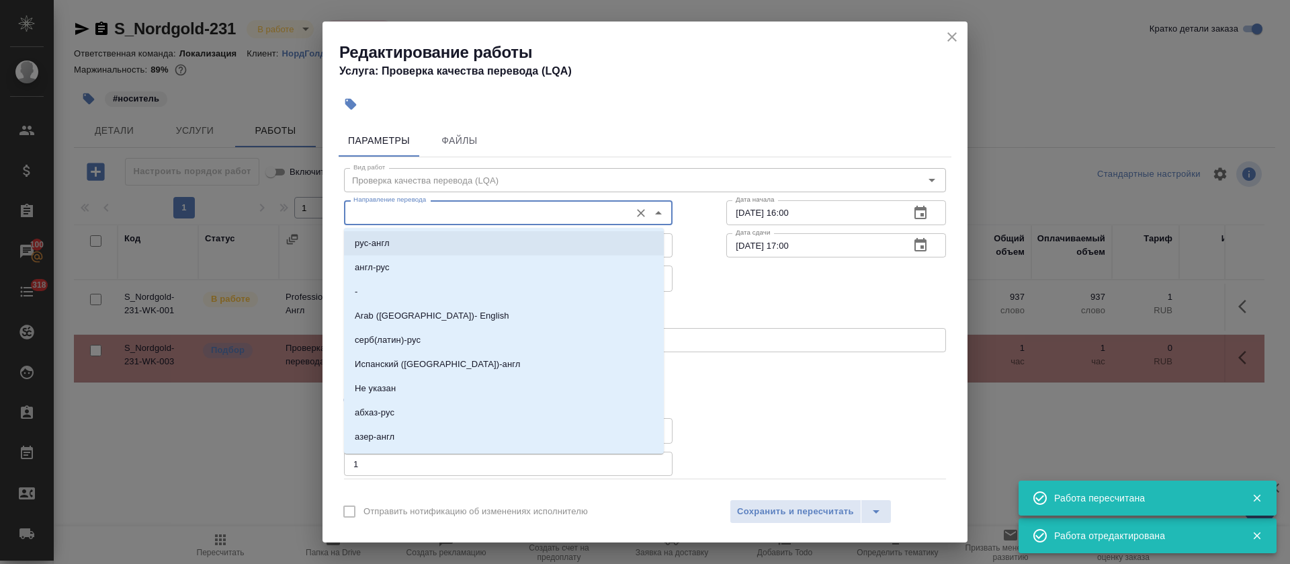
click at [413, 242] on li "рус-англ" at bounding box center [504, 243] width 320 height 24
type input "рус-англ"
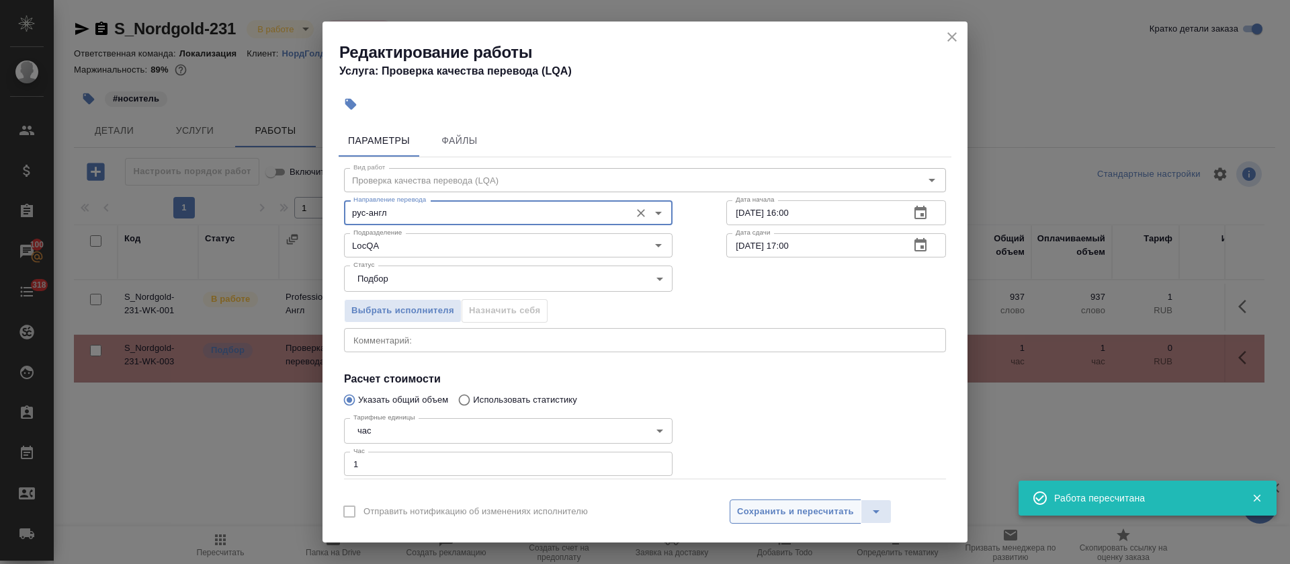
click at [768, 508] on span "Сохранить и пересчитать" at bounding box center [795, 511] width 117 height 15
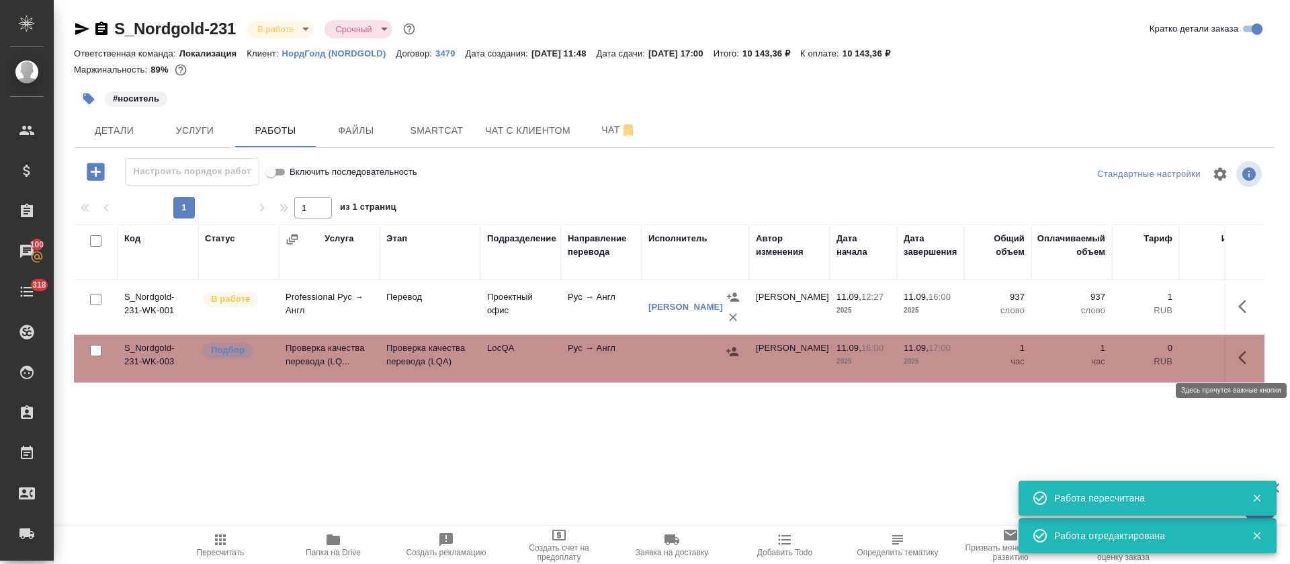
click at [1239, 367] on button "button" at bounding box center [1246, 357] width 32 height 32
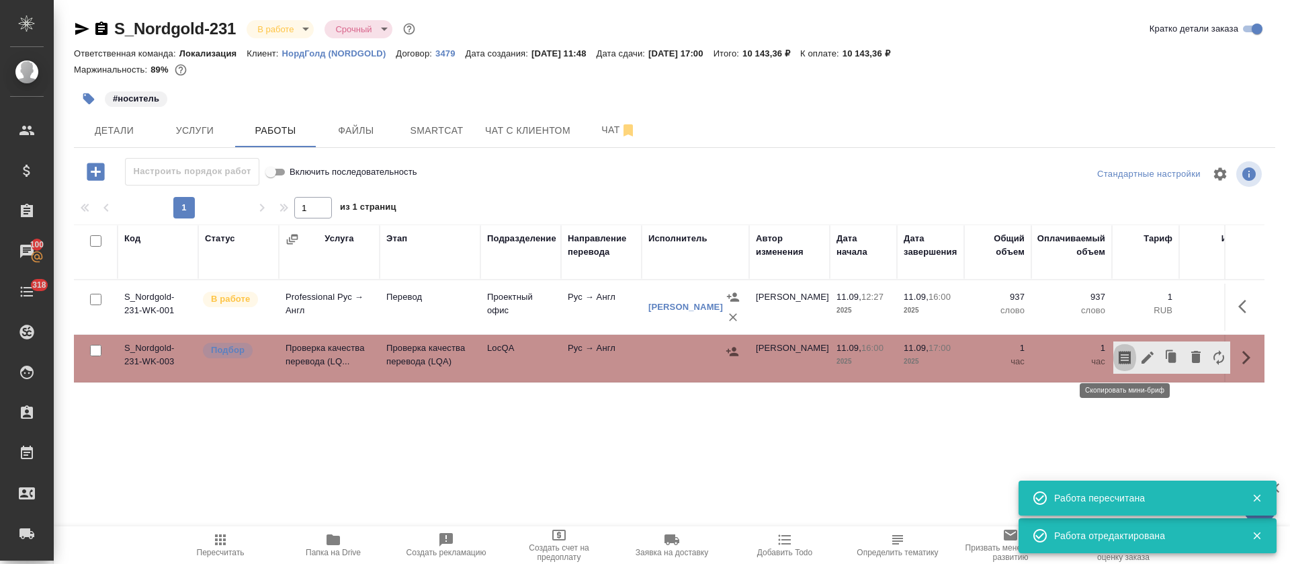
click at [1118, 359] on icon "button" at bounding box center [1124, 357] width 12 height 13
click at [450, 126] on span "Smartcat" at bounding box center [436, 130] width 64 height 17
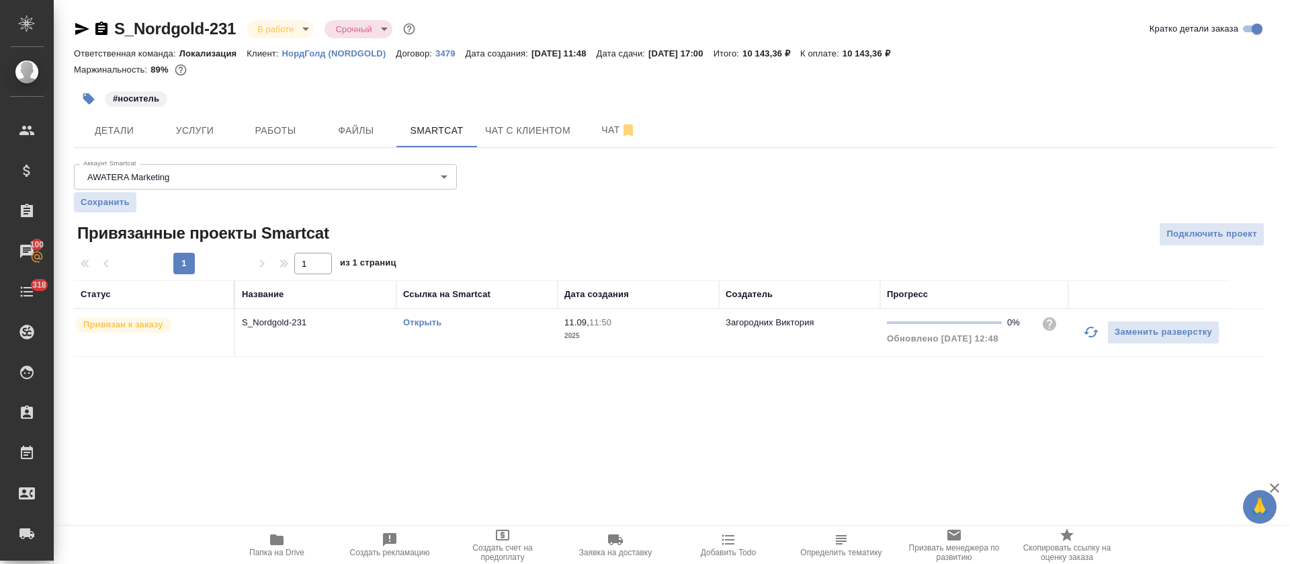
click at [1090, 335] on icon "button" at bounding box center [1091, 332] width 16 height 16
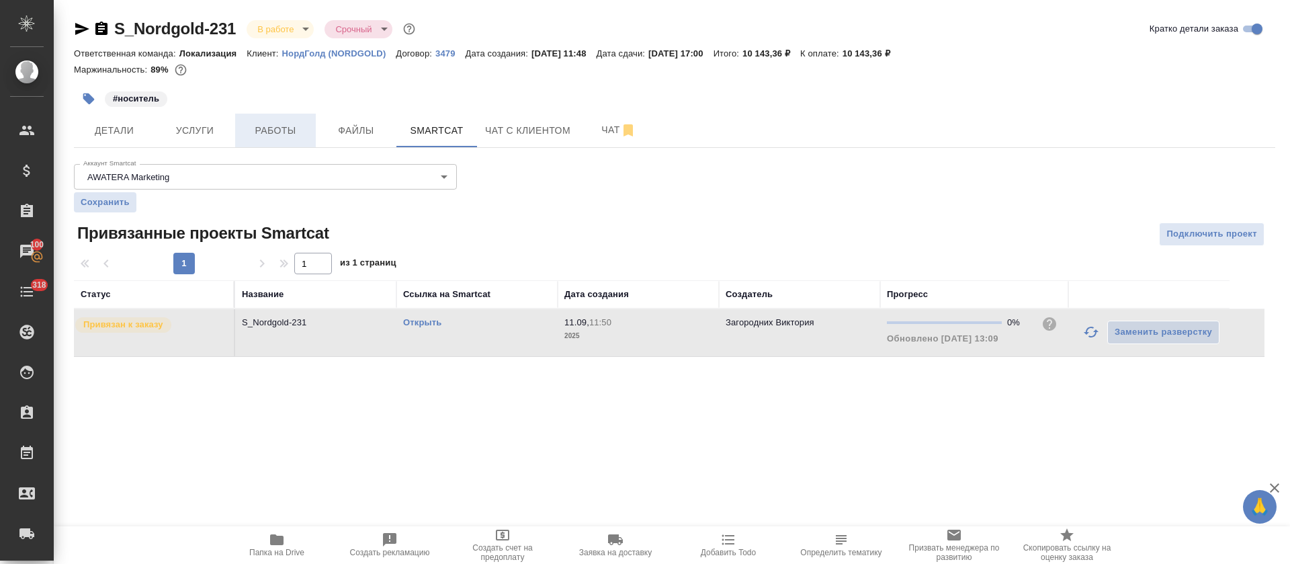
click at [275, 125] on span "Работы" at bounding box center [275, 130] width 64 height 17
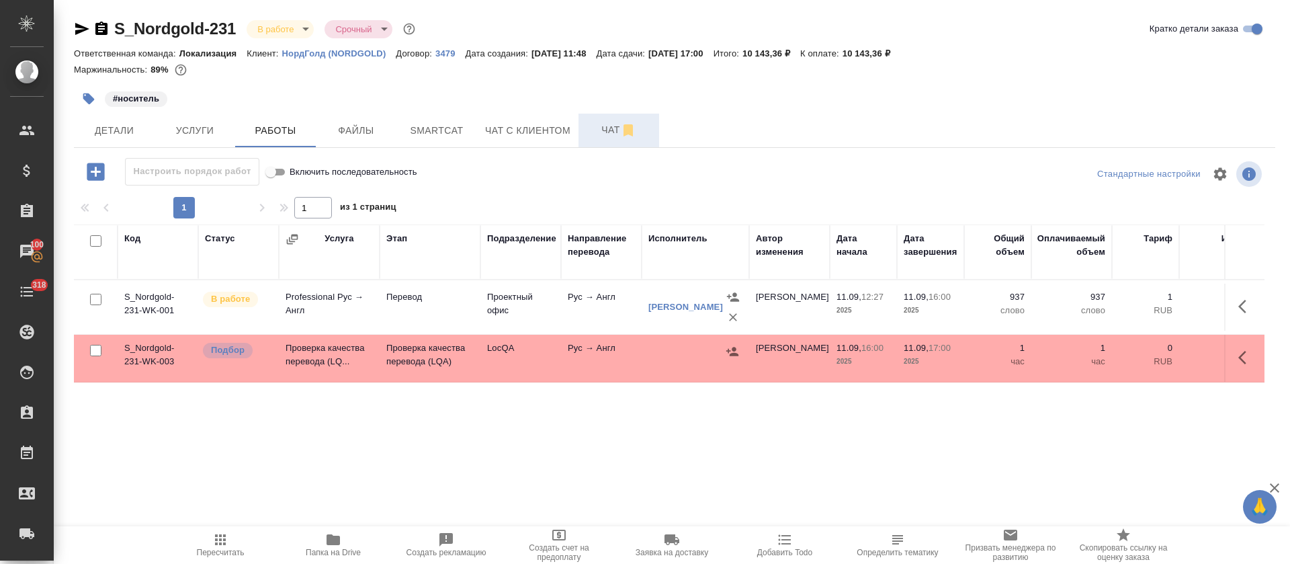
click at [595, 127] on span "Чат" at bounding box center [618, 130] width 64 height 17
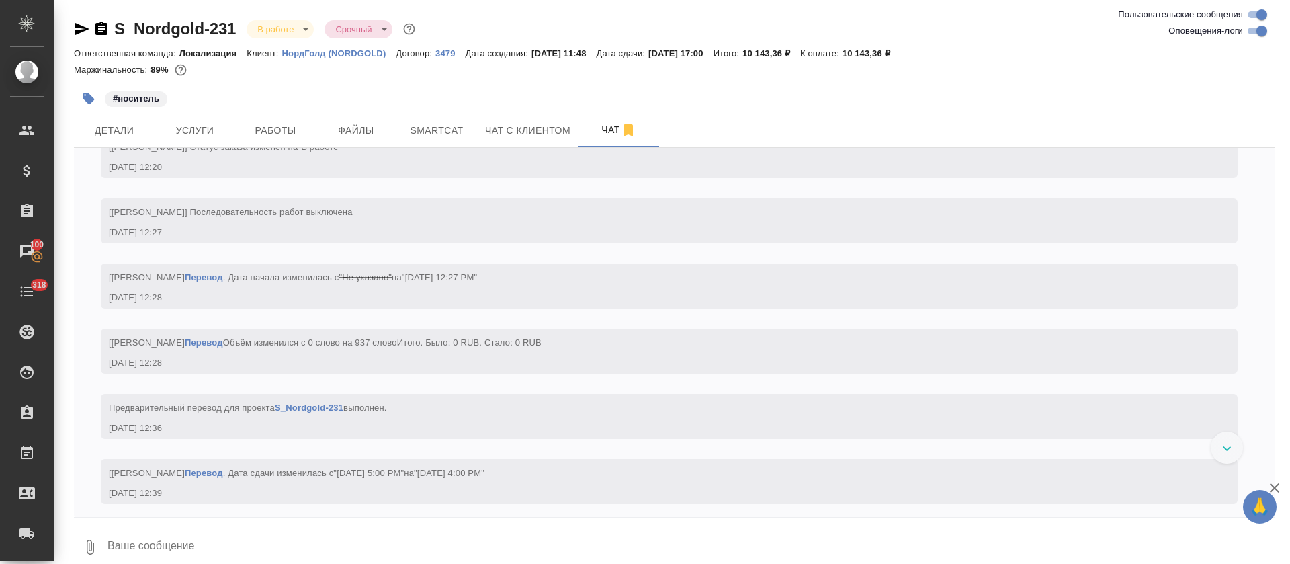
scroll to position [624, 0]
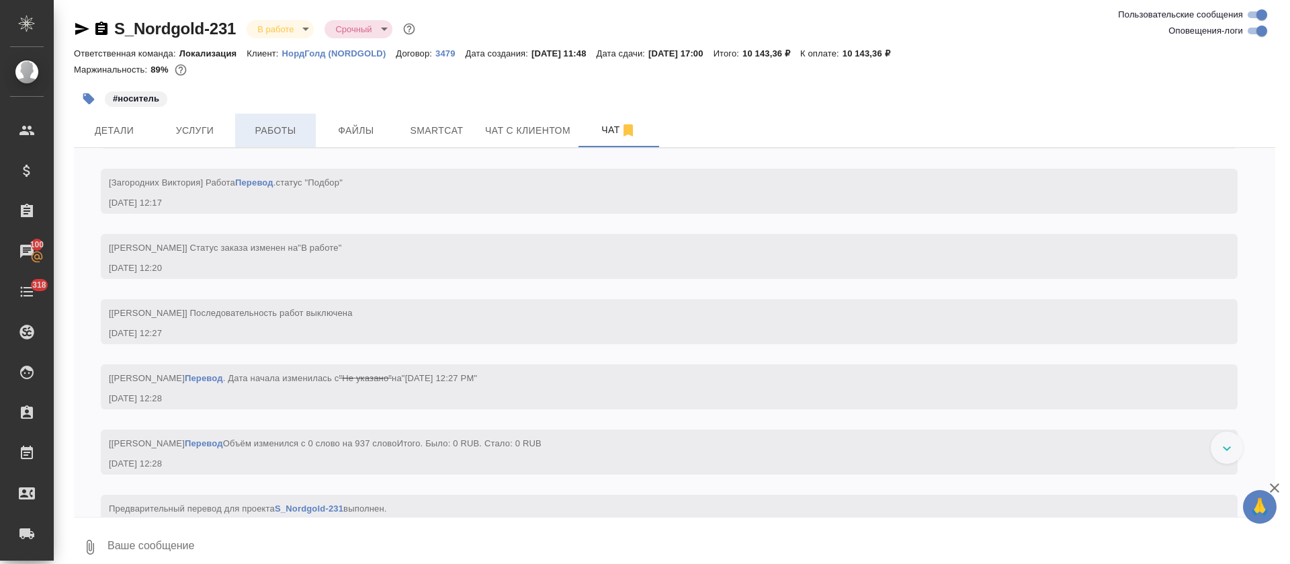
click at [266, 140] on button "Работы" at bounding box center [275, 131] width 81 height 34
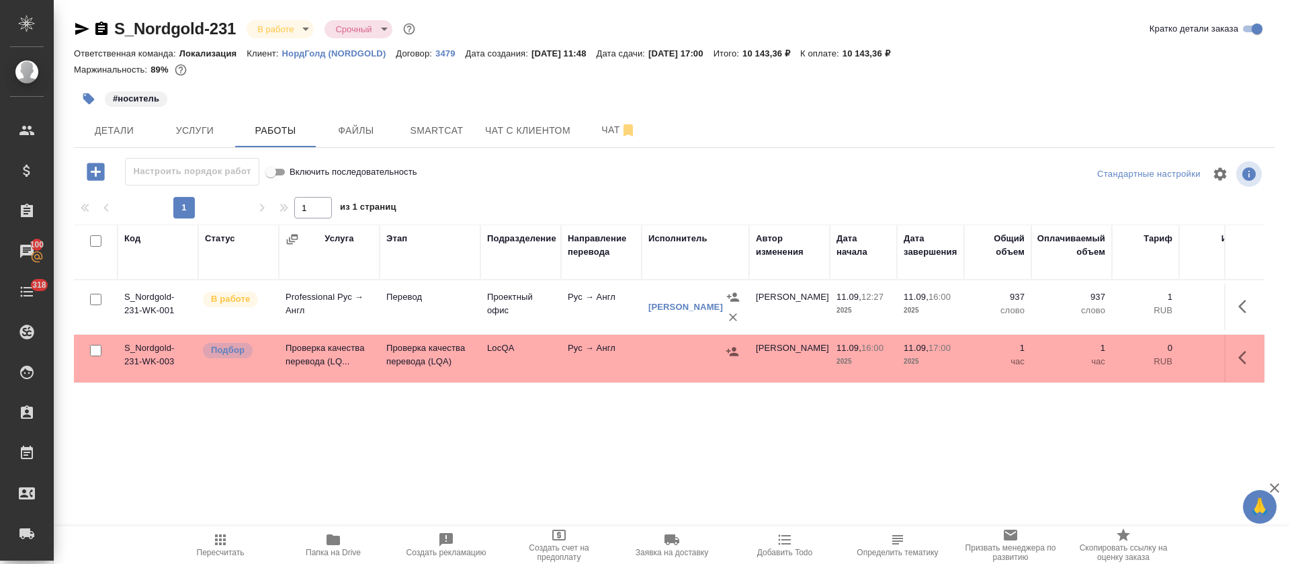
click at [1238, 307] on icon "button" at bounding box center [1242, 306] width 8 height 13
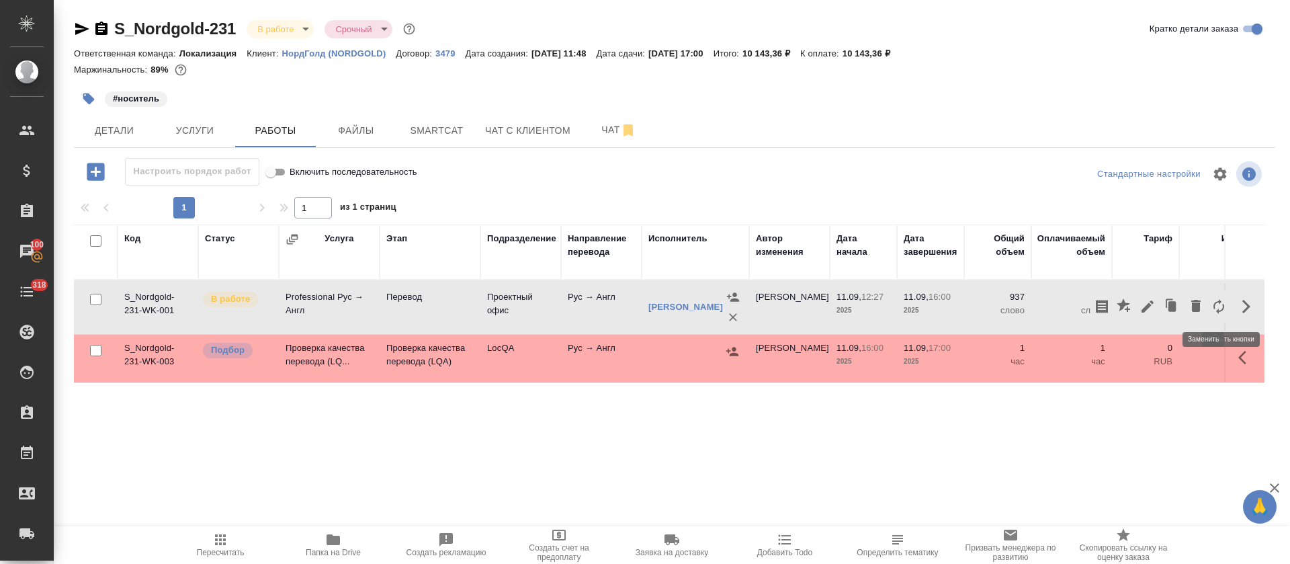
click at [1211, 308] on icon "button" at bounding box center [1219, 306] width 16 height 16
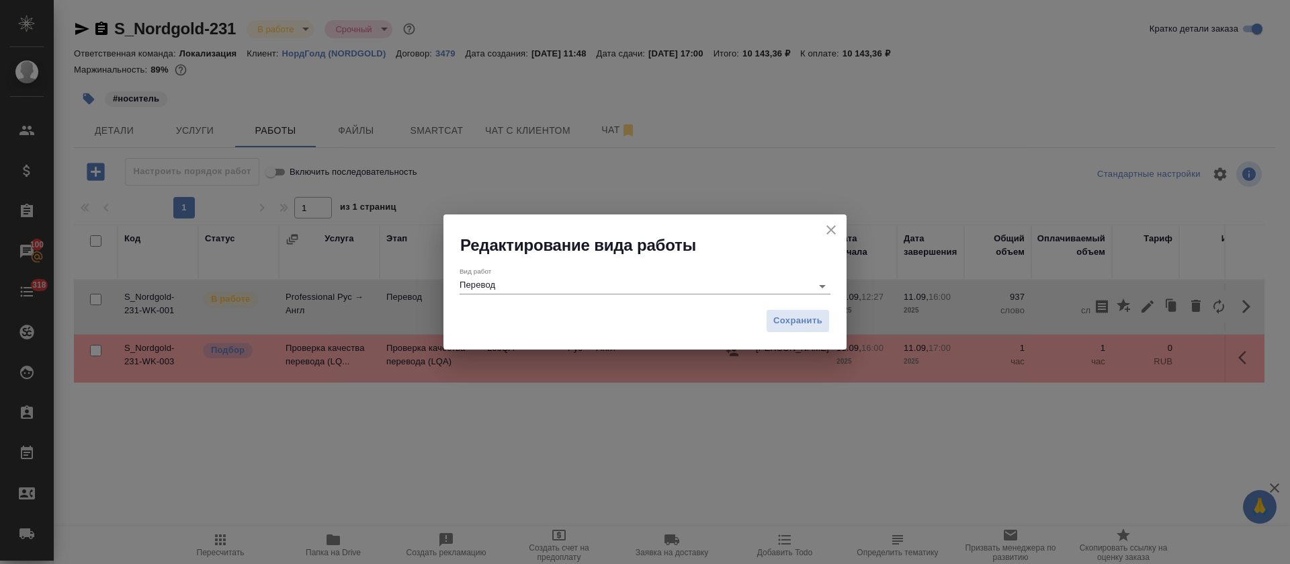
click at [621, 280] on input "Перевод" at bounding box center [631, 285] width 345 height 16
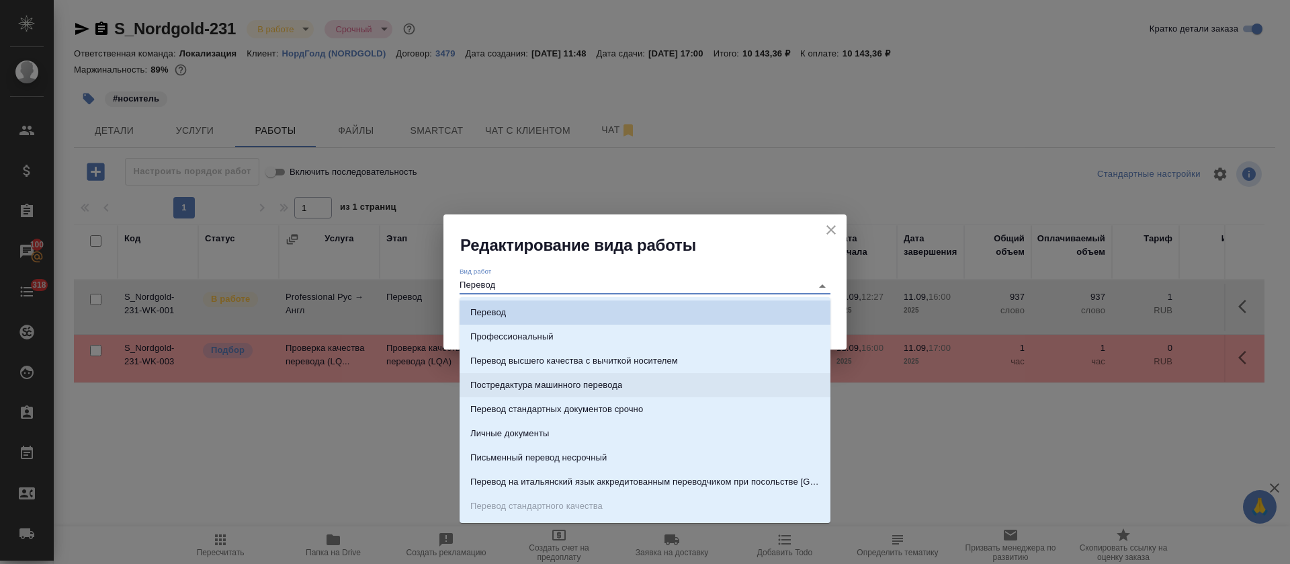
click at [525, 389] on p "Постредактура машинного перевода" at bounding box center [546, 384] width 152 height 13
type input "Постредактура машинного перевода"
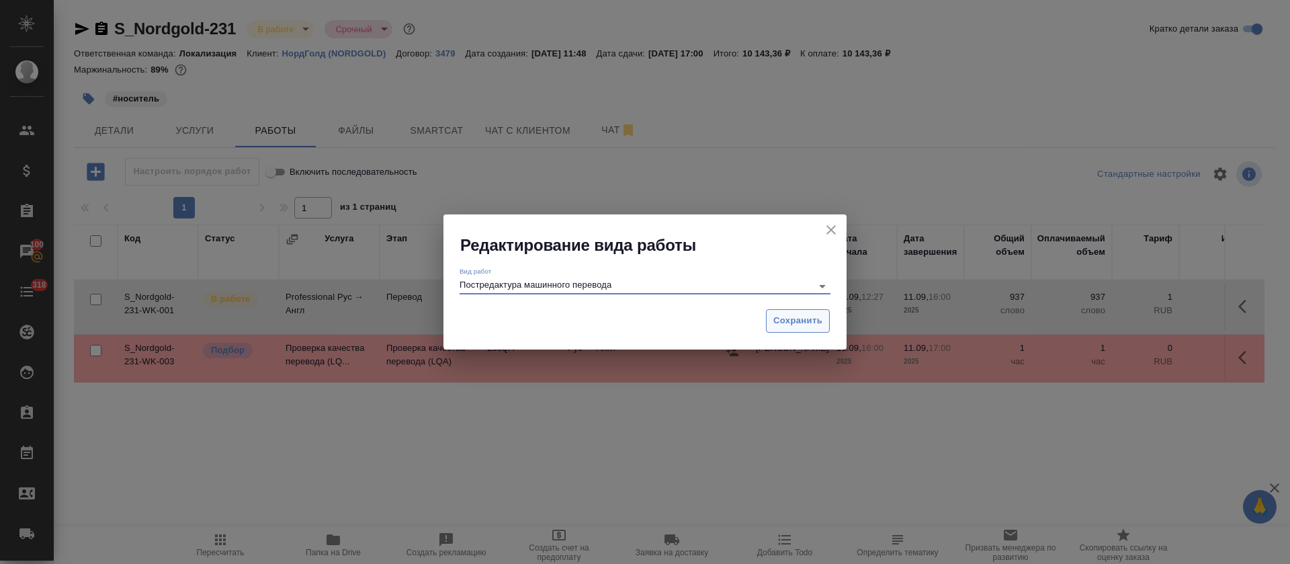
click at [798, 331] on button "Сохранить" at bounding box center [798, 321] width 64 height 24
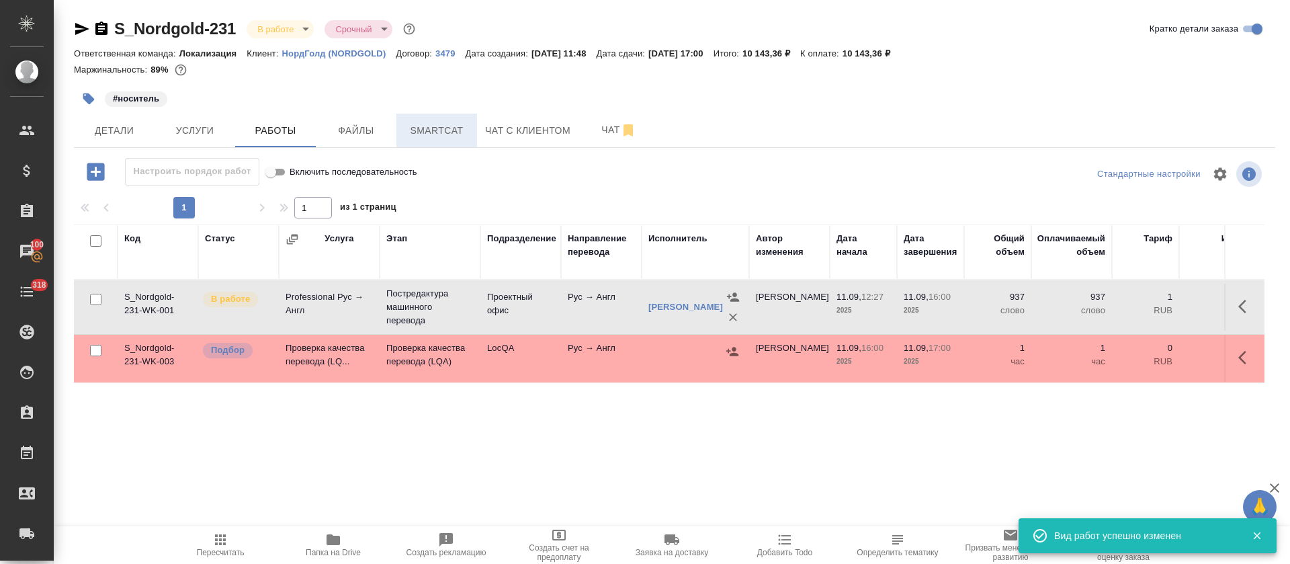
click at [414, 132] on span "Smartcat" at bounding box center [436, 130] width 64 height 17
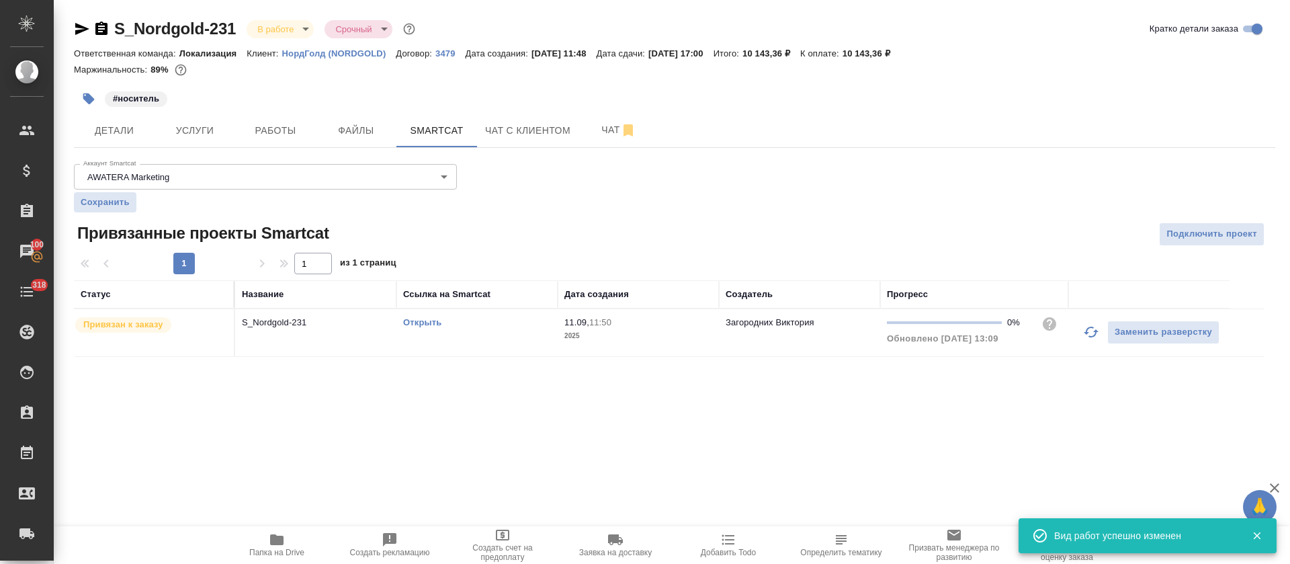
click at [495, 347] on td "Открыть" at bounding box center [476, 332] width 161 height 47
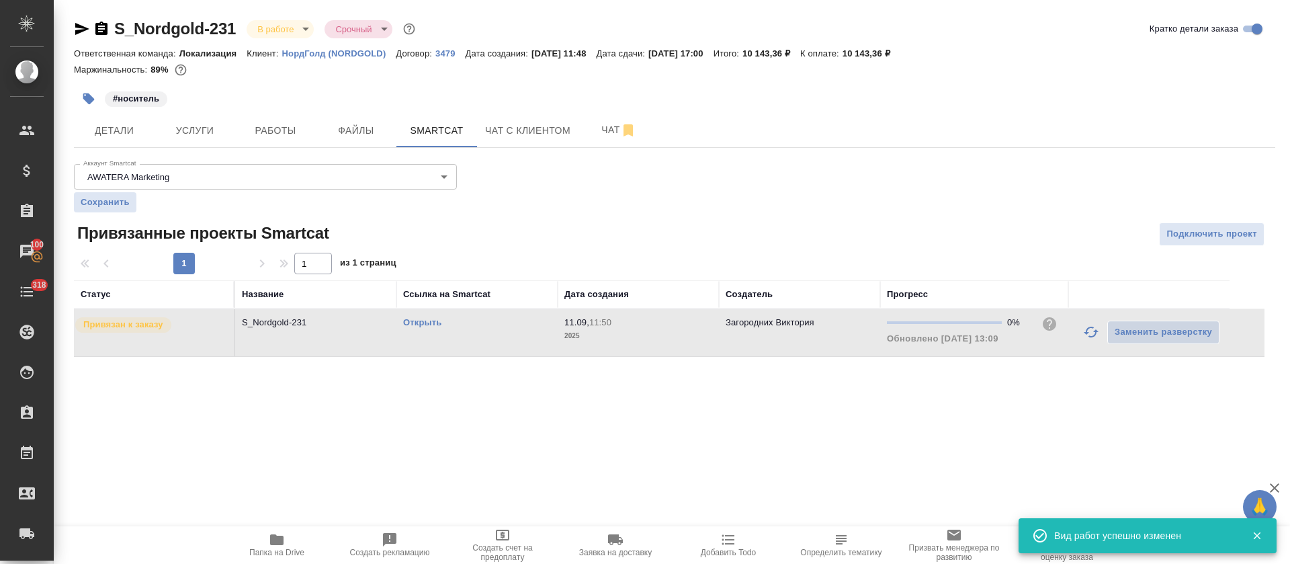
click at [495, 347] on td "Открыть" at bounding box center [476, 332] width 161 height 47
click at [484, 320] on div "Открыть" at bounding box center [477, 322] width 148 height 13
drag, startPoint x: 301, startPoint y: 136, endPoint x: 315, endPoint y: 116, distance: 24.6
click at [300, 136] on span "Работы" at bounding box center [275, 130] width 64 height 17
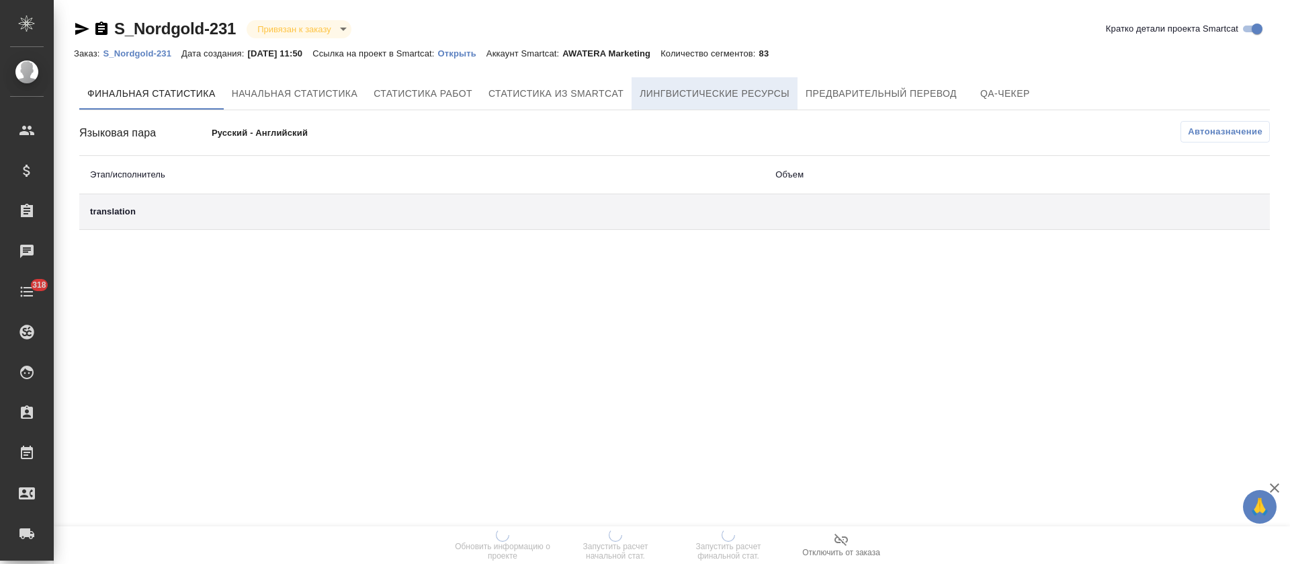
click at [668, 93] on span "Лингвистические ресурсы" at bounding box center [715, 93] width 150 height 17
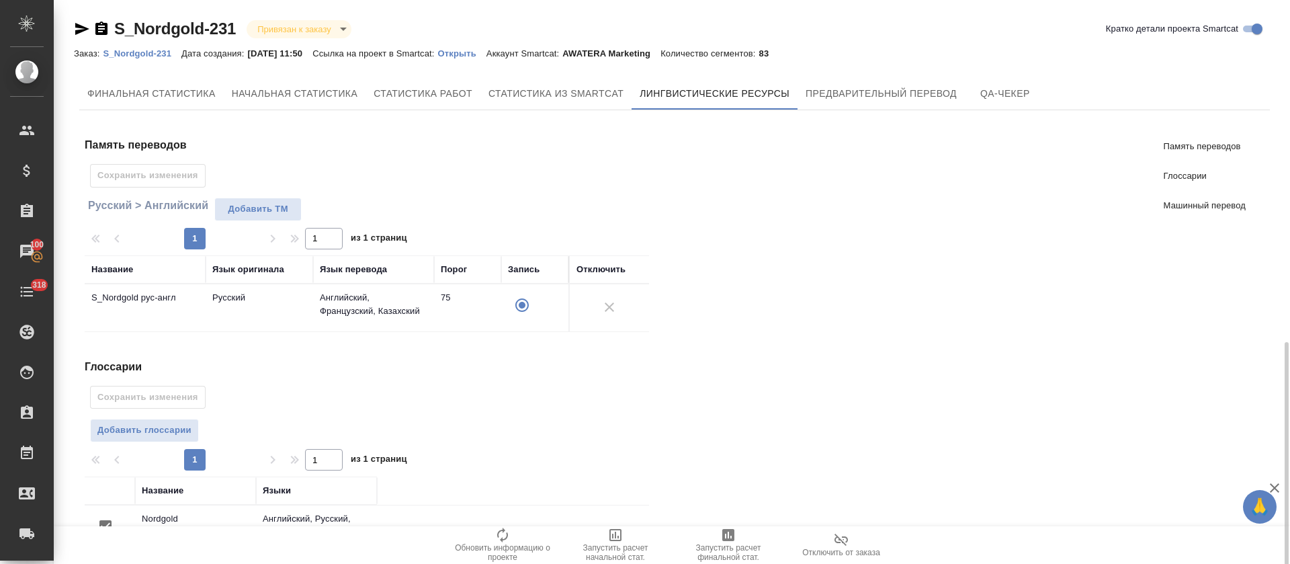
scroll to position [243, 0]
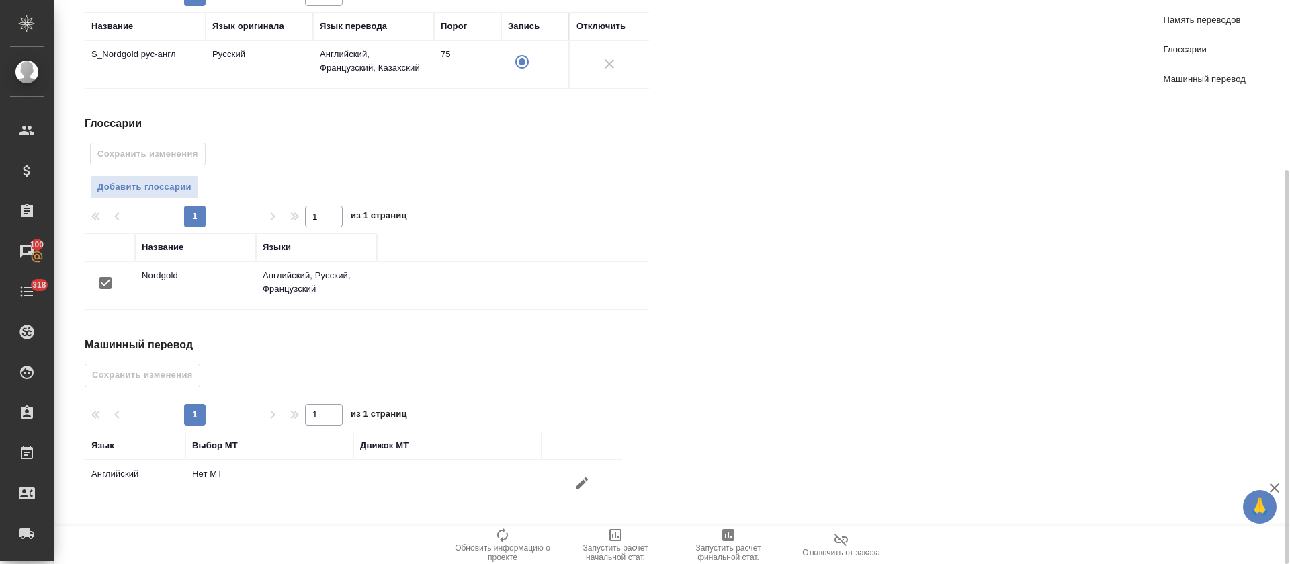
click at [580, 478] on icon "button" at bounding box center [582, 483] width 16 height 16
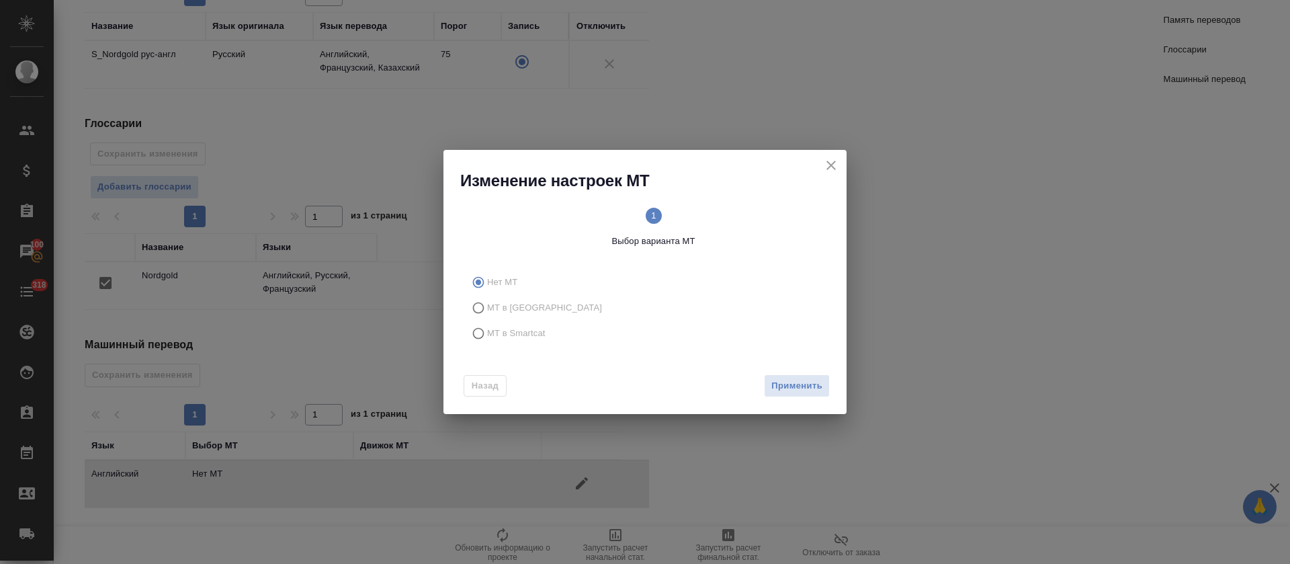
click at [488, 348] on div "Нет МТ МТ в Тере МТ в Smartcat" at bounding box center [644, 307] width 403 height 87
drag, startPoint x: 499, startPoint y: 342, endPoint x: 542, endPoint y: 351, distance: 43.9
click at [500, 341] on label "МТ в Smartcat" at bounding box center [643, 333] width 354 height 26
click at [487, 341] on input "МТ в Smartcat" at bounding box center [476, 333] width 21 height 26
radio input "true"
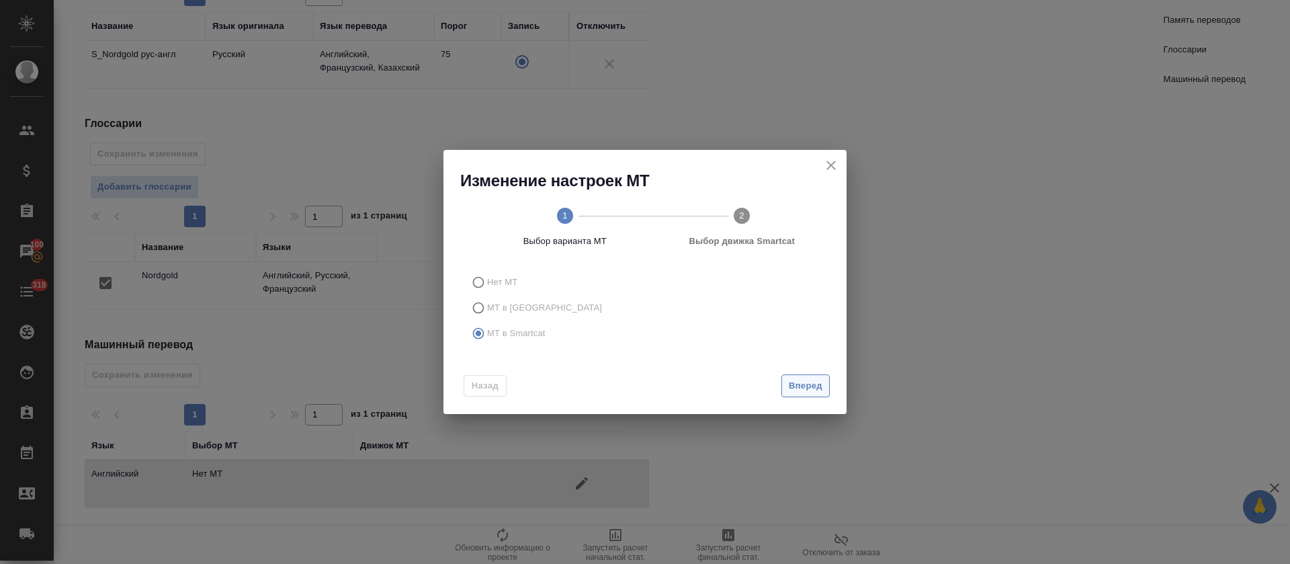
click at [783, 394] on button "Вперед" at bounding box center [805, 386] width 48 height 24
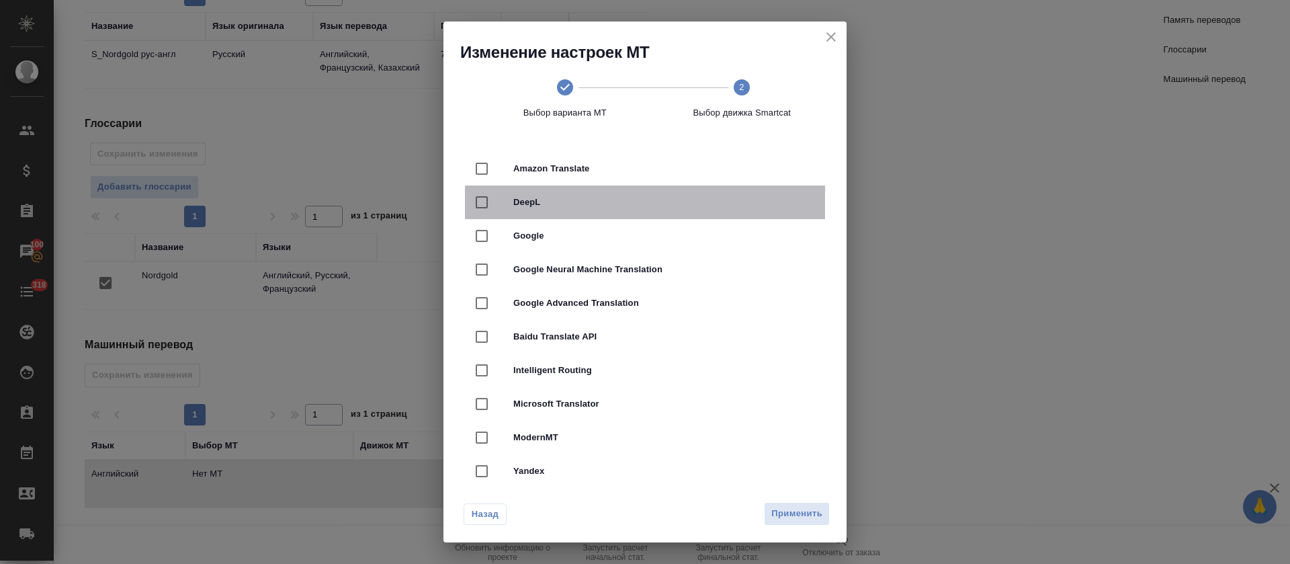
click at [678, 195] on span "DeepL" at bounding box center [663, 201] width 301 height 13
checkbox input "true"
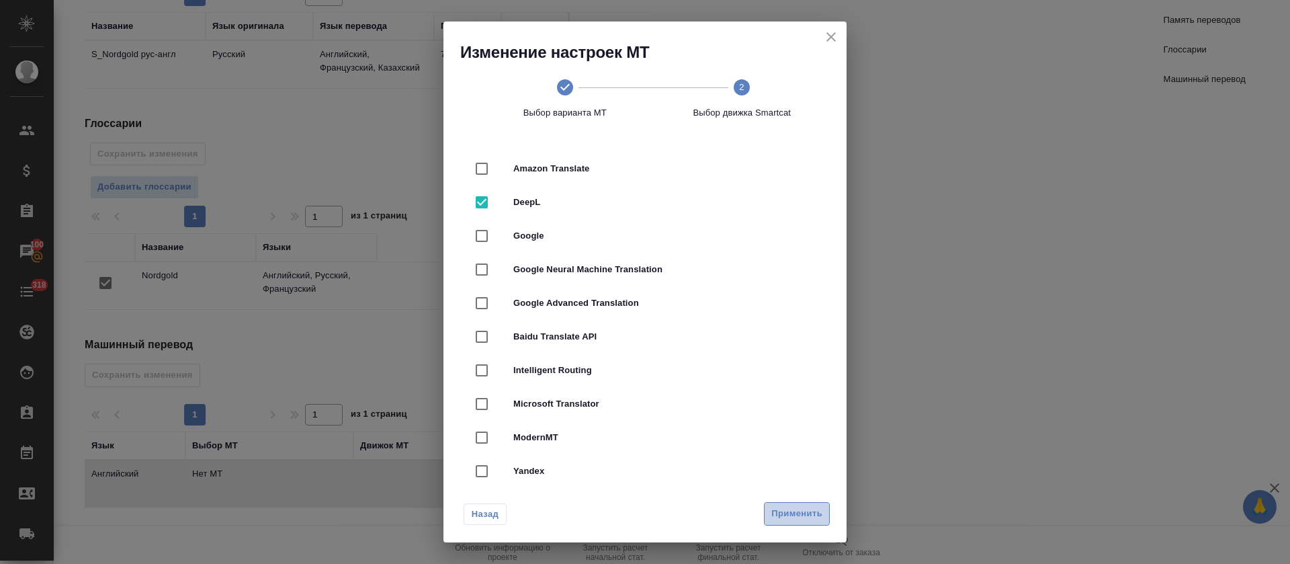
click at [807, 507] on span "Применить" at bounding box center [796, 513] width 51 height 15
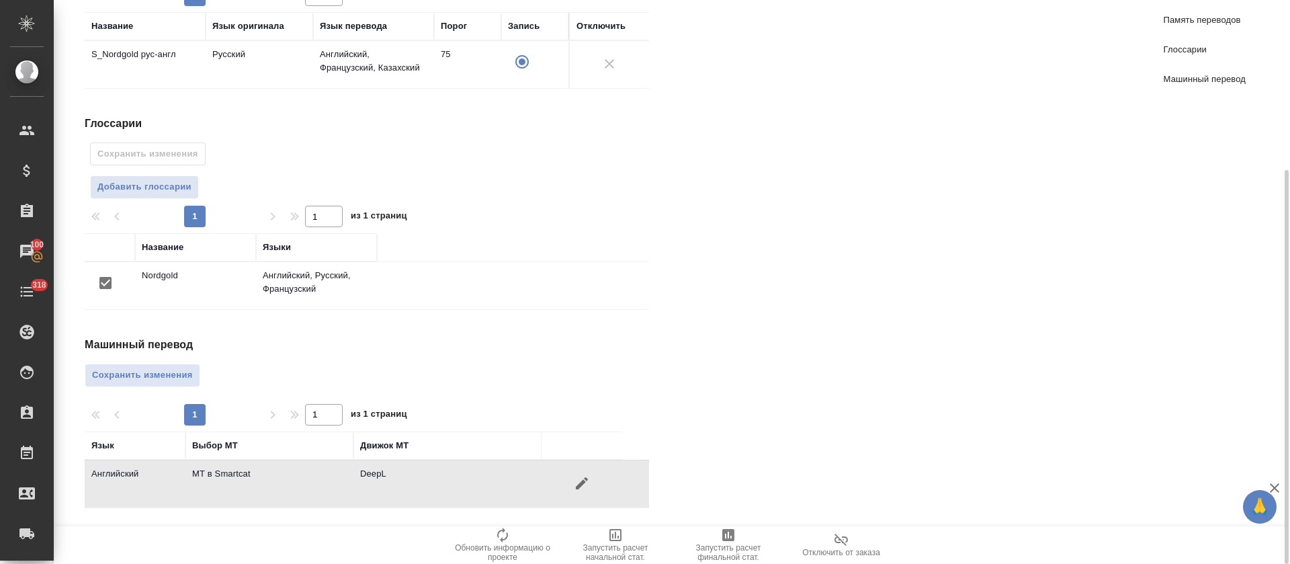
click at [200, 376] on div "Машинный перевод Сохранить изменения 1 1 из 1 страниц Язык Выбор МТ Движок МТ А…" at bounding box center [372, 422] width 575 height 171
click at [189, 376] on span "Сохранить изменения" at bounding box center [142, 374] width 101 height 15
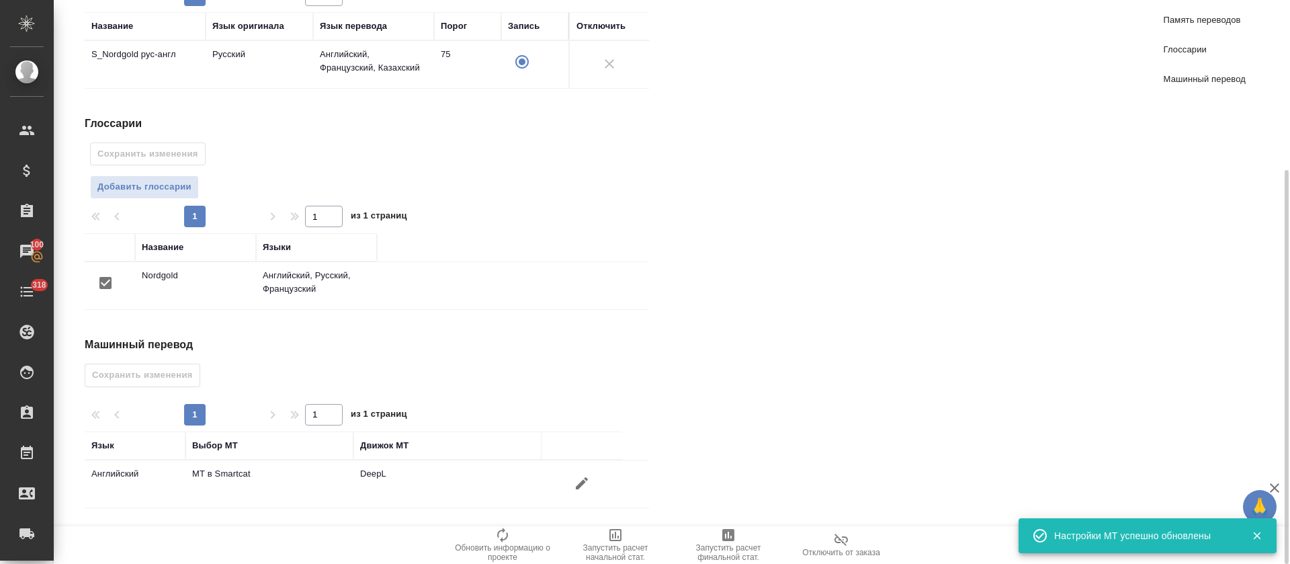
scroll to position [0, 0]
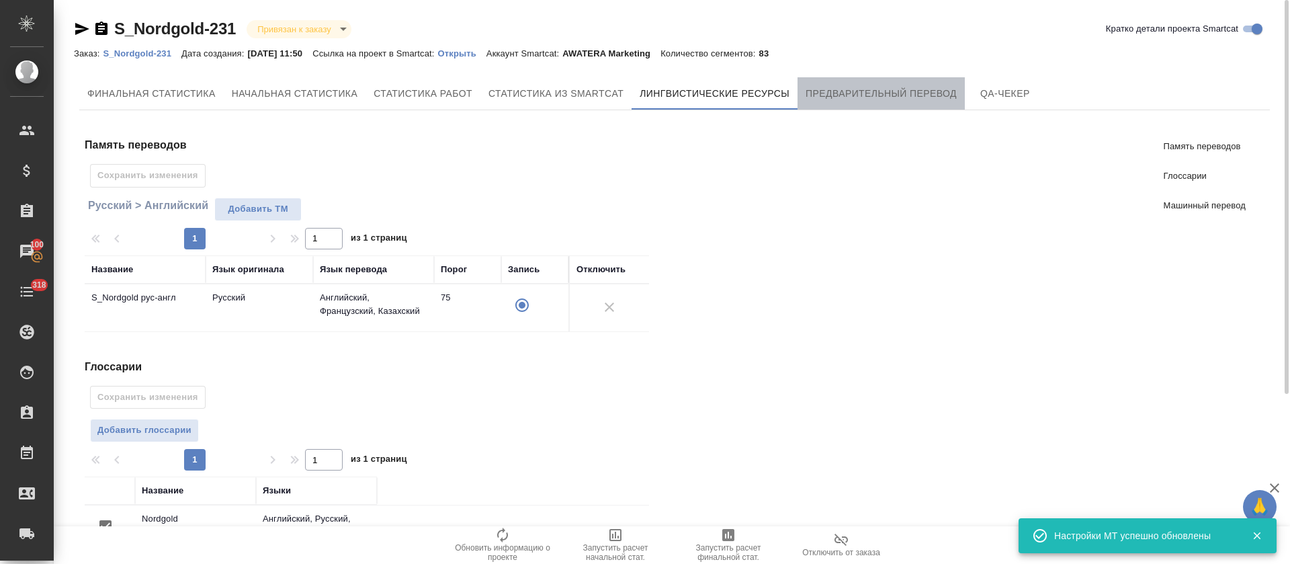
click at [841, 98] on span "Предварительный перевод" at bounding box center [880, 93] width 151 height 17
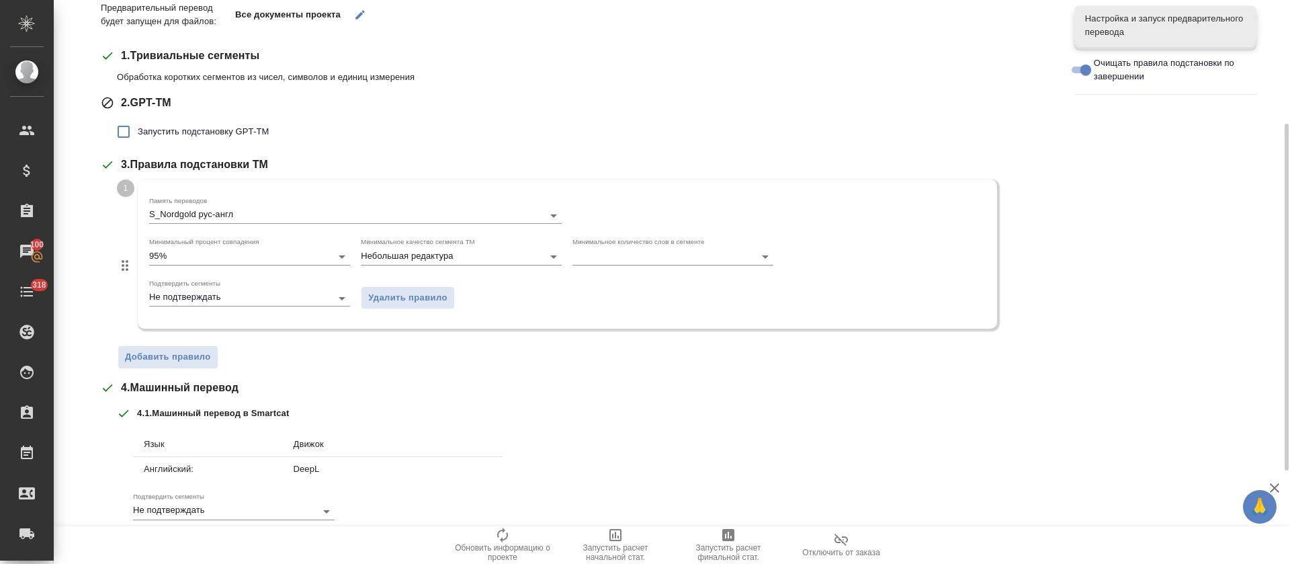
scroll to position [352, 0]
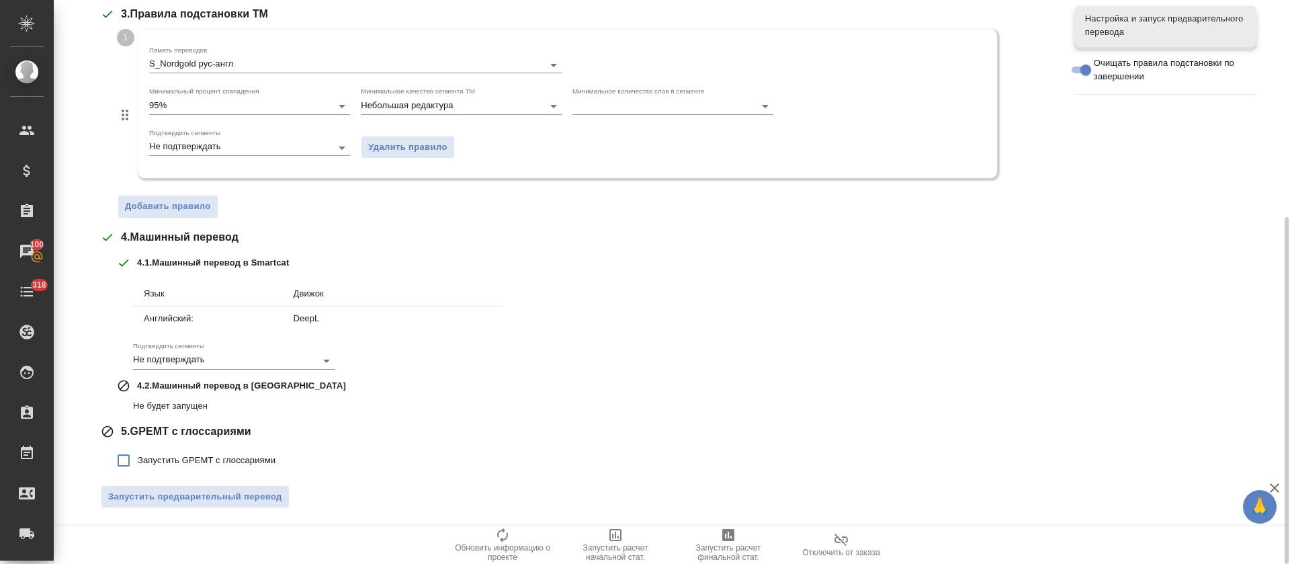
click at [171, 472] on label "Запустить GPEMT с глоссариями" at bounding box center [192, 460] width 166 height 28
click at [138, 472] on input "Запустить GPEMT с глоссариями" at bounding box center [123, 460] width 28 height 28
checkbox input "true"
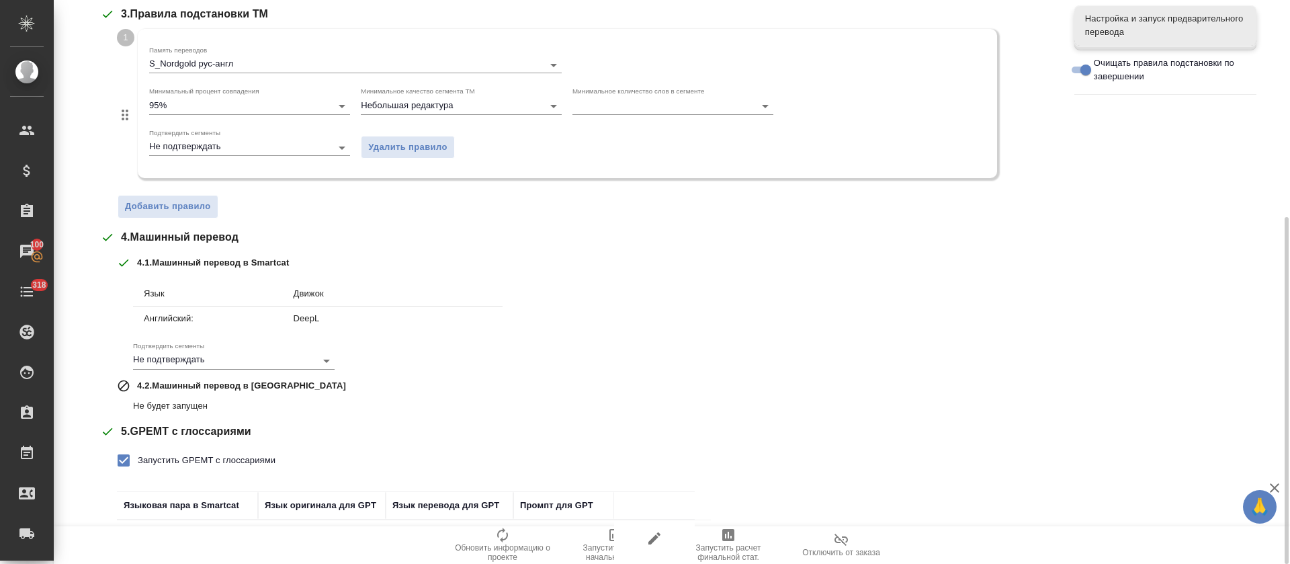
scroll to position [445, 0]
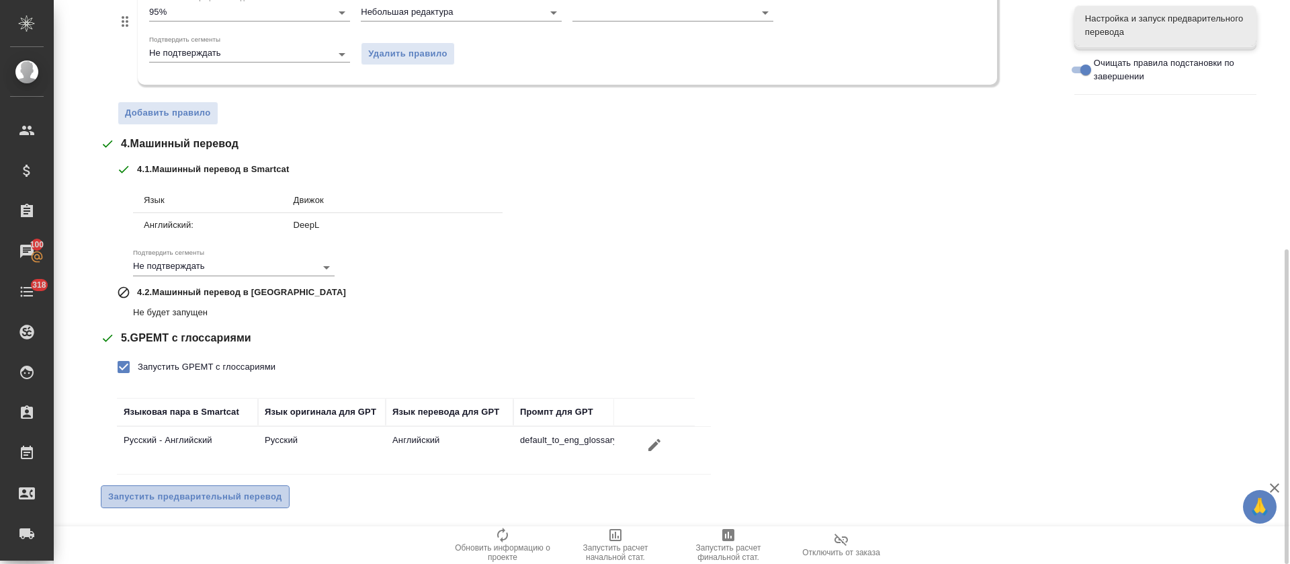
click at [170, 489] on span "Запустить предварительный перевод" at bounding box center [195, 496] width 174 height 15
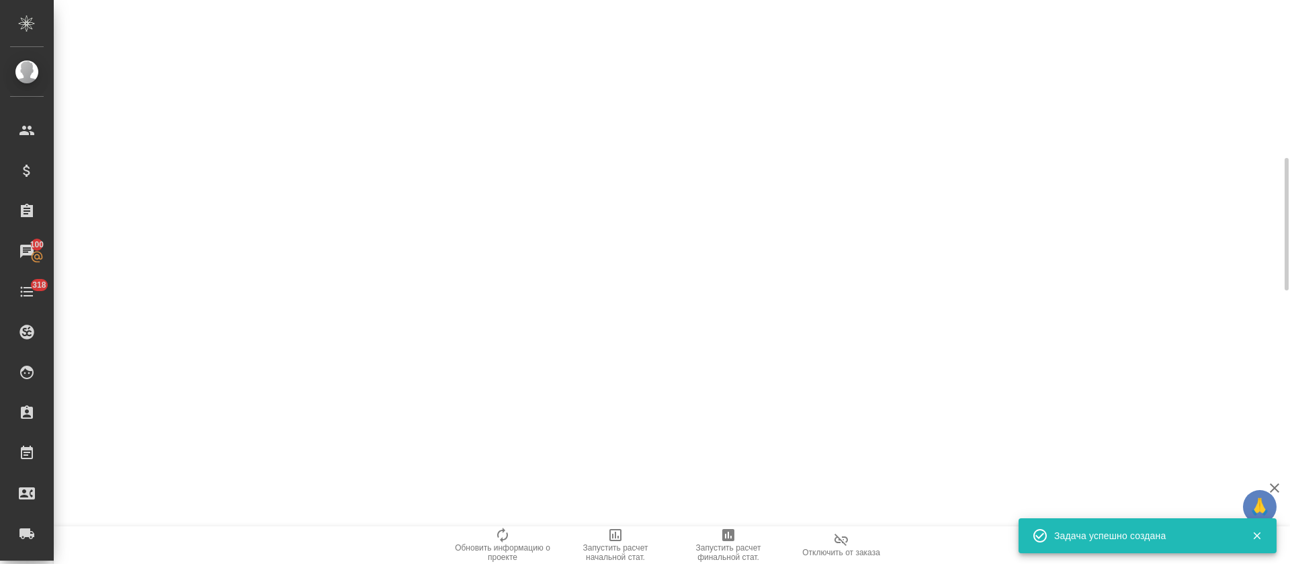
scroll to position [0, 0]
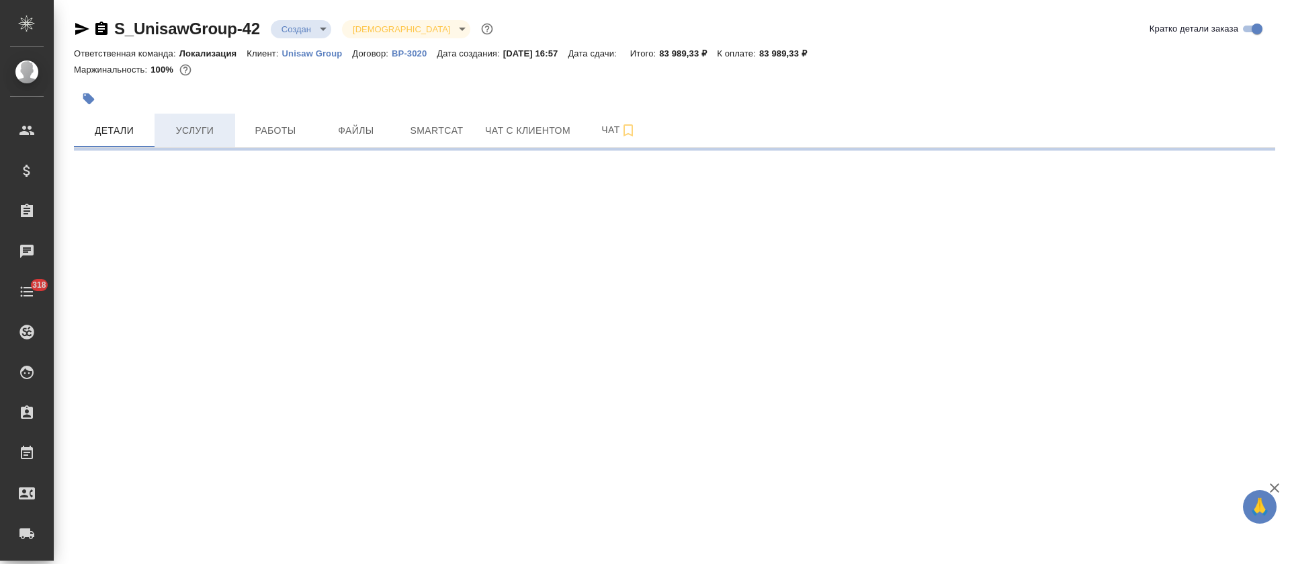
select select "RU"
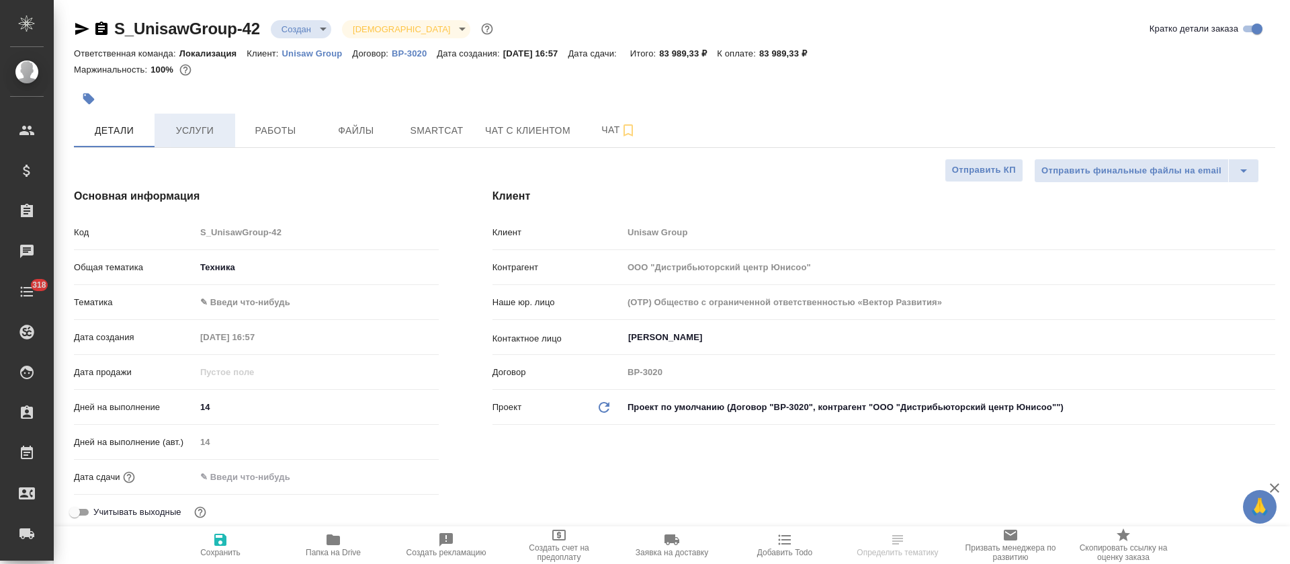
type textarea "x"
click at [184, 142] on button "Услуги" at bounding box center [195, 131] width 81 height 34
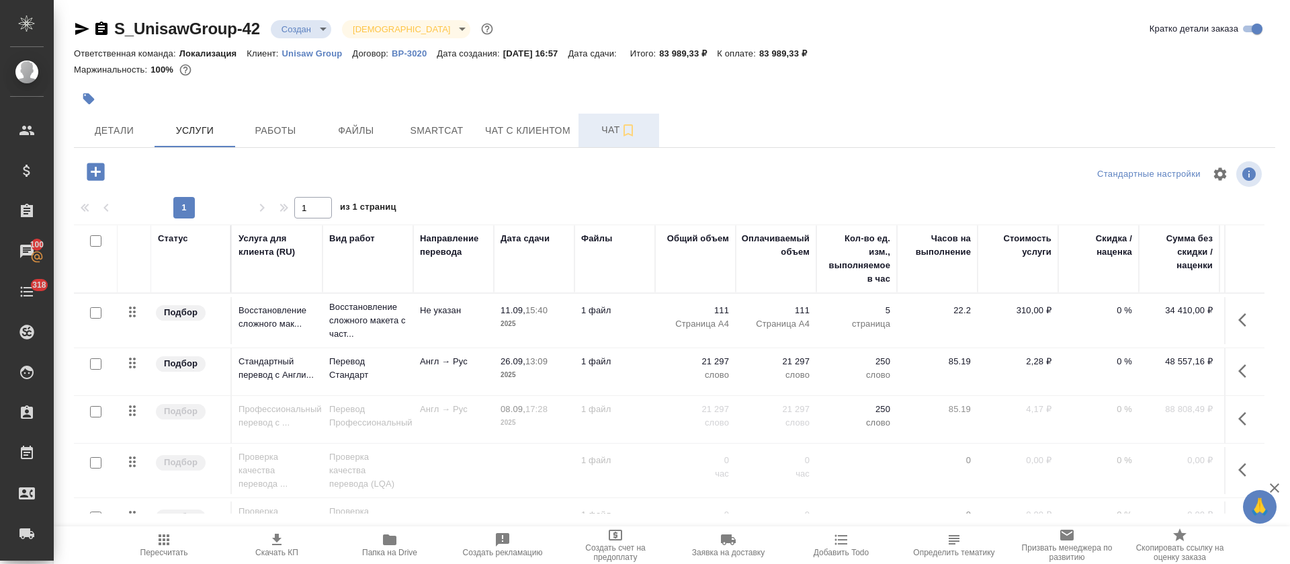
click at [594, 139] on button "Чат" at bounding box center [618, 131] width 81 height 34
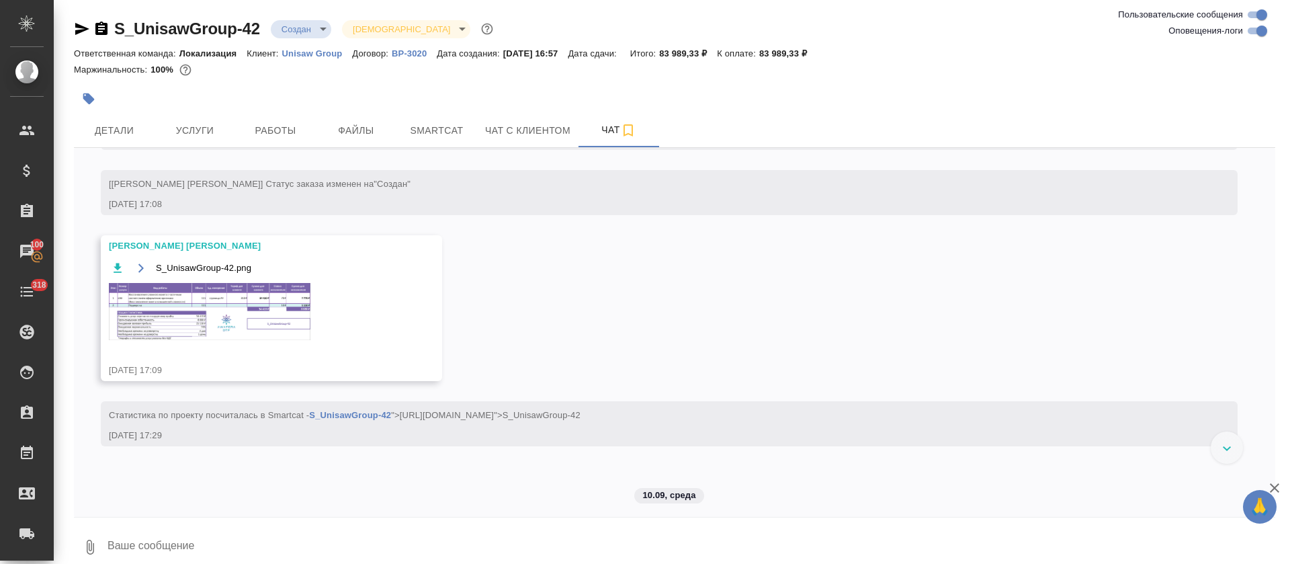
scroll to position [509, 0]
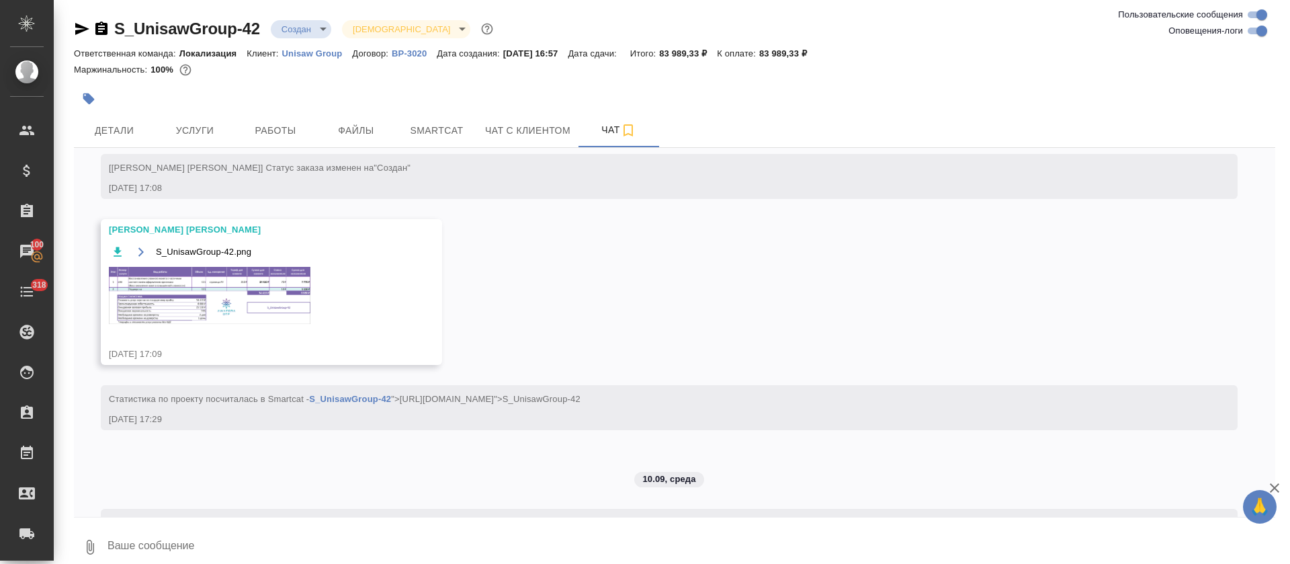
click at [1252, 36] on input "Оповещения-логи" at bounding box center [1261, 31] width 48 height 16
checkbox input "false"
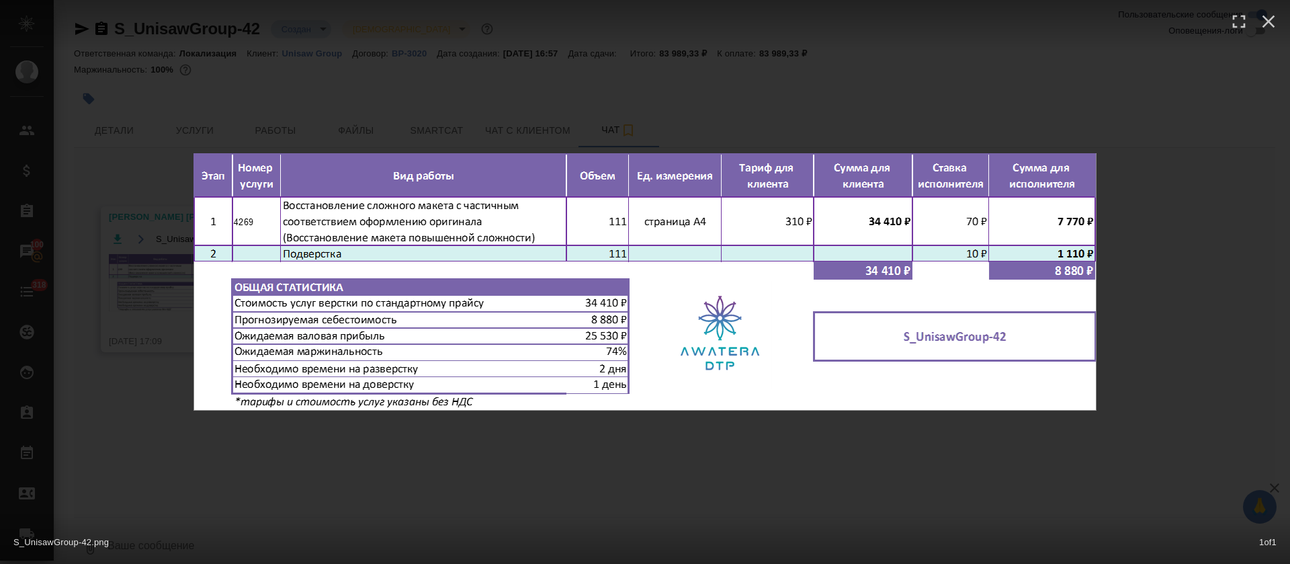
click at [1123, 313] on div "S_UnisawGroup-42.png 1 of 1" at bounding box center [645, 282] width 1290 height 564
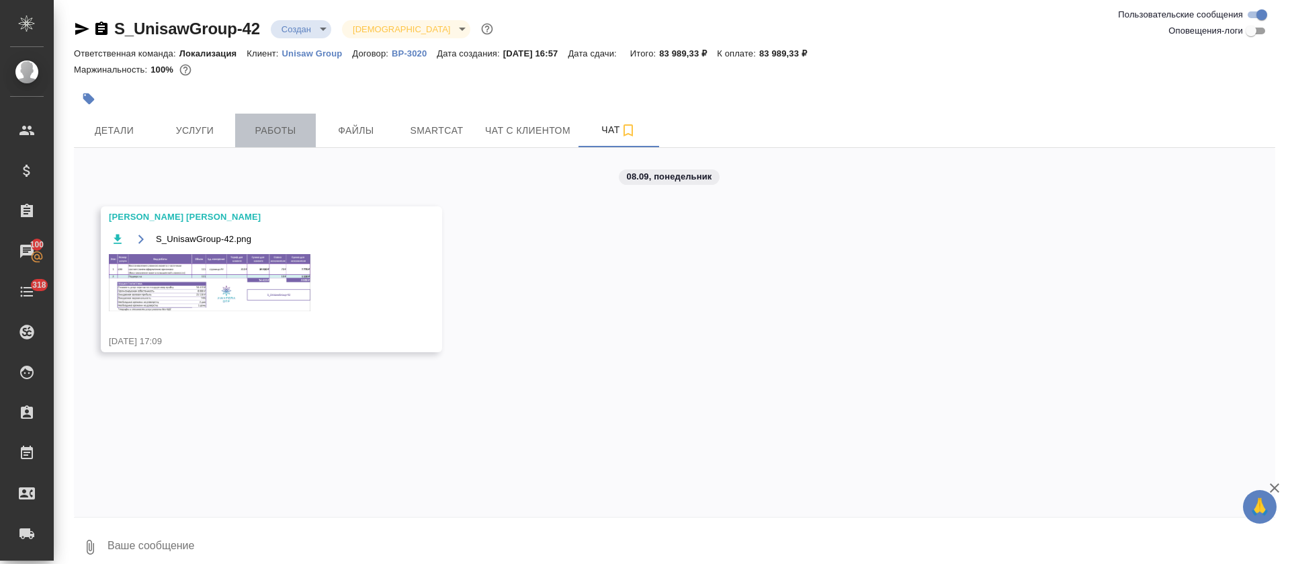
click at [284, 132] on span "Работы" at bounding box center [275, 130] width 64 height 17
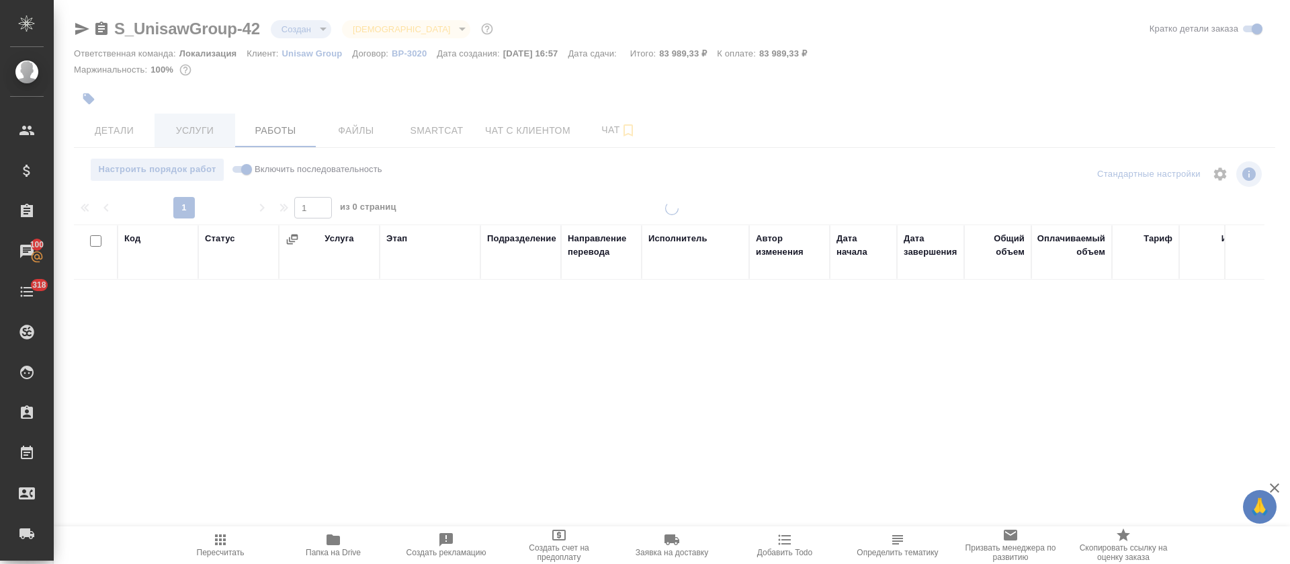
click at [188, 128] on span "Услуги" at bounding box center [195, 130] width 64 height 17
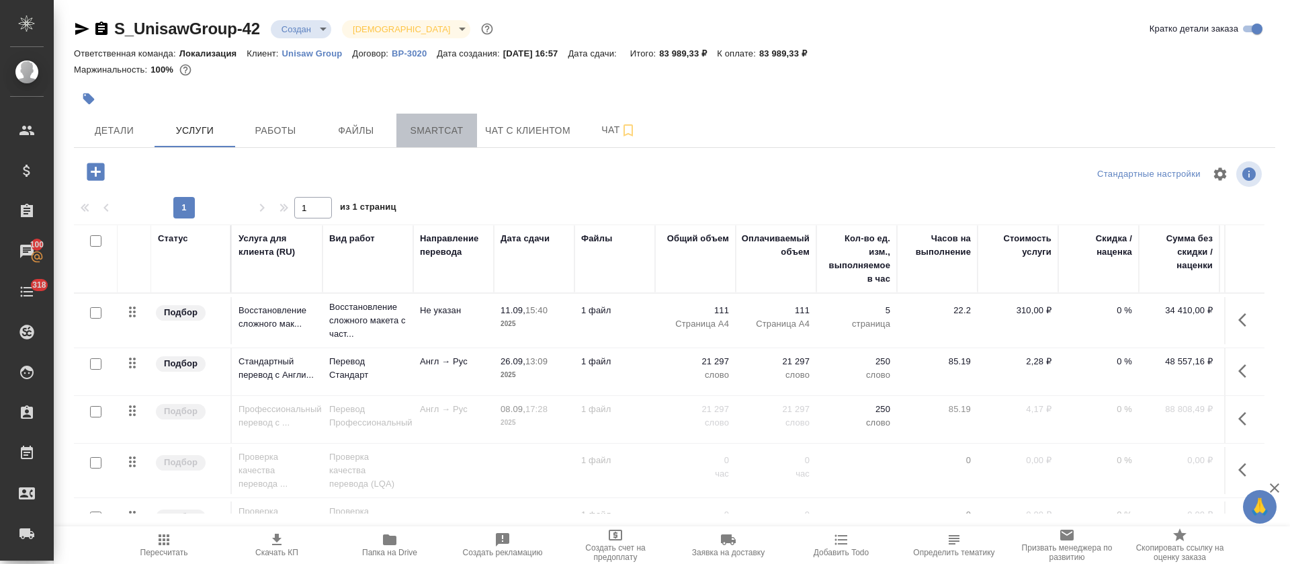
click at [428, 140] on button "Smartcat" at bounding box center [436, 131] width 81 height 34
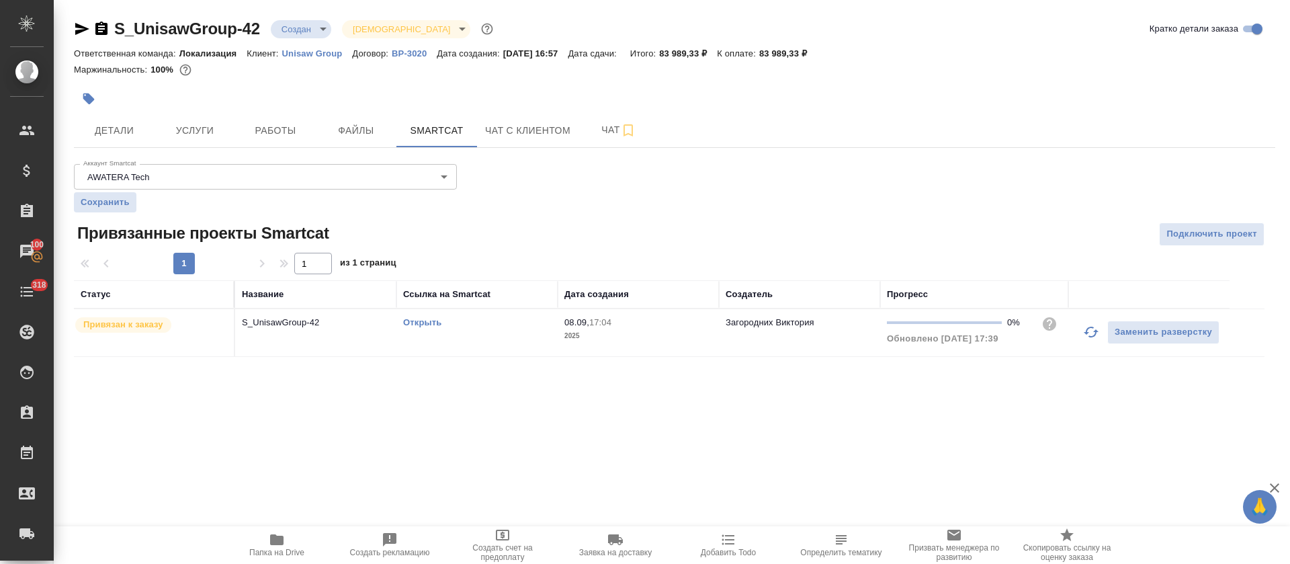
click at [429, 326] on link "Открыть" at bounding box center [422, 322] width 38 height 10
click at [267, 134] on span "Работы" at bounding box center [275, 130] width 64 height 17
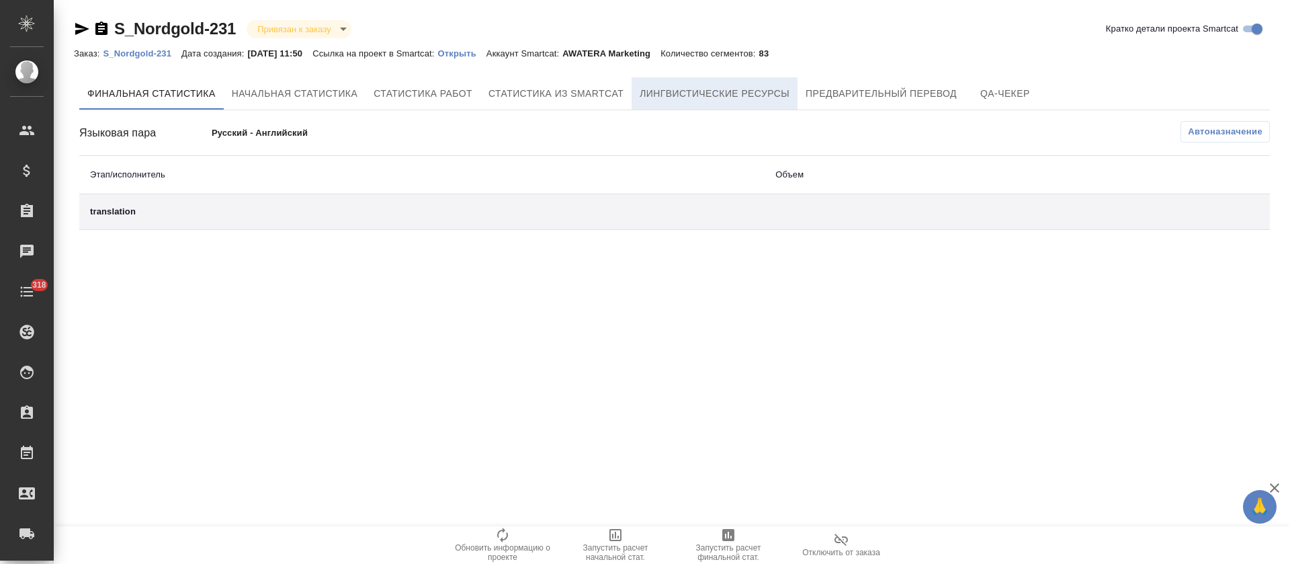
click at [756, 94] on span "Лингвистические ресурсы" at bounding box center [715, 93] width 150 height 17
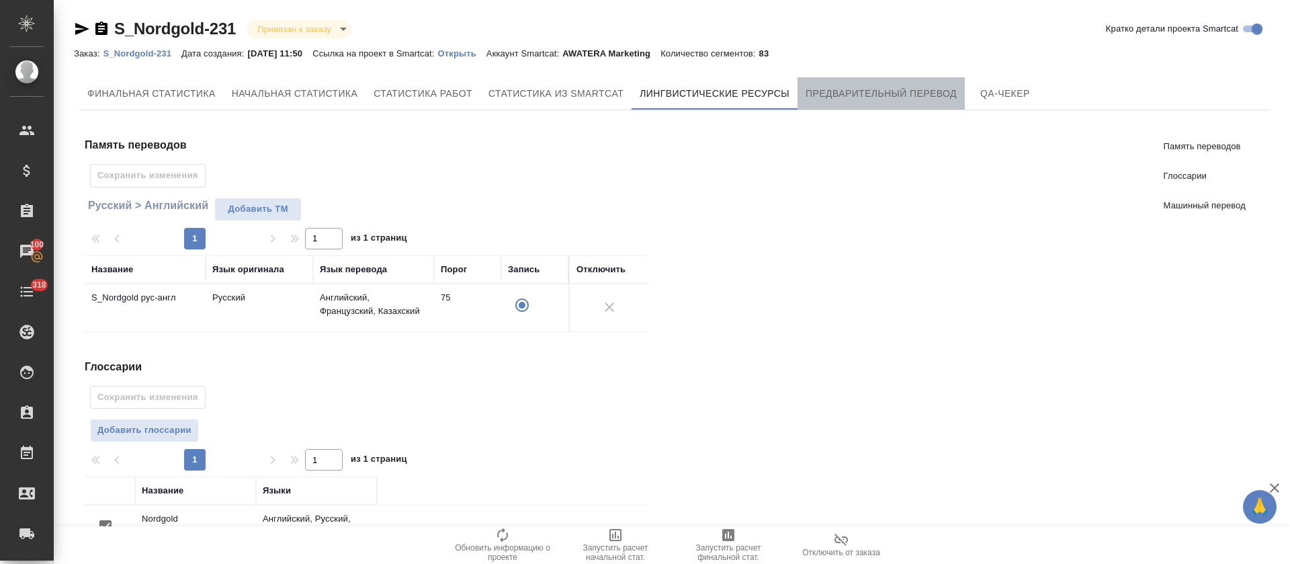
click at [887, 97] on span "Предварительный перевод" at bounding box center [880, 93] width 151 height 17
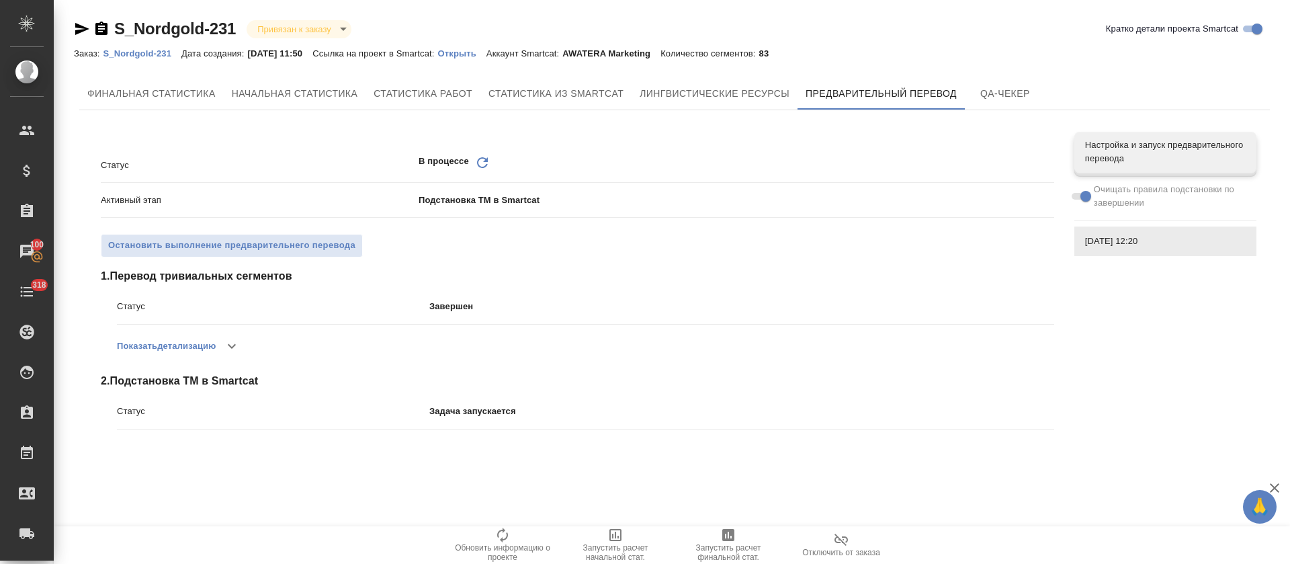
click at [480, 161] on icon "Обновить" at bounding box center [482, 163] width 16 height 16
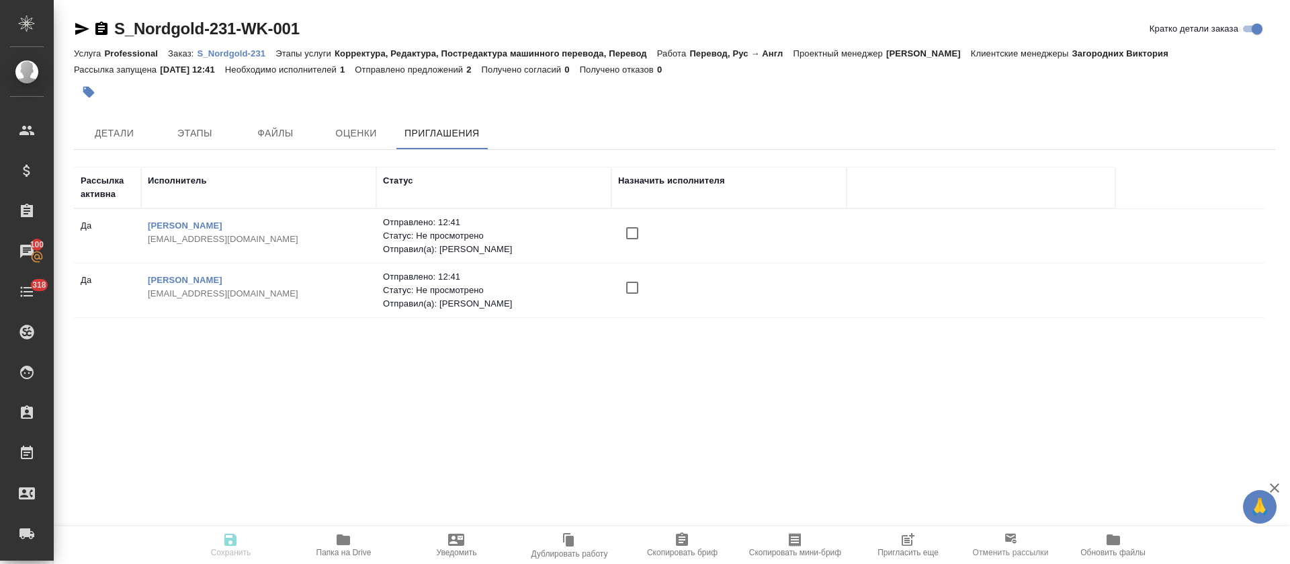
click at [908, 539] on icon "button" at bounding box center [909, 538] width 10 height 10
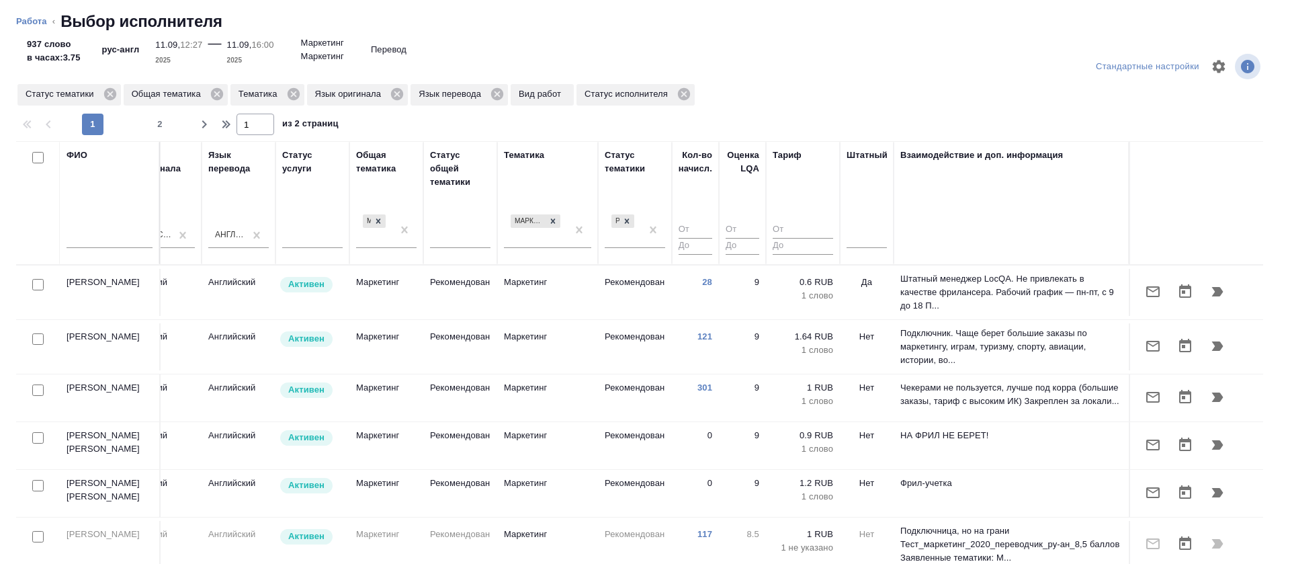
scroll to position [0, 734]
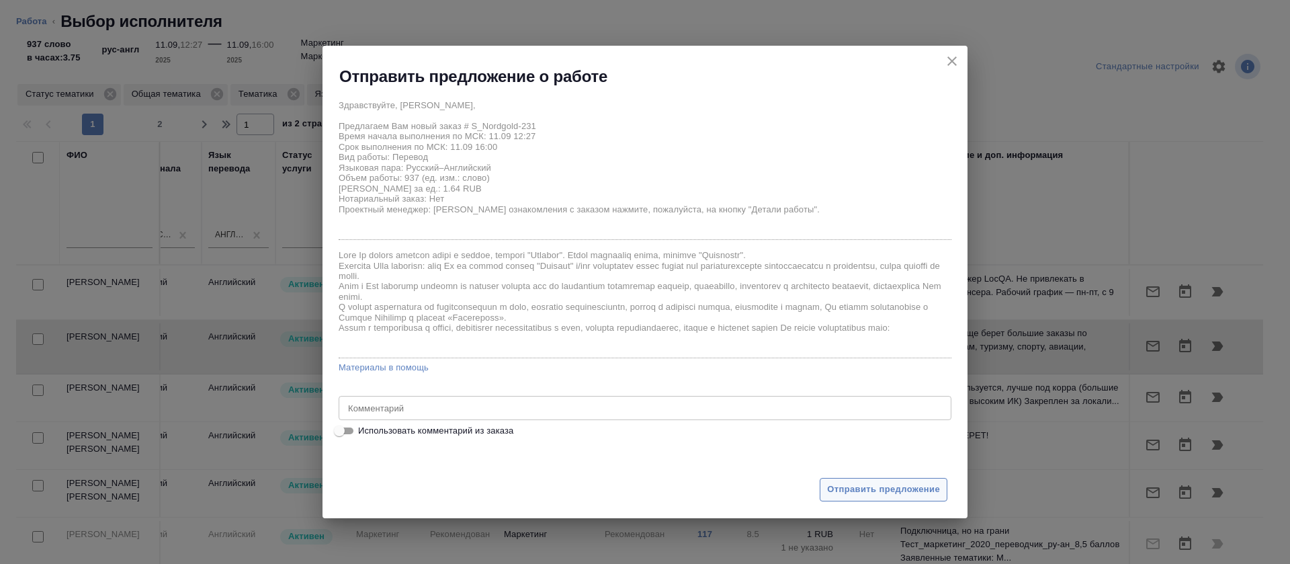
click at [844, 490] on span "Отправить предложение" at bounding box center [883, 489] width 113 height 15
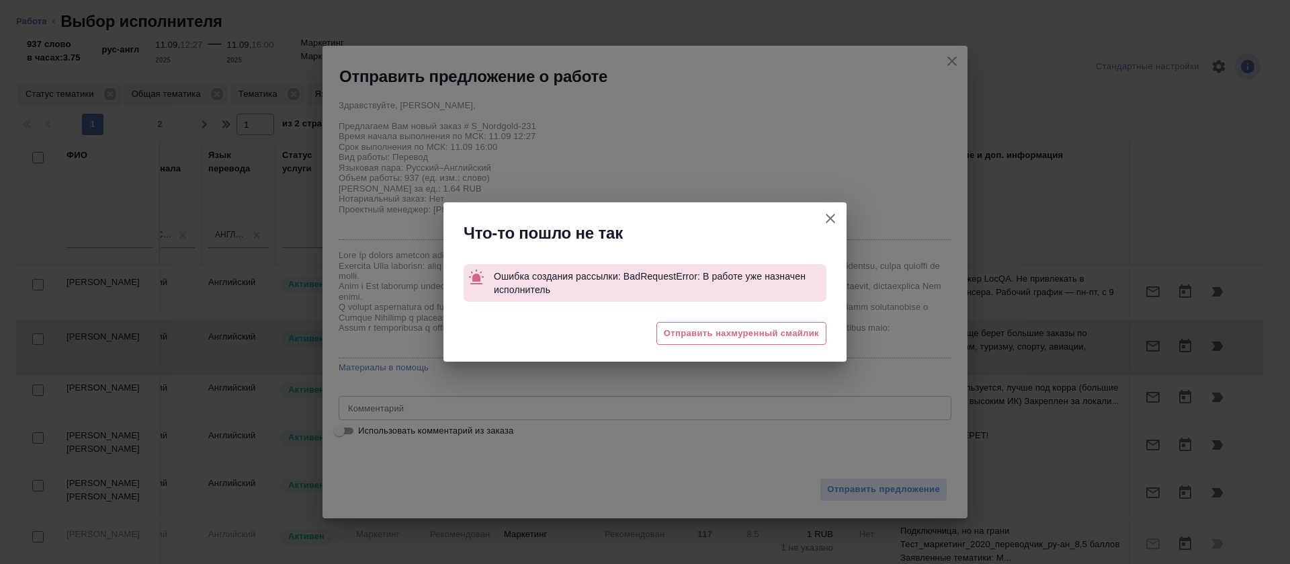
click at [826, 218] on icon "button" at bounding box center [830, 218] width 16 height 16
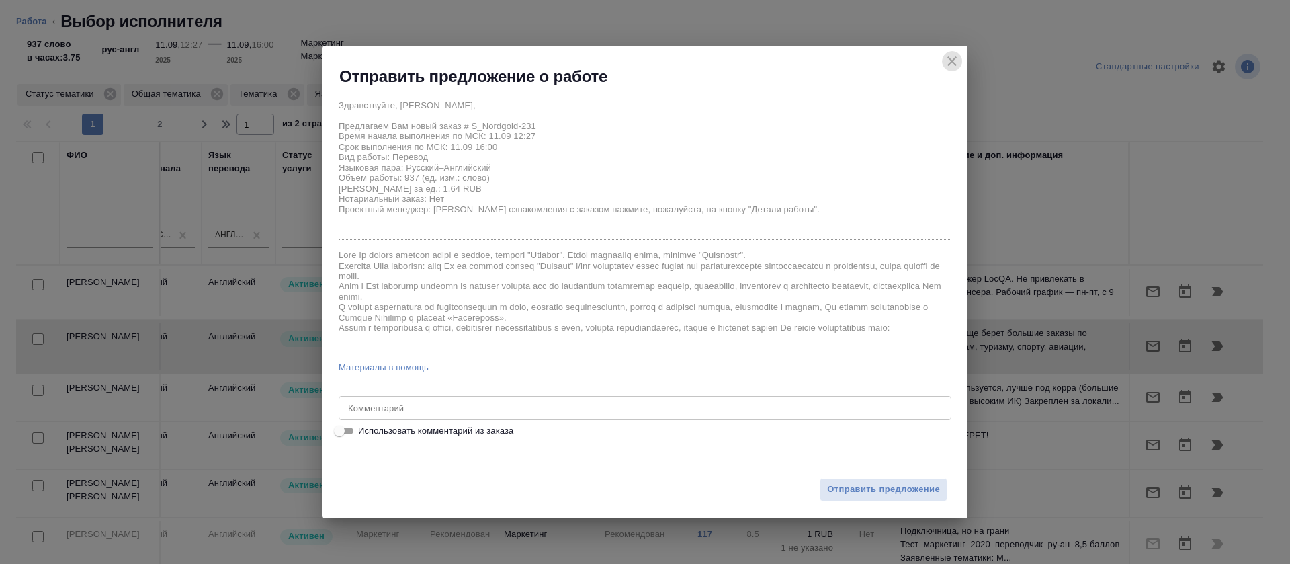
click at [953, 59] on icon "close" at bounding box center [952, 61] width 16 height 16
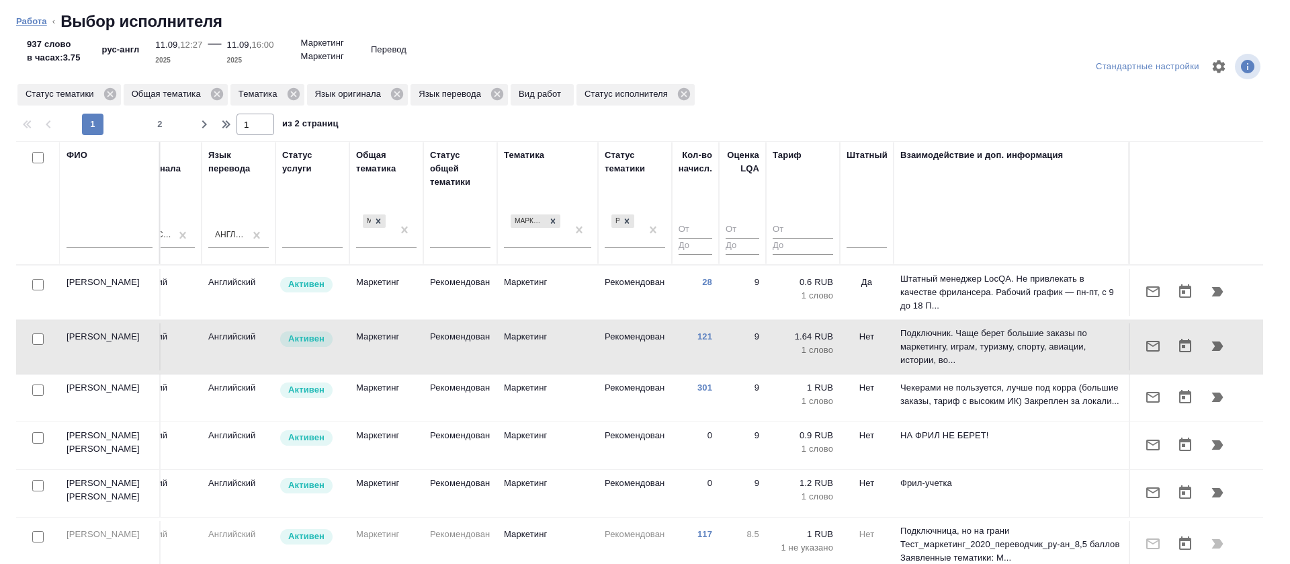
click at [38, 22] on link "Работа" at bounding box center [31, 21] width 31 height 10
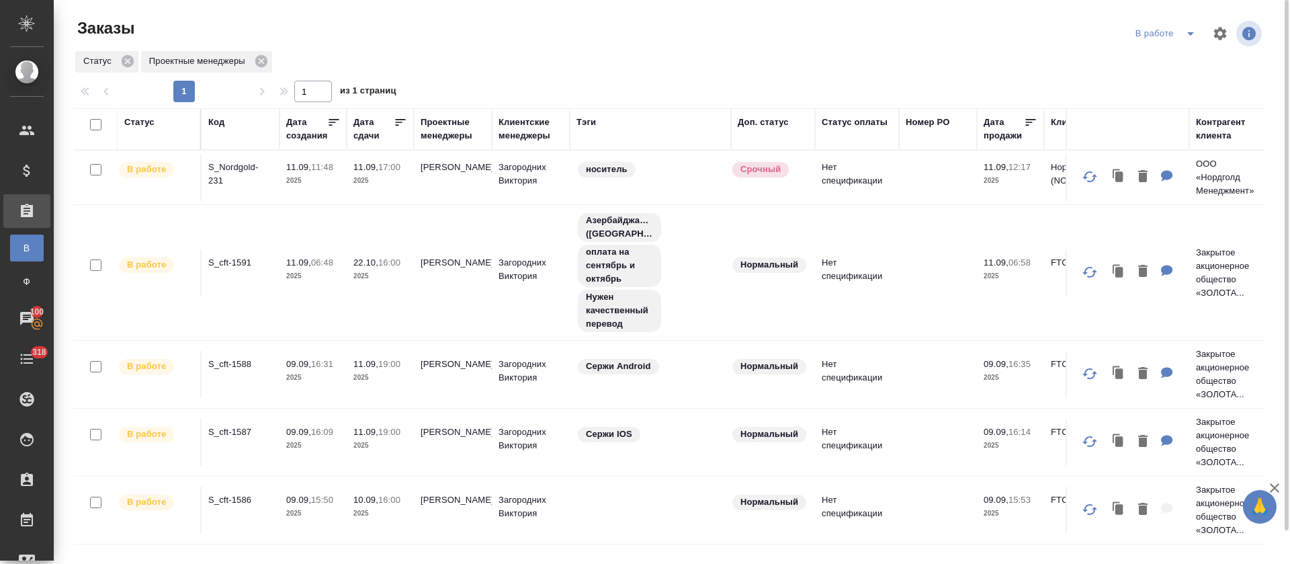
scroll to position [36, 0]
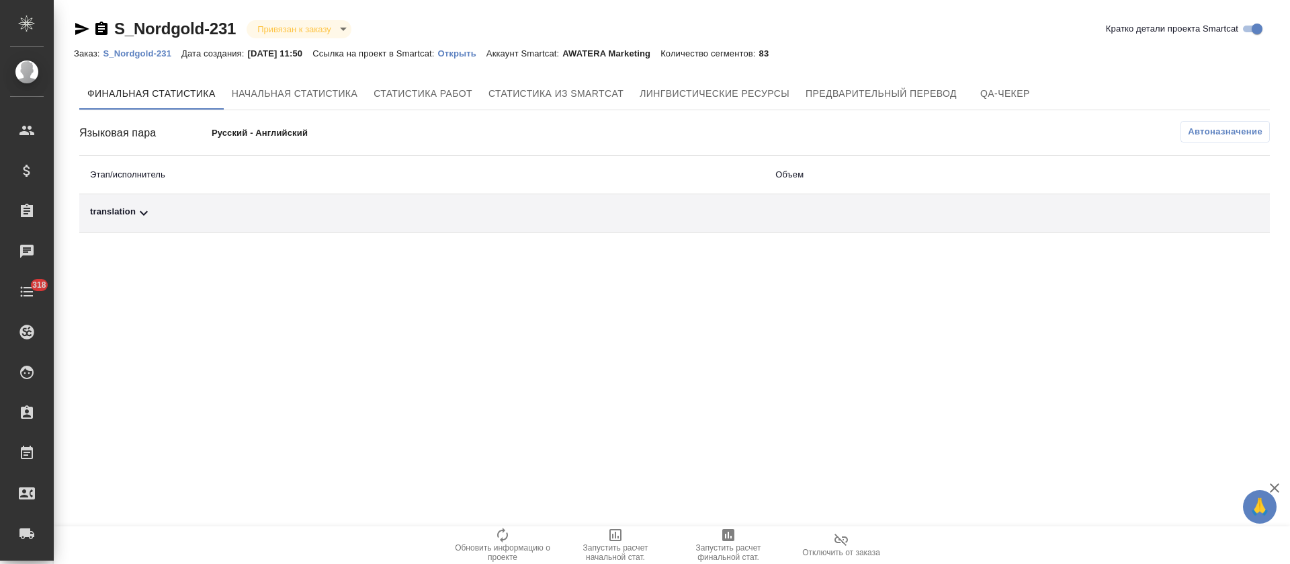
click at [350, 213] on div "translation" at bounding box center [422, 213] width 664 height 16
click at [1214, 141] on button "Автоназначение" at bounding box center [1224, 131] width 89 height 21
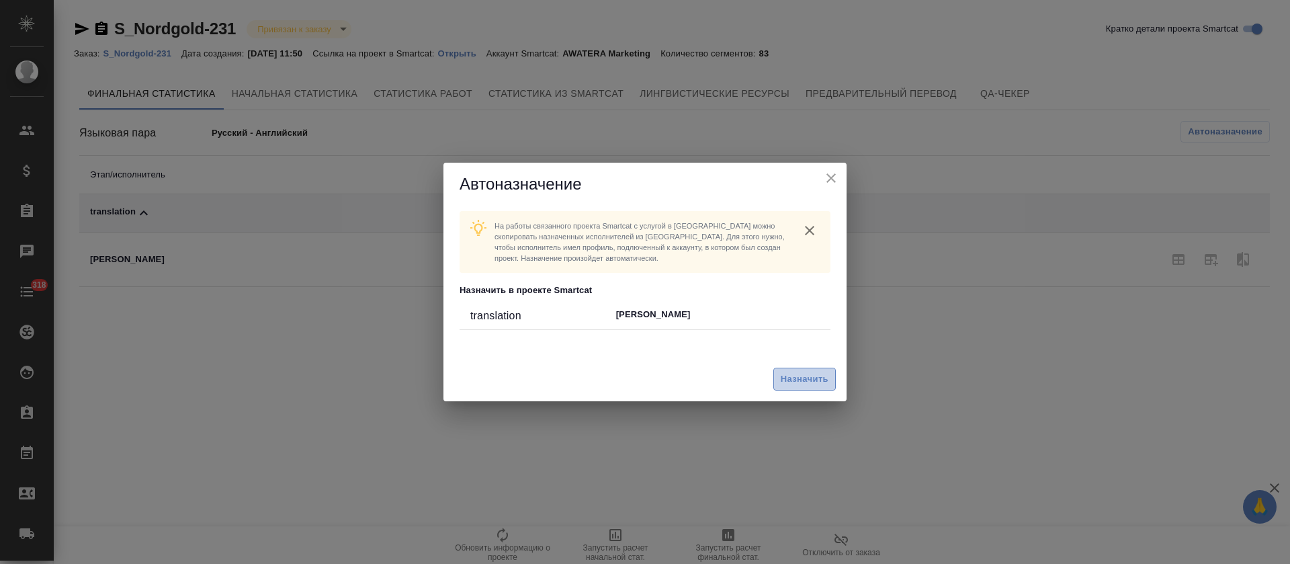
click at [820, 376] on span "Назначить" at bounding box center [805, 378] width 48 height 15
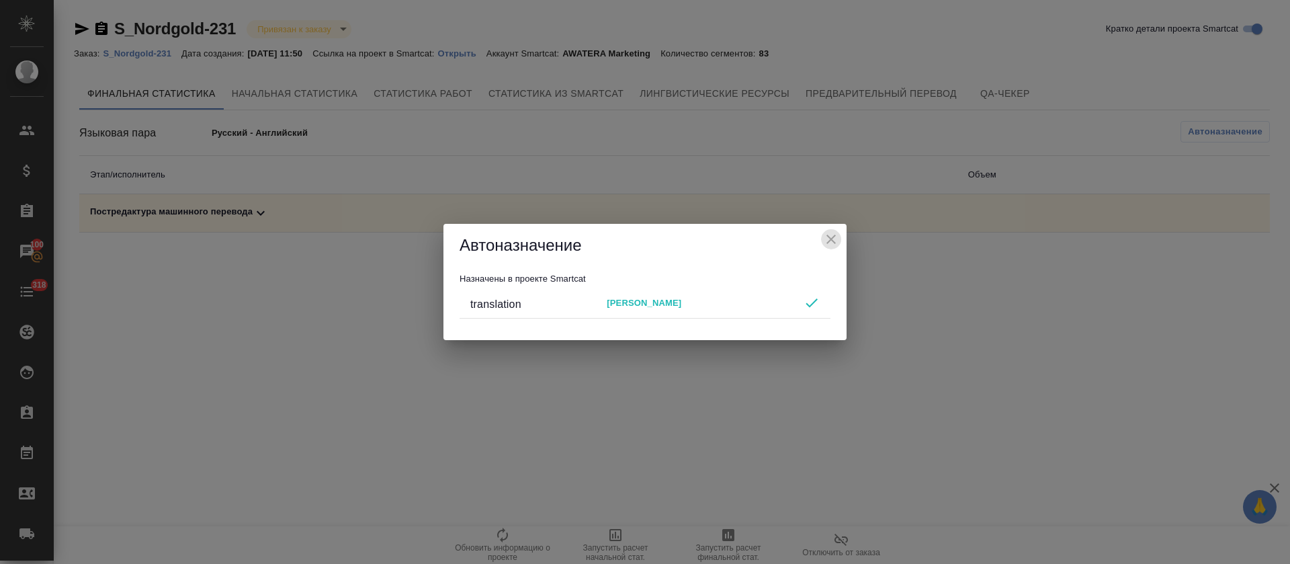
click at [830, 236] on icon "close" at bounding box center [831, 239] width 16 height 16
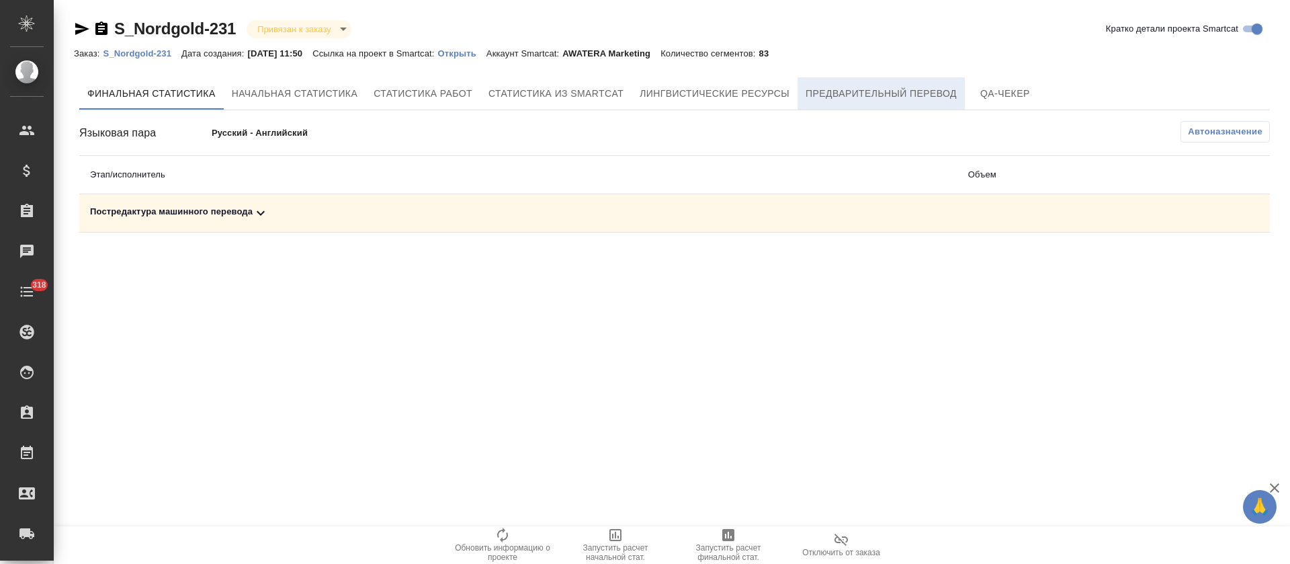
click at [848, 103] on button "Предварительный перевод" at bounding box center [880, 93] width 167 height 32
